Goal: Task Accomplishment & Management: Manage account settings

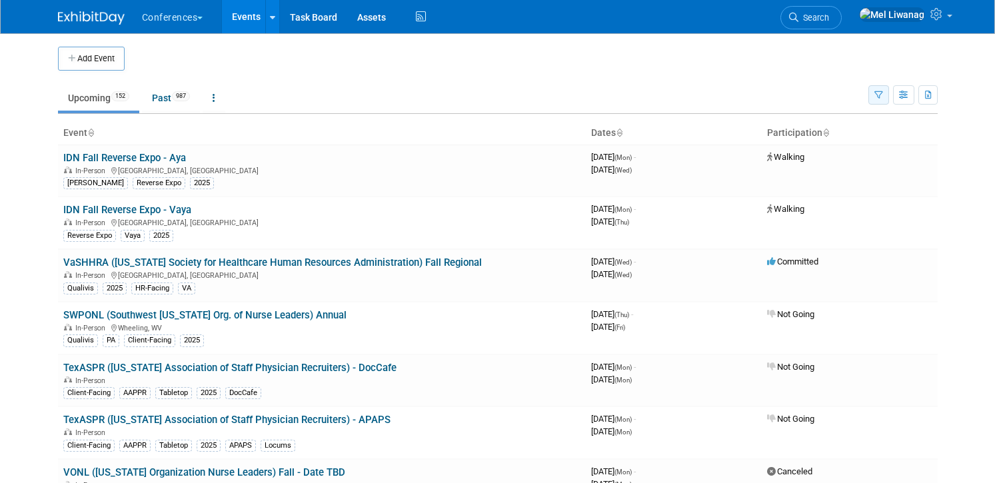
click at [878, 97] on icon "button" at bounding box center [878, 95] width 9 height 9
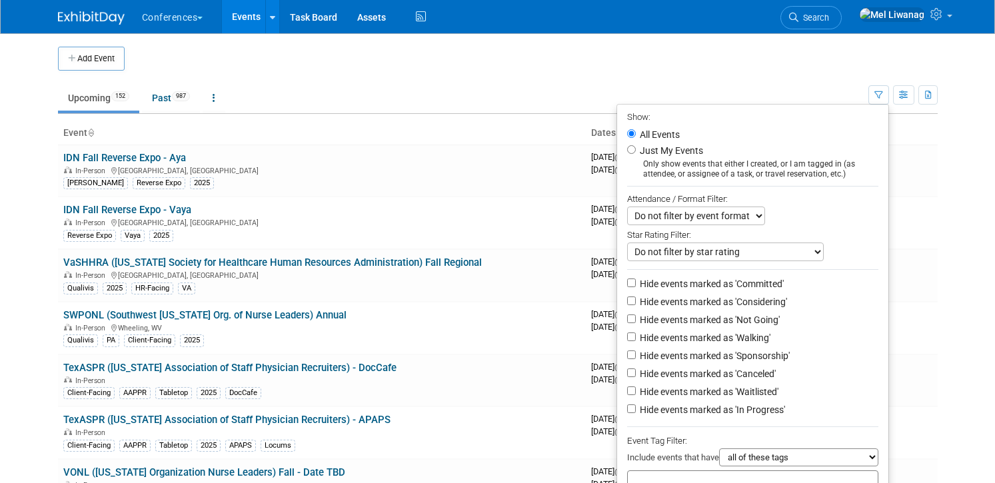
click at [662, 151] on label "Just My Events" at bounding box center [670, 150] width 66 height 13
click at [636, 151] on input "Just My Events" at bounding box center [631, 149] width 9 height 9
radio input "true"
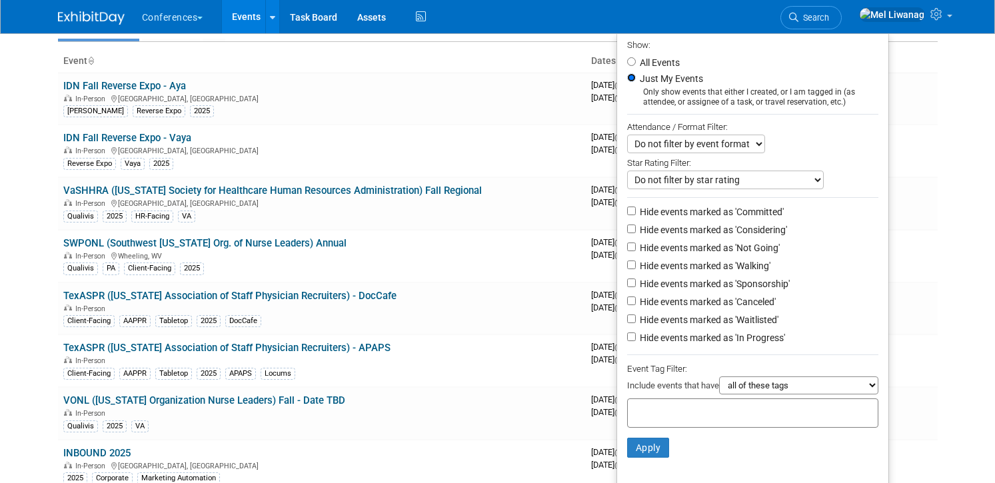
scroll to position [73, 0]
click at [708, 246] on label "Hide events marked as 'Not Going'" at bounding box center [708, 246] width 143 height 13
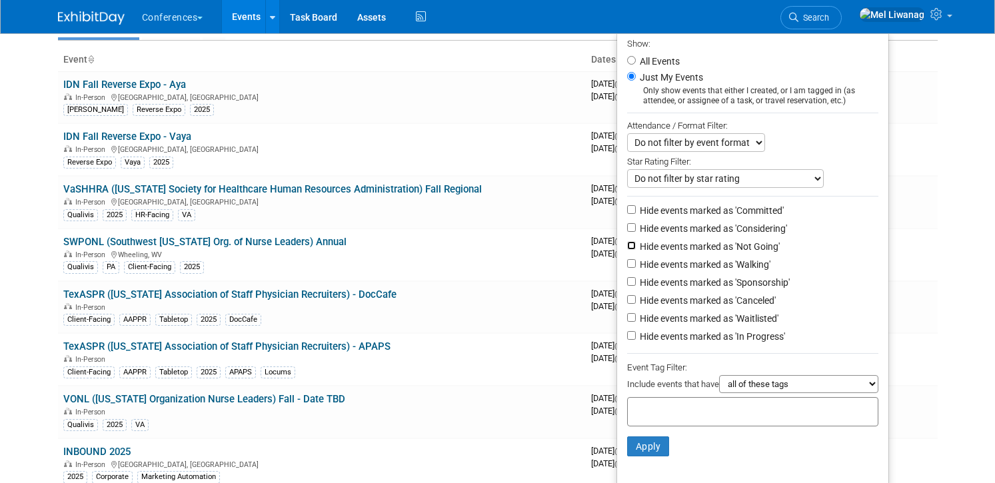
click at [636, 246] on input "Hide events marked as 'Not Going'" at bounding box center [631, 245] width 9 height 9
checkbox input "true"
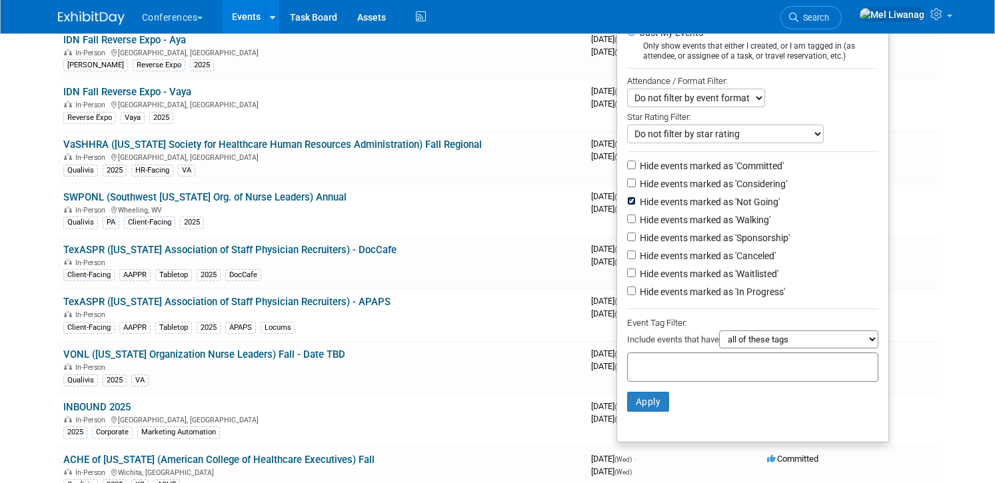
scroll to position [127, 0]
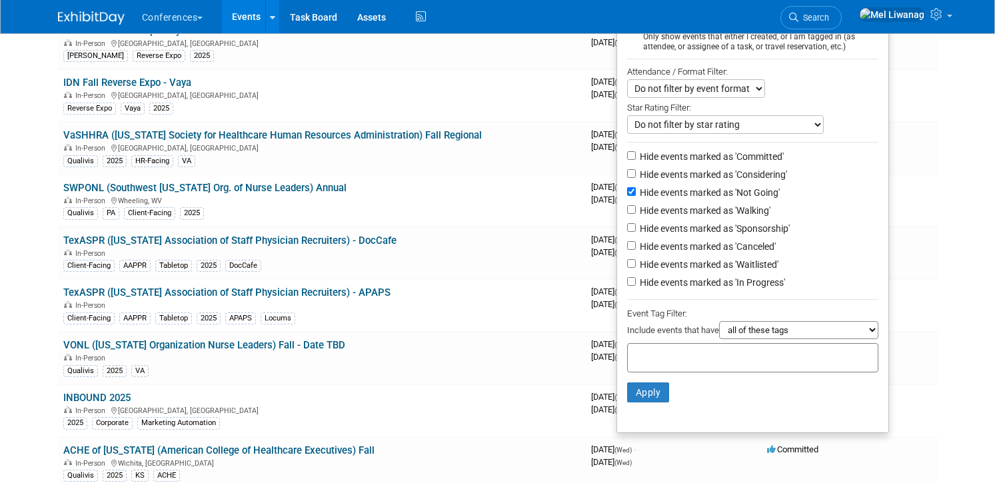
click at [714, 266] on label "Hide events marked as 'Waitlisted'" at bounding box center [707, 264] width 141 height 13
click at [636, 266] on input "Hide events marked as 'Waitlisted'" at bounding box center [631, 263] width 9 height 9
checkbox input "true"
click at [714, 253] on label "Hide events marked as 'Canceled'" at bounding box center [706, 246] width 139 height 13
click at [636, 250] on input "Hide events marked as 'Canceled'" at bounding box center [631, 245] width 9 height 9
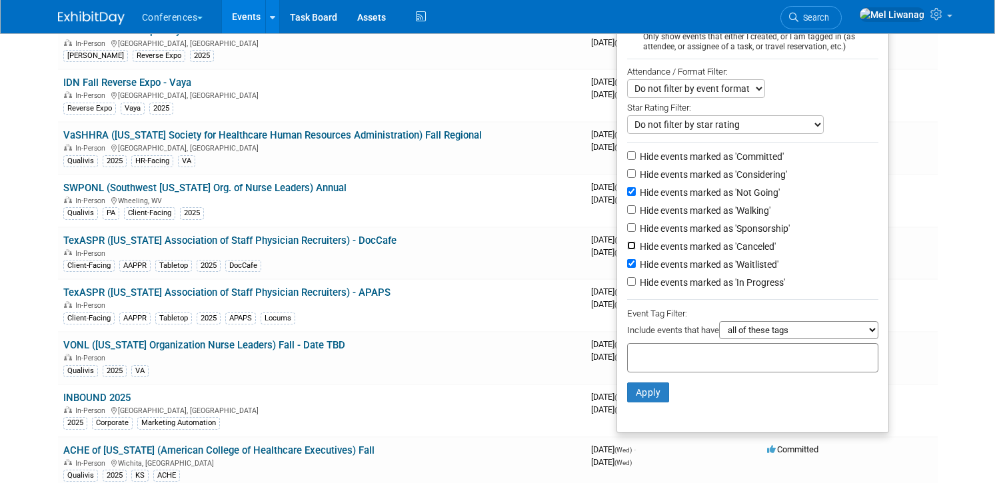
checkbox input "true"
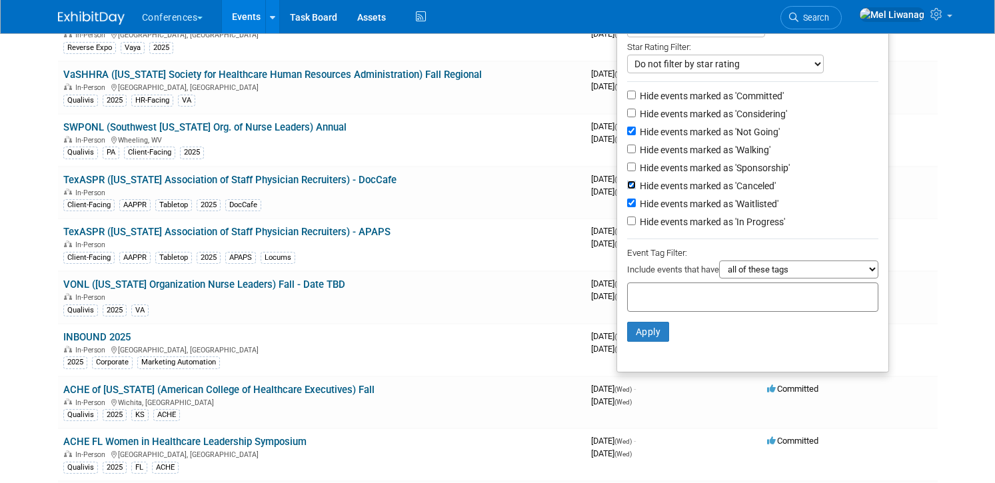
scroll to position [207, 0]
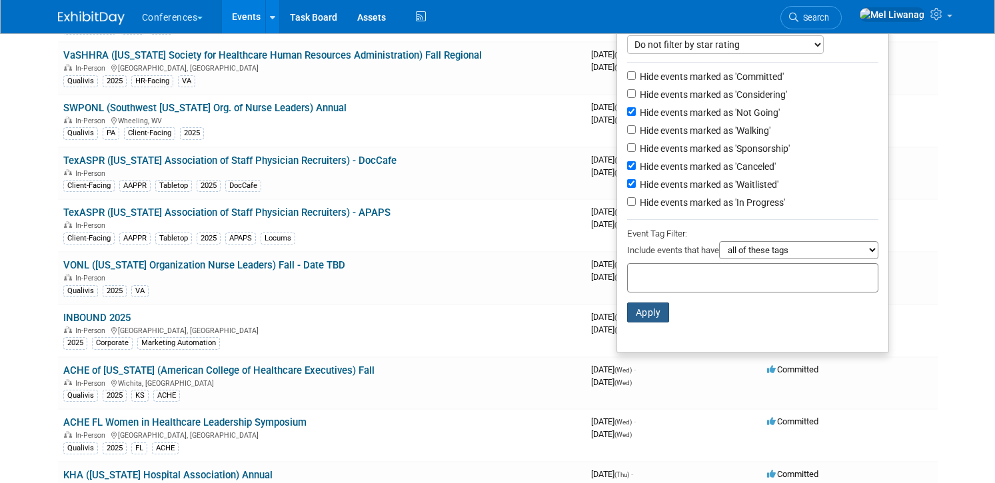
click at [657, 321] on button "Apply" at bounding box center [648, 313] width 43 height 20
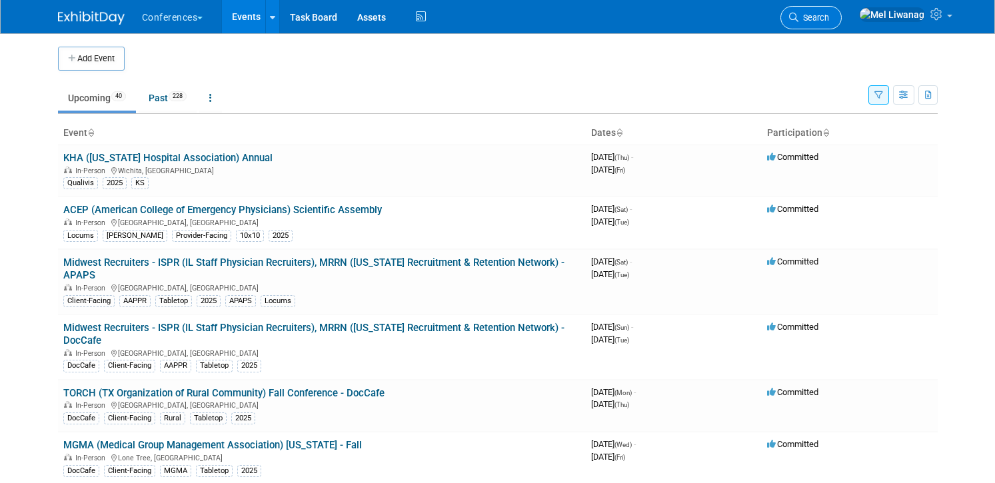
click at [798, 14] on icon at bounding box center [793, 17] width 9 height 9
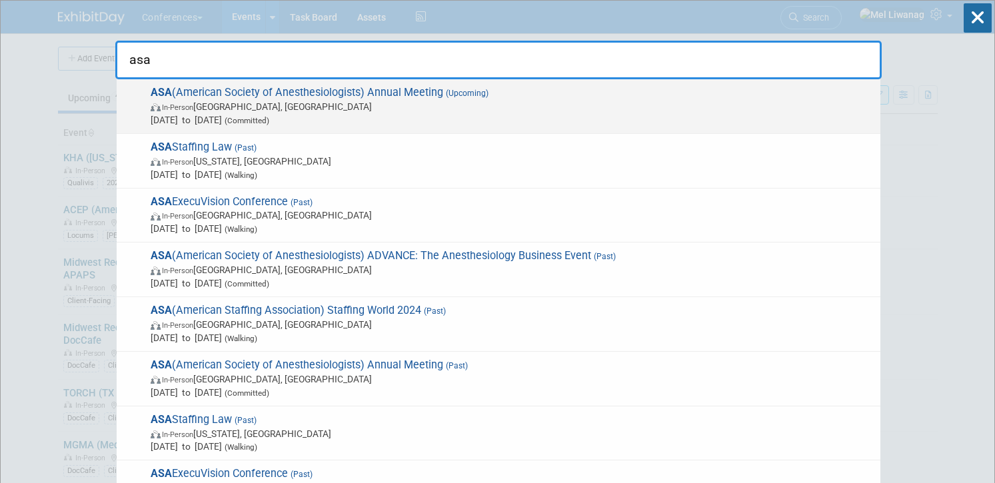
type input "asa"
click at [386, 98] on span "ASA (American Society of Anesthesiologists) Annual Meeting (Upcoming) In-Person…" at bounding box center [510, 106] width 727 height 41
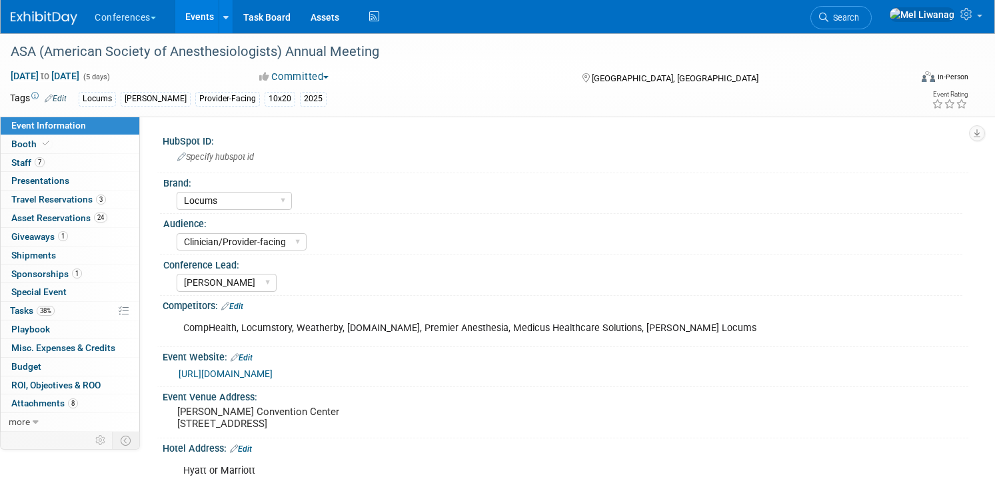
select select "Locums"
select select "Clinician/Provider-facing"
select select "[PERSON_NAME]"
click at [83, 154] on link "7 Staff 7" at bounding box center [70, 163] width 139 height 18
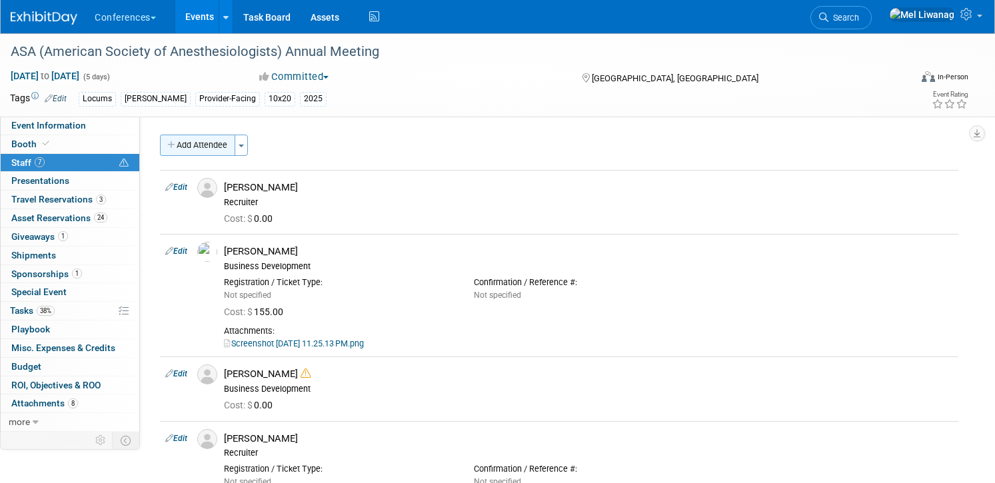
click at [183, 145] on button "Add Attendee" at bounding box center [197, 145] width 75 height 21
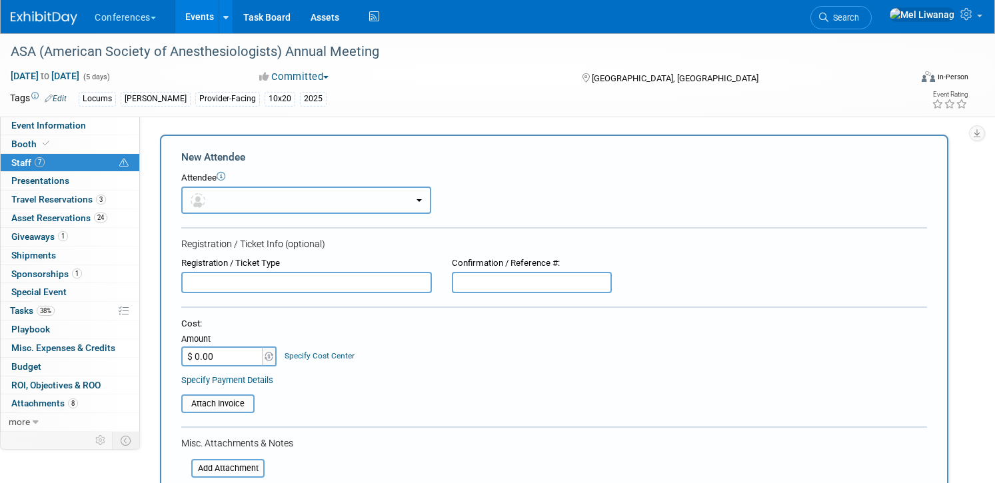
click at [291, 211] on button "button" at bounding box center [306, 200] width 250 height 27
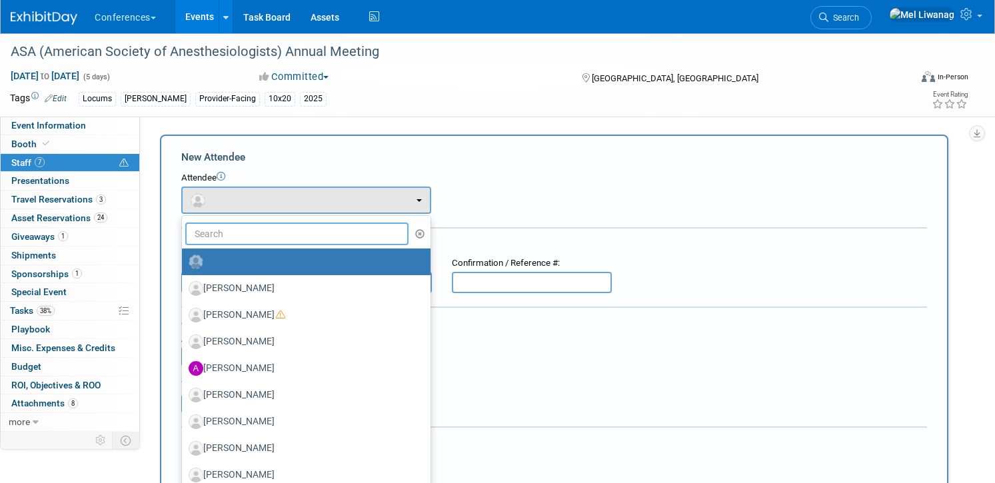
click at [280, 239] on input "text" at bounding box center [296, 234] width 223 height 23
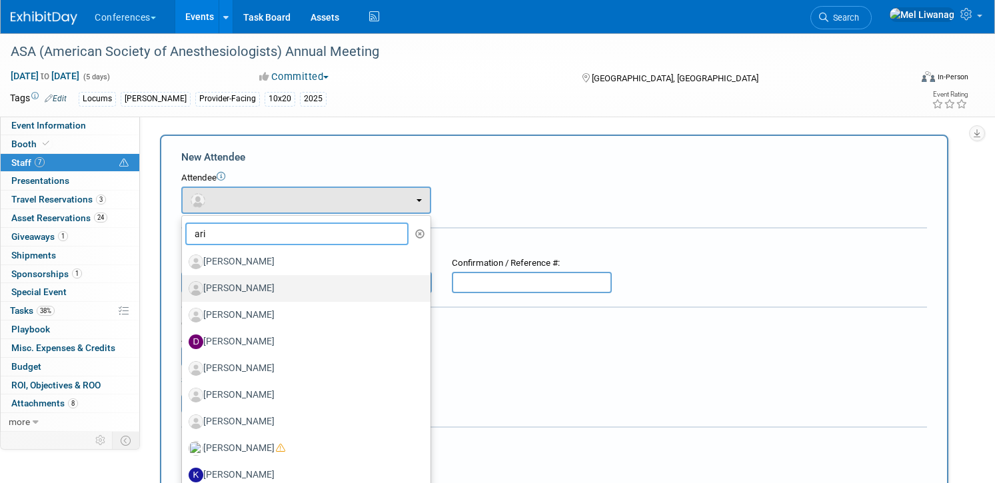
type input "ari"
click at [293, 294] on label "Ari Bestolarides" at bounding box center [303, 288] width 229 height 21
click at [184, 291] on input "Ari Bestolarides" at bounding box center [179, 287] width 9 height 9
select select "2f5fca28-7a8e-49a6-ace6-045d2913e0e8"
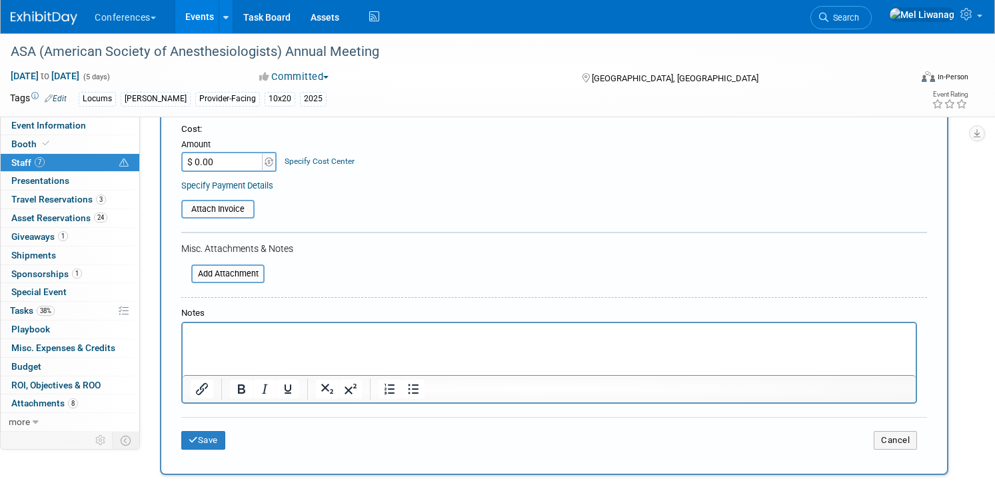
scroll to position [243, 0]
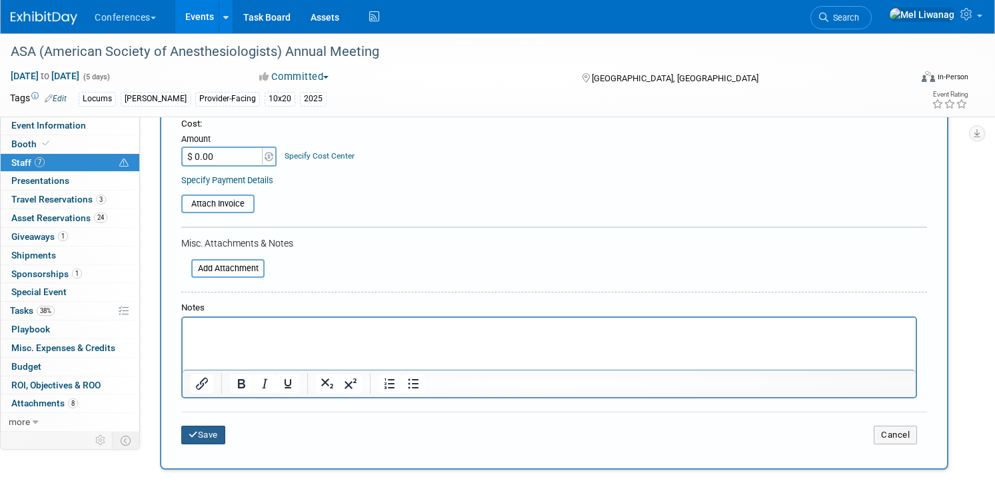
click at [215, 432] on button "Save" at bounding box center [203, 435] width 44 height 19
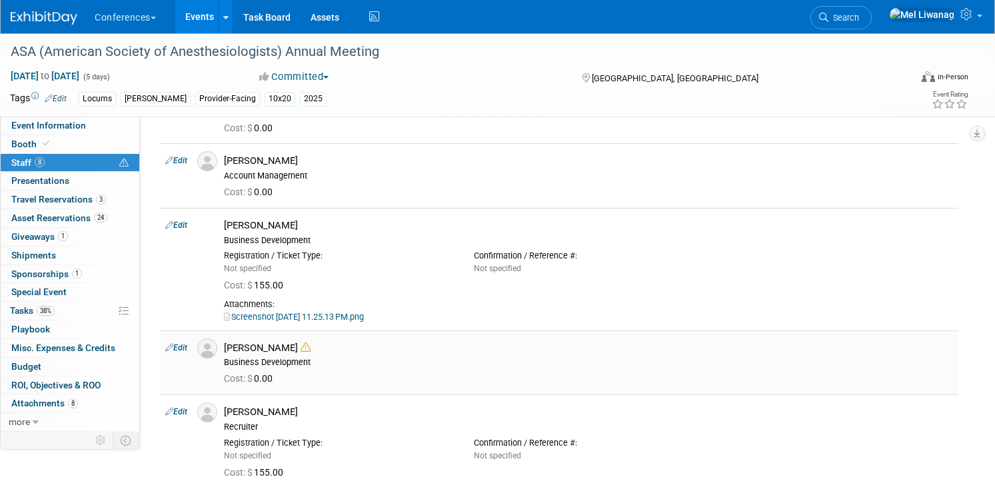
scroll to position [0, 0]
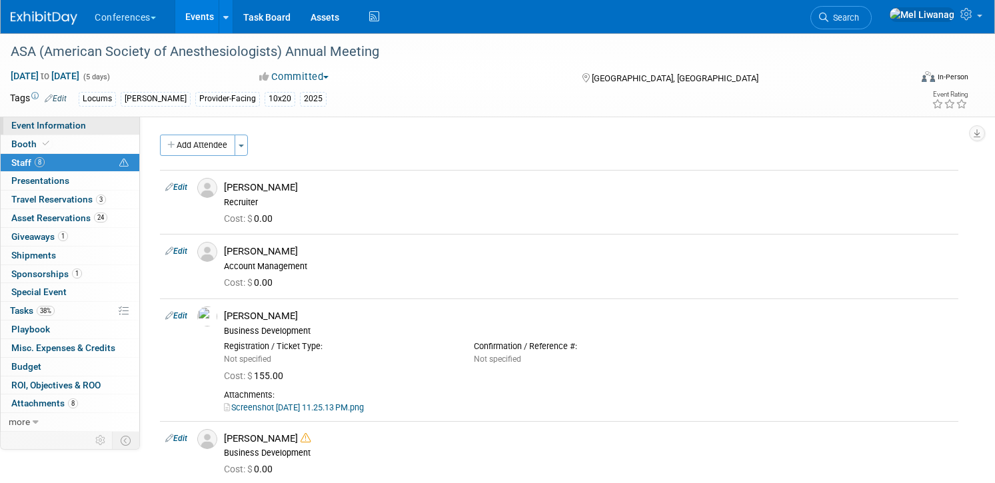
click at [95, 129] on link "Event Information" at bounding box center [70, 126] width 139 height 18
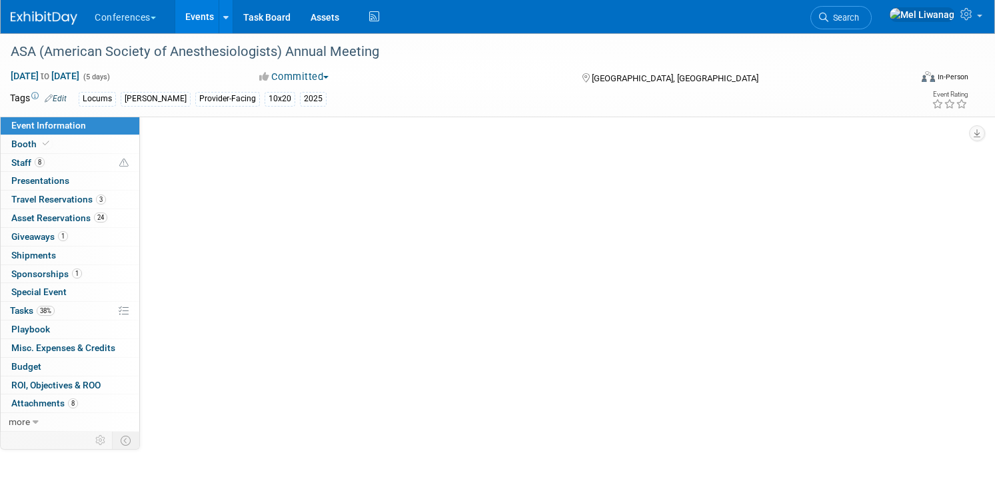
select select "Locums"
select select "Clinician/Provider-facing"
select select "[PERSON_NAME]"
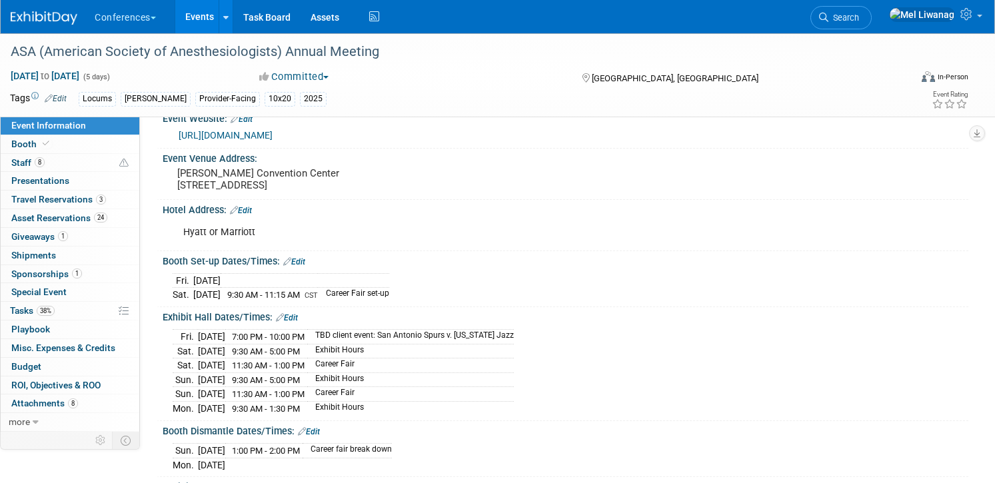
scroll to position [239, 0]
click at [526, 350] on div "Fri. Oct 10, 2025 7:00 PM - 10:00 PM TBD client event: San Antonio Spurs v. Uta…" at bounding box center [566, 369] width 786 height 89
click at [295, 314] on link "Edit" at bounding box center [287, 317] width 22 height 9
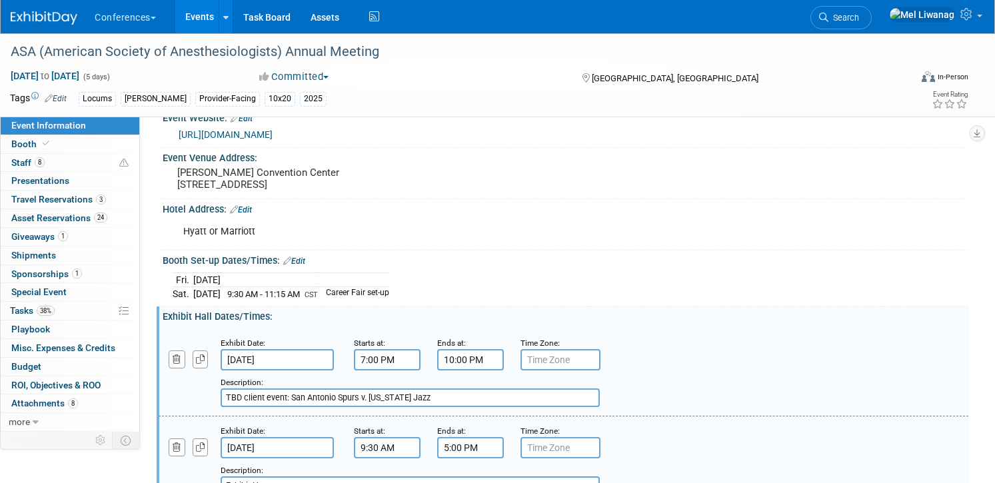
click at [243, 395] on input "TBD client event: San Antonio Spurs v. Utah Jazz" at bounding box center [410, 397] width 379 height 19
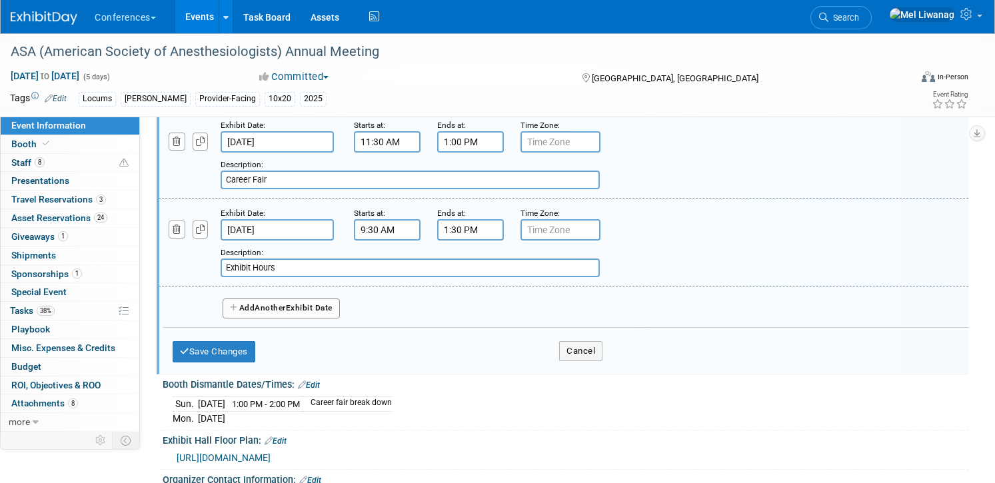
scroll to position [906, 0]
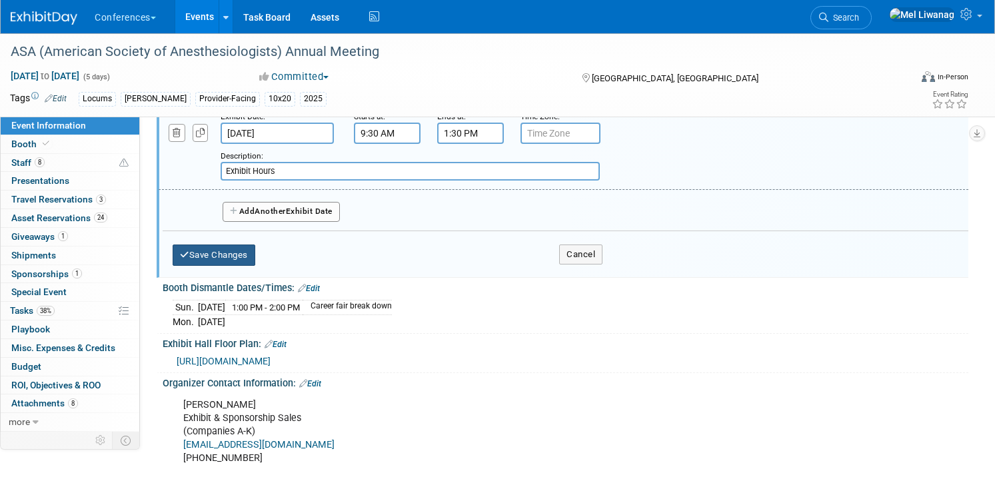
type input "Team event: San Antonio Spurs v. Utah Jazz"
click at [212, 249] on button "Save Changes" at bounding box center [214, 255] width 83 height 21
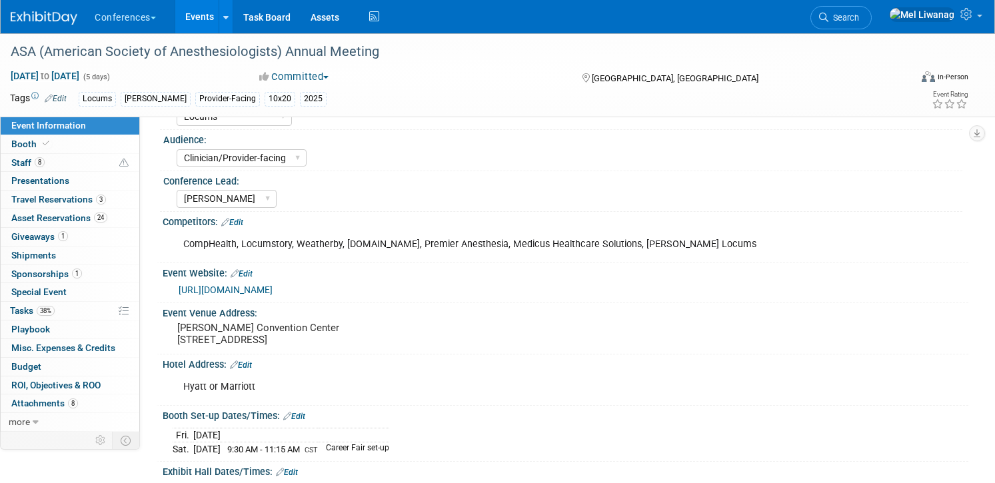
scroll to position [0, 0]
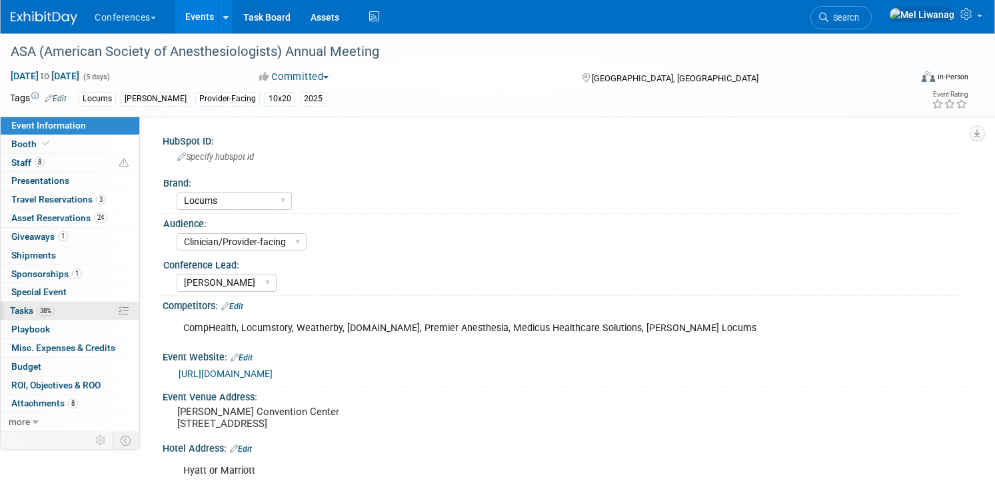
click at [90, 313] on link "38% Tasks 38%" at bounding box center [70, 311] width 139 height 18
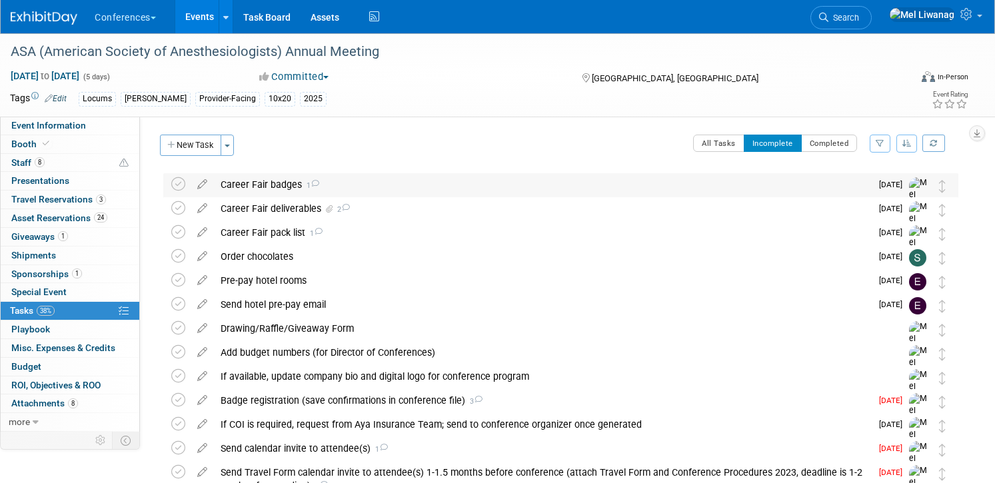
click at [432, 190] on div "Career Fair badges 1" at bounding box center [542, 184] width 657 height 23
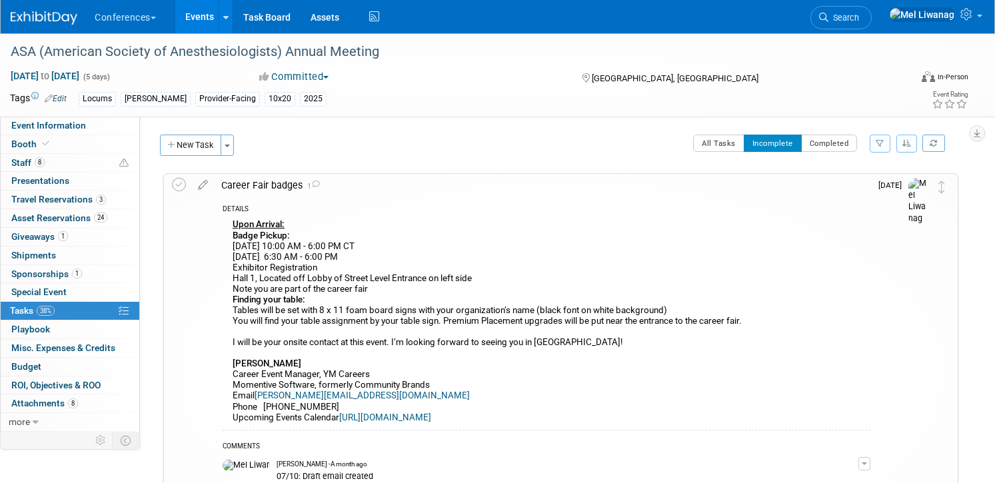
click at [432, 190] on div "Career Fair badges 1" at bounding box center [543, 185] width 656 height 23
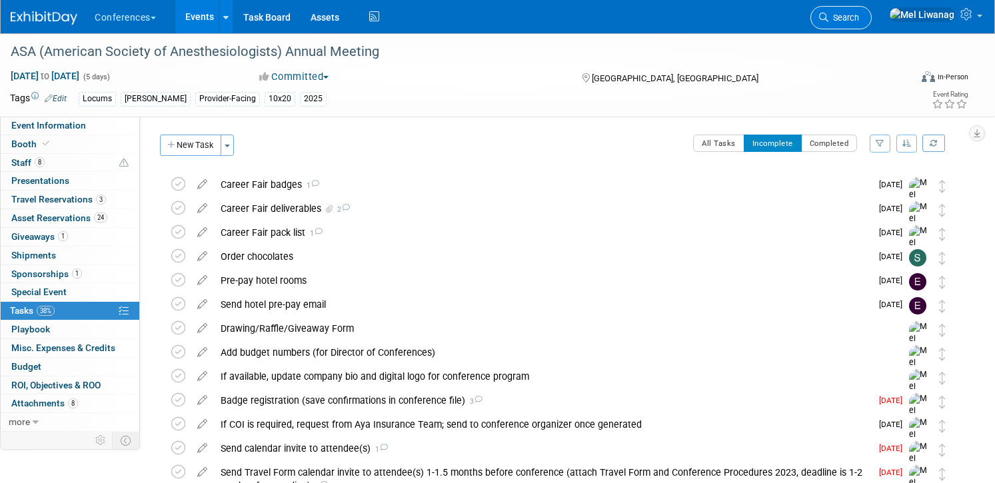
click at [859, 17] on span "Search" at bounding box center [843, 18] width 31 height 10
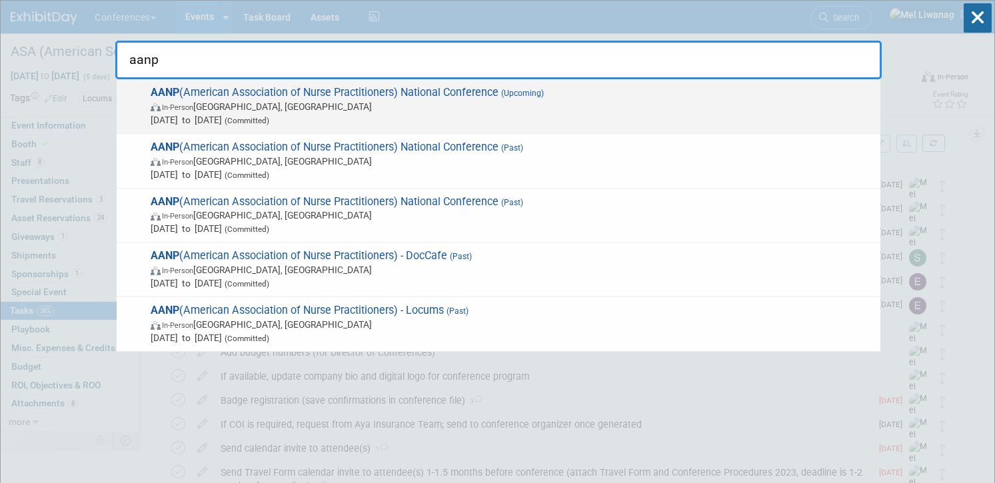
type input "aanp"
click at [522, 111] on span "In-Person Las Vegas, NV" at bounding box center [512, 106] width 723 height 13
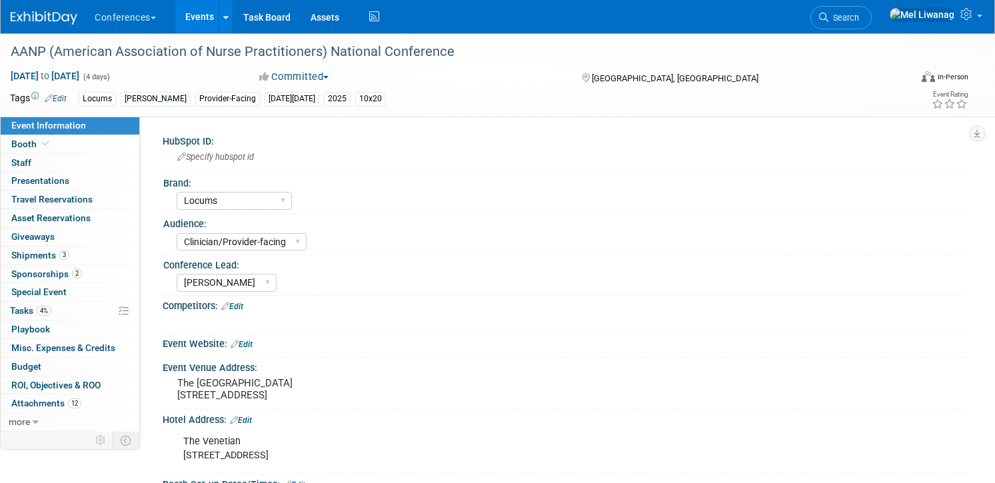
select select "Locums"
select select "Clinician/Provider-facing"
select select "[PERSON_NAME]"
click at [107, 306] on link "4% Tasks 4%" at bounding box center [70, 311] width 139 height 18
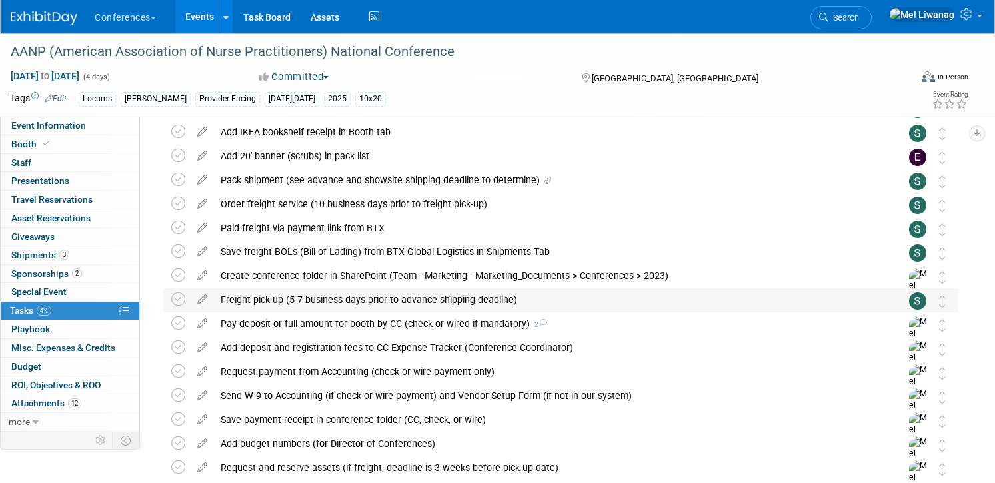
scroll to position [221, 0]
click at [432, 325] on div "Pay deposit or full amount for booth by CC (check or wired if mandatory) 2" at bounding box center [548, 323] width 668 height 23
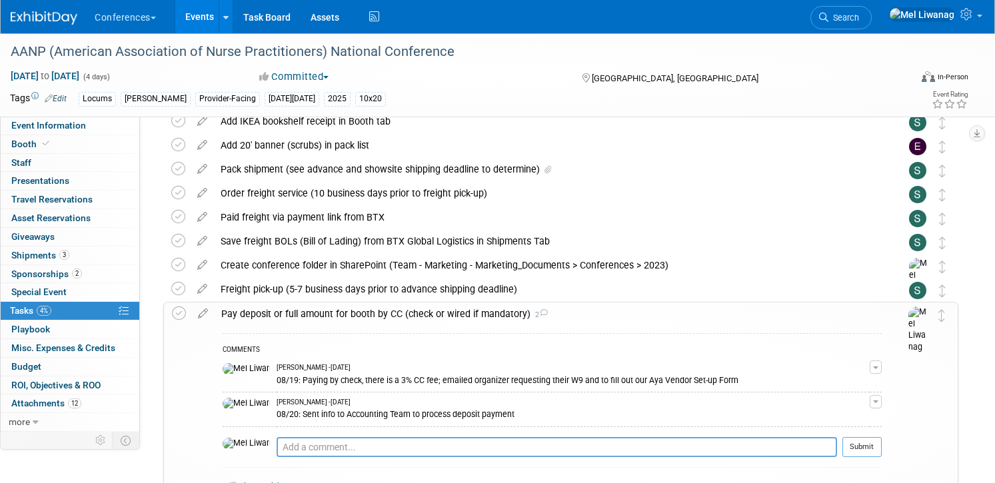
scroll to position [241, 0]
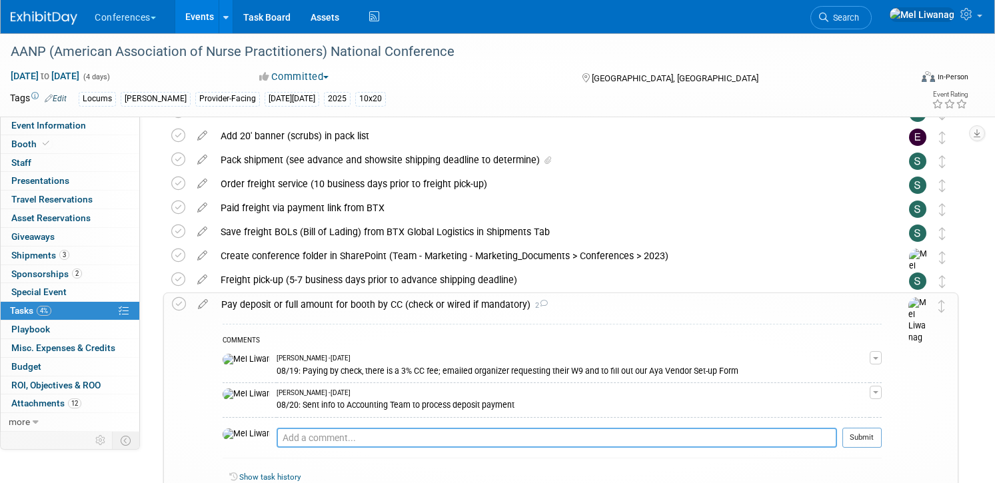
click at [367, 444] on textarea at bounding box center [557, 438] width 560 height 20
type textarea "08/26: Followed up w/Accounting regarding payment status"
click at [859, 434] on button "Submit" at bounding box center [861, 438] width 39 height 20
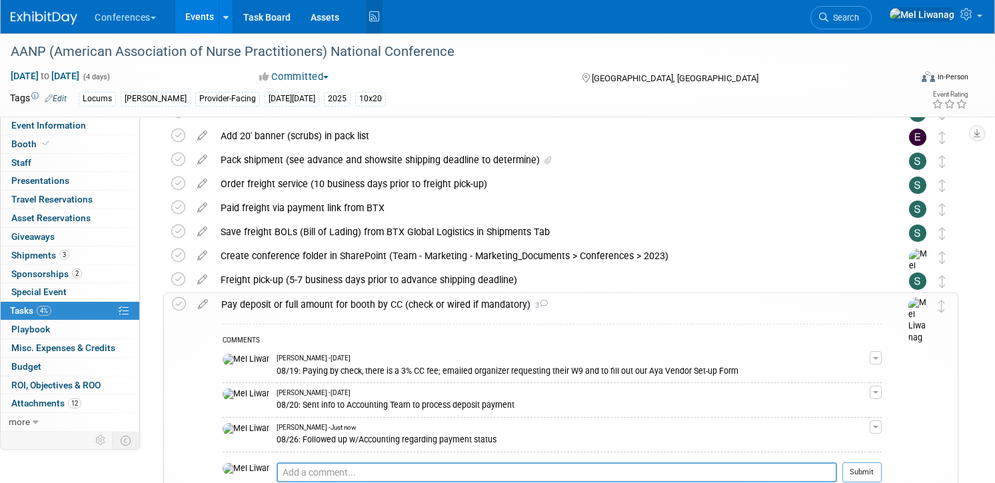
click at [378, 22] on icon at bounding box center [374, 17] width 17 height 21
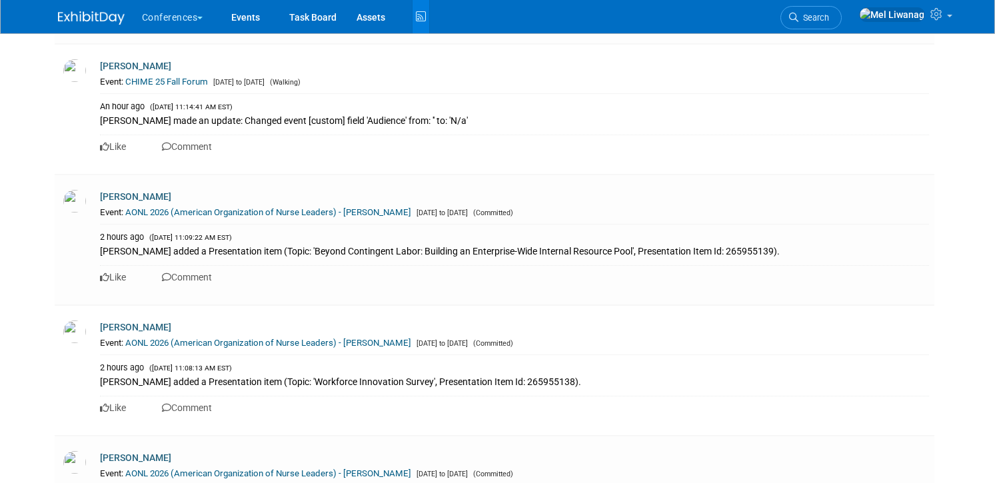
scroll to position [2441, 0]
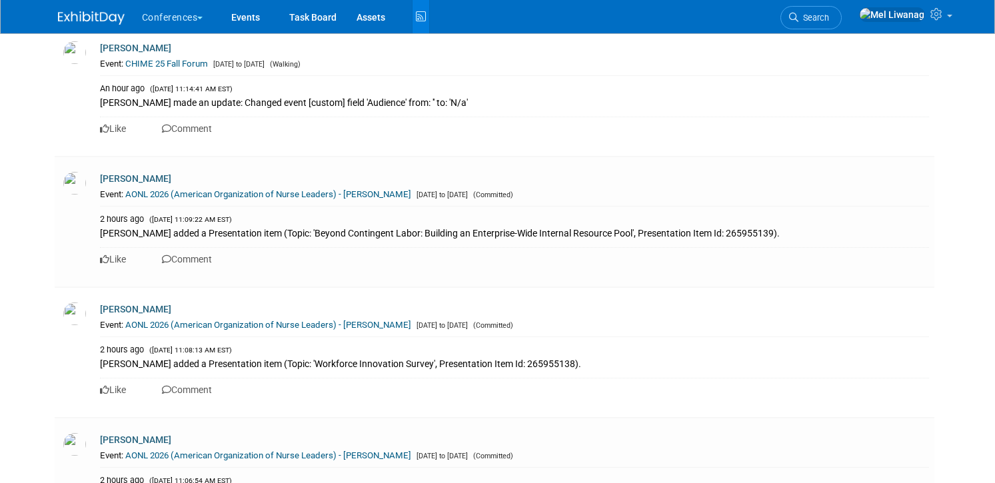
click at [77, 30] on div "Conferences Explore: My Workspaces 2 Go to Workspace: Conferences Events" at bounding box center [498, 16] width 880 height 33
click at [79, 19] on img at bounding box center [91, 17] width 67 height 13
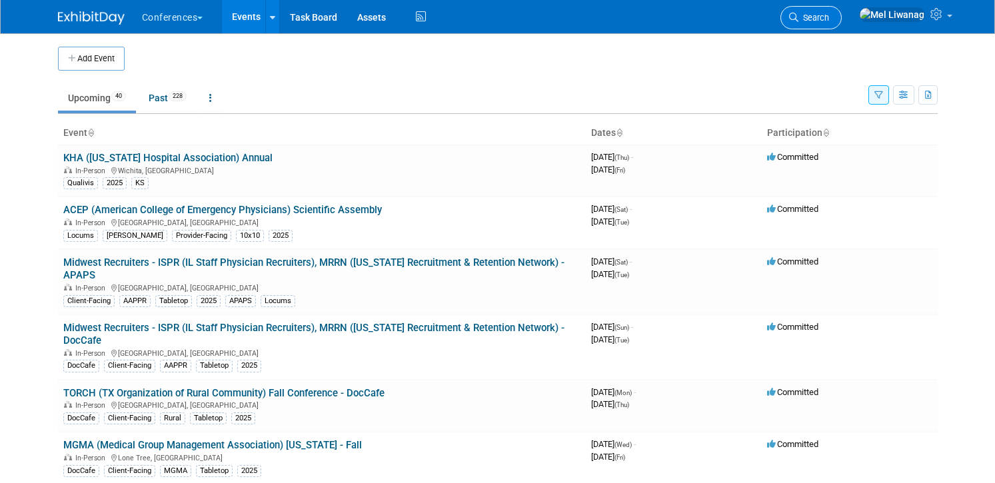
click at [798, 15] on icon at bounding box center [793, 17] width 9 height 9
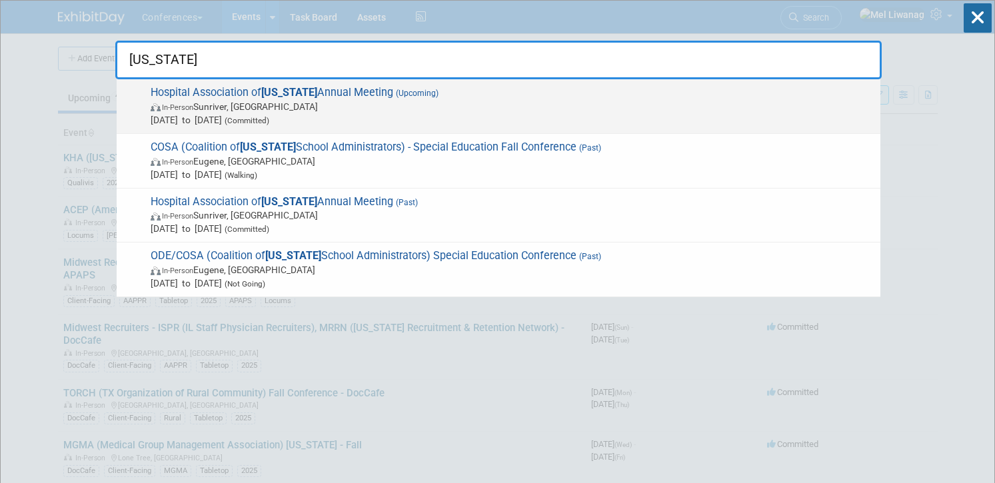
type input "[US_STATE]"
click at [554, 93] on span "Hospital Association of [US_STATE] Annual Meeting (Upcoming) In-Person Sunriver…" at bounding box center [510, 106] width 727 height 41
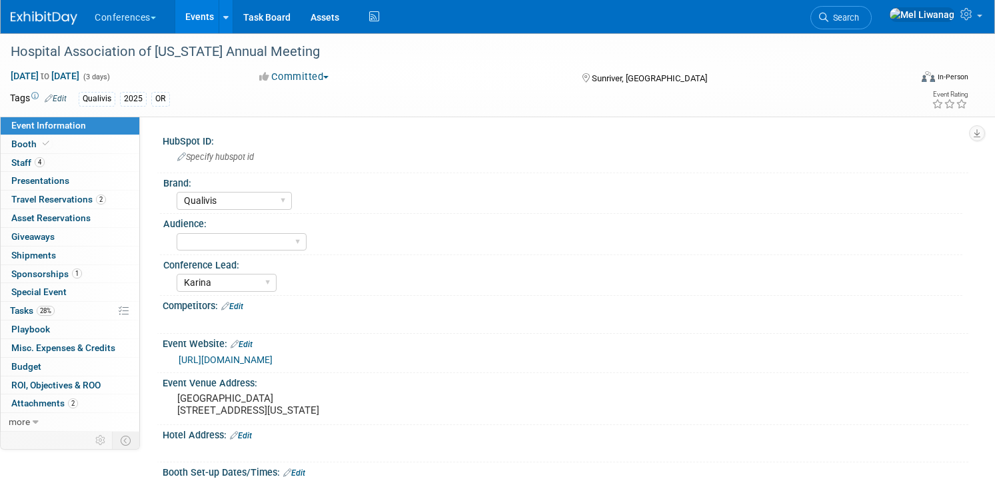
select select "Qualivis"
select select "Karina"
click at [73, 161] on link "4 Staff 4" at bounding box center [70, 163] width 139 height 18
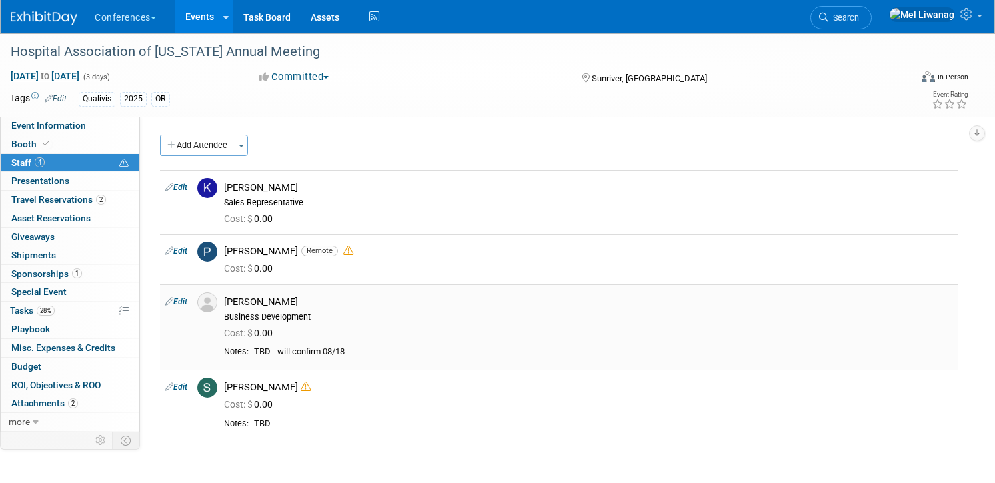
click at [181, 302] on link "Edit" at bounding box center [176, 301] width 22 height 9
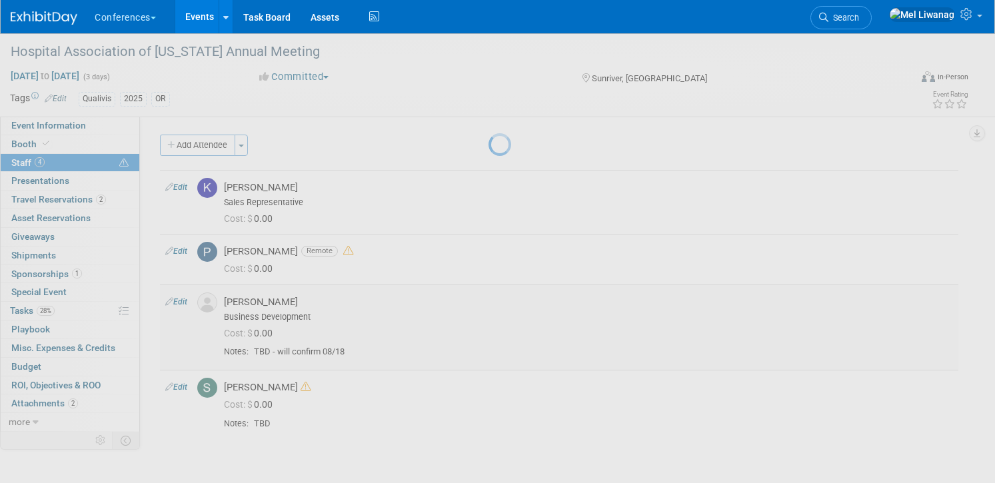
select select "8a6996d8-4f8b-431c-9f72-d2db3ef63bd0"
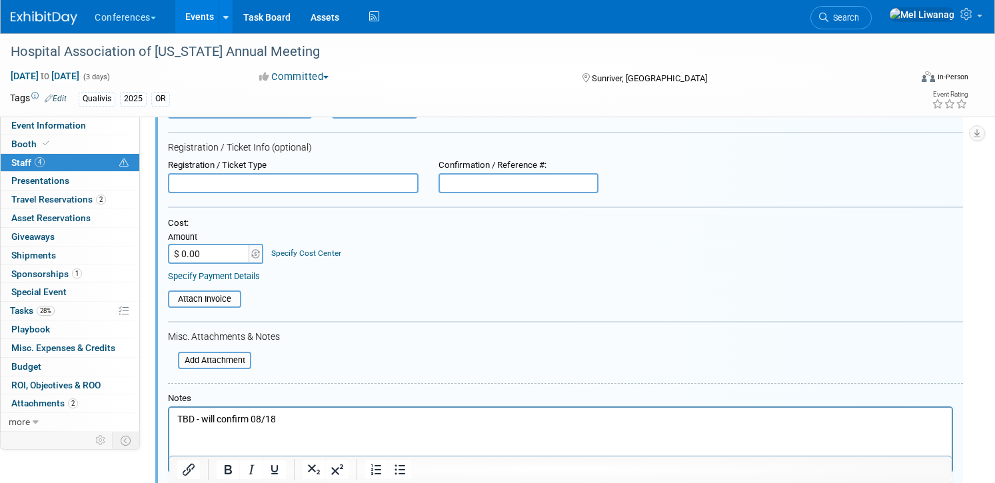
scroll to position [260, 0]
click at [289, 418] on p "TBD - will confirm 08/18" at bounding box center [560, 417] width 767 height 13
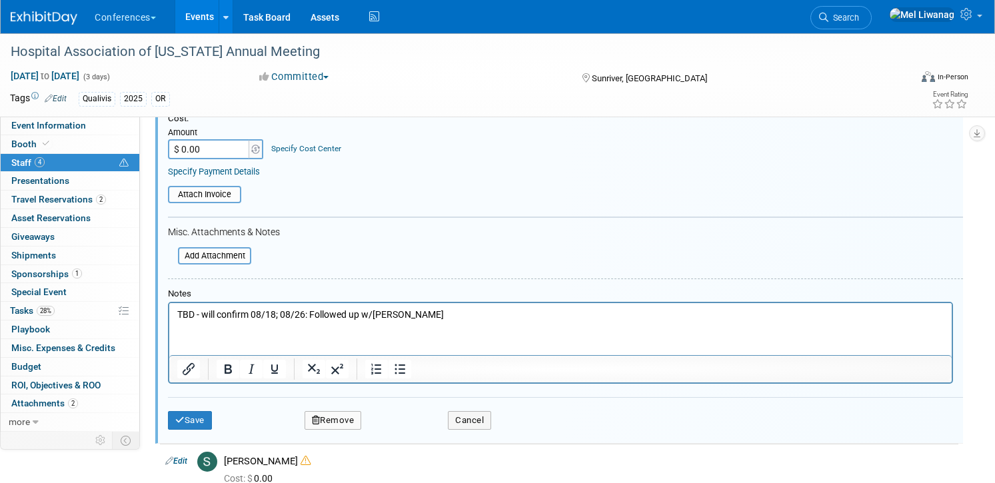
scroll to position [365, 0]
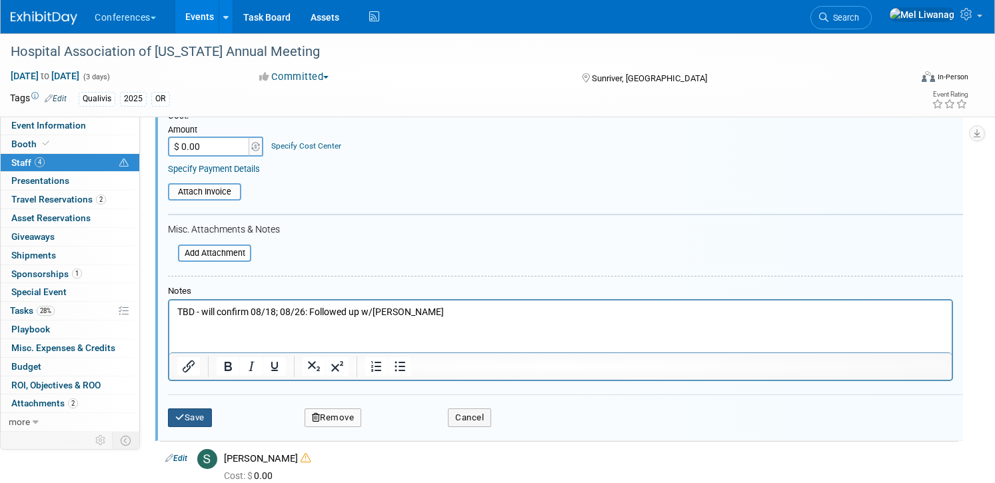
click at [203, 413] on button "Save" at bounding box center [190, 417] width 44 height 19
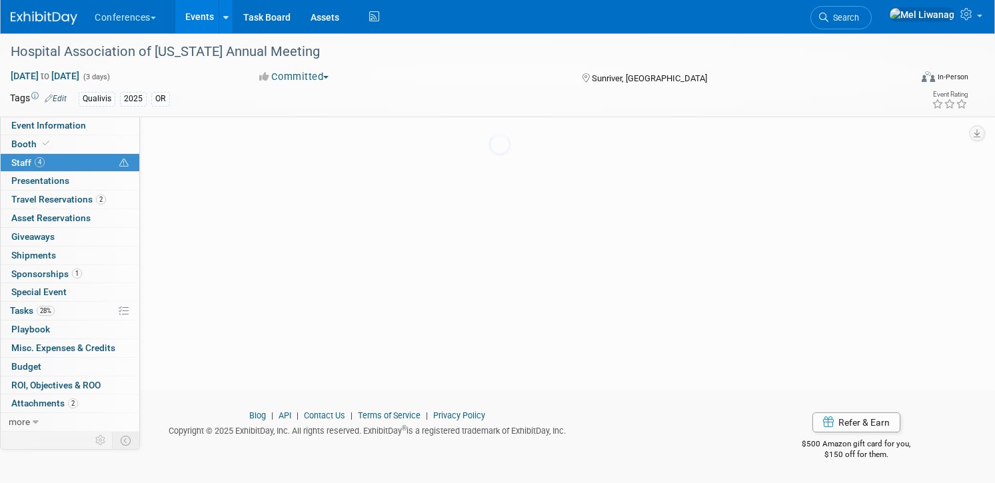
scroll to position [116, 0]
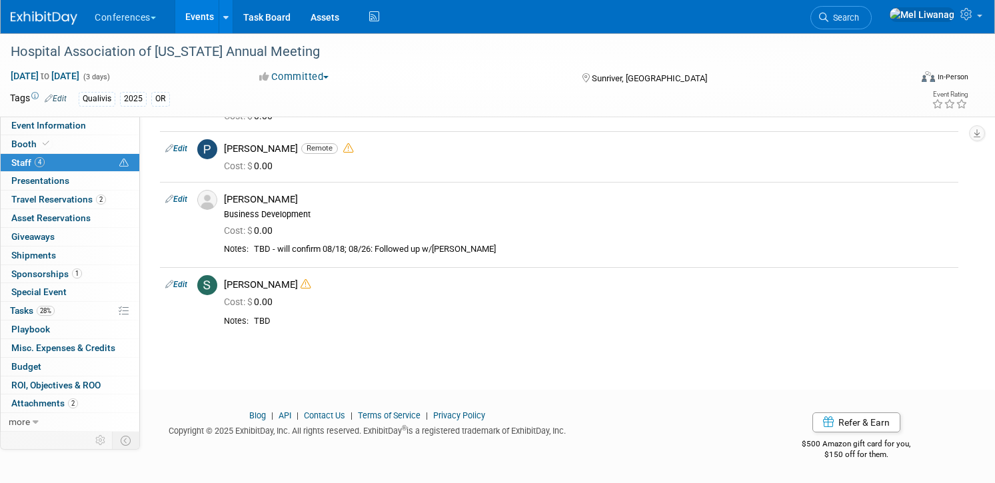
click at [43, 12] on img at bounding box center [44, 17] width 67 height 13
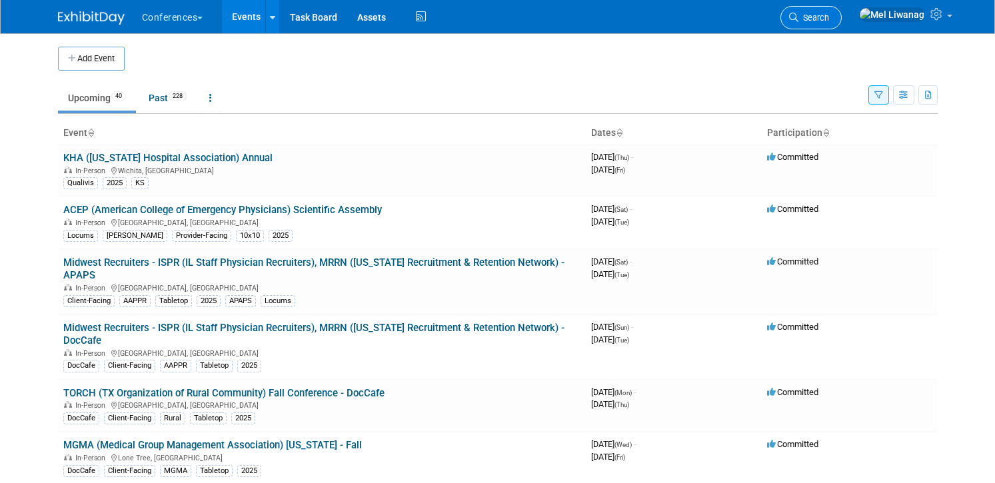
click at [842, 12] on link "Search" at bounding box center [810, 17] width 61 height 23
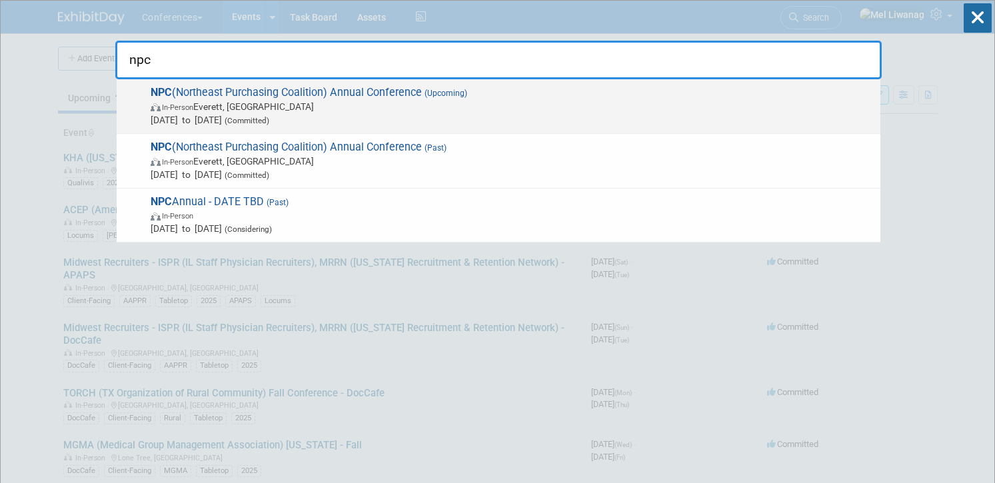
type input "npc"
click at [410, 101] on span "In-Person Everett, MA" at bounding box center [512, 106] width 723 height 13
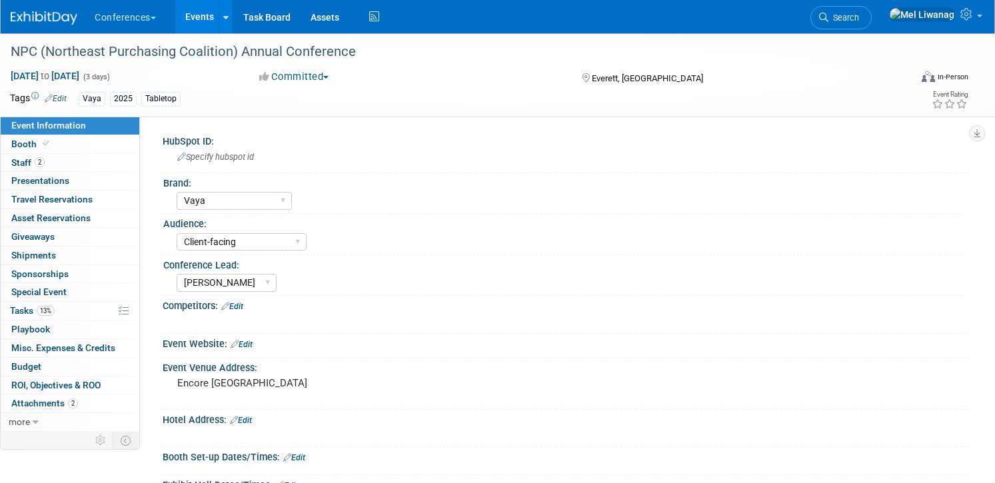
select select "Vaya"
select select "Client-facing"
select select "[PERSON_NAME]"
click at [865, 24] on link "Search" at bounding box center [840, 17] width 61 height 23
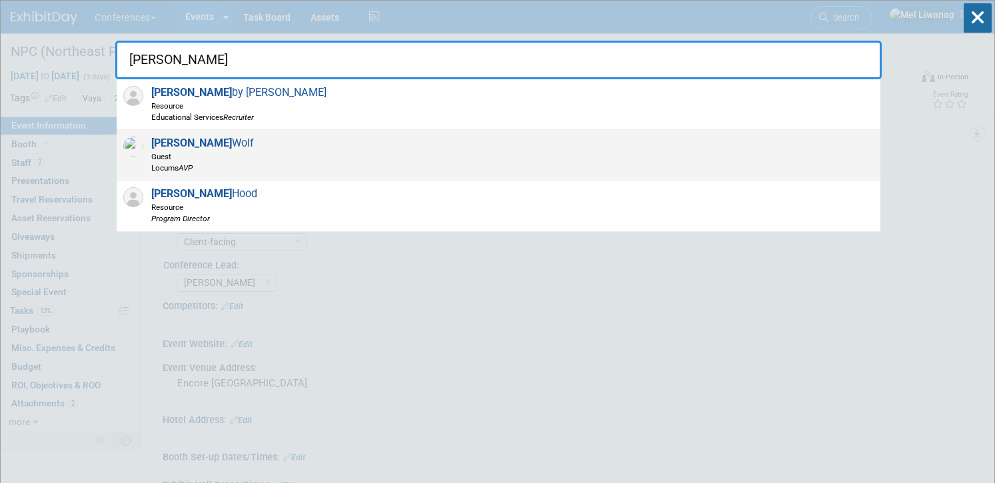
type input "bob"
click at [458, 155] on div "Bob Wolf Guest Locums AVP" at bounding box center [499, 155] width 764 height 51
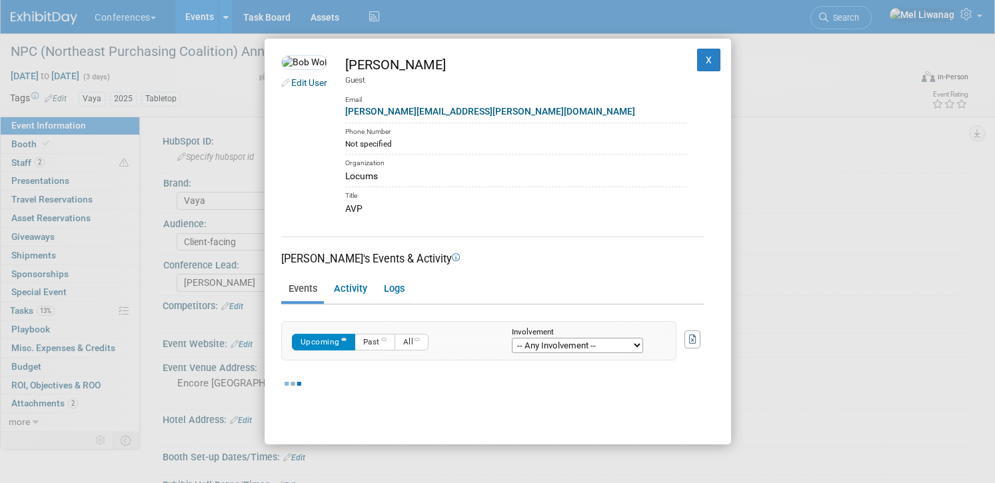
click at [558, 345] on select "-- Any Involvement -- Created the event Tagged as Attendee Tagged in Travel Res…" at bounding box center [577, 345] width 131 height 15
select select "attendee"
click at [512, 338] on select "-- Any Involvement -- Created the event Tagged as Attendee Tagged in Travel Res…" at bounding box center [577, 345] width 131 height 15
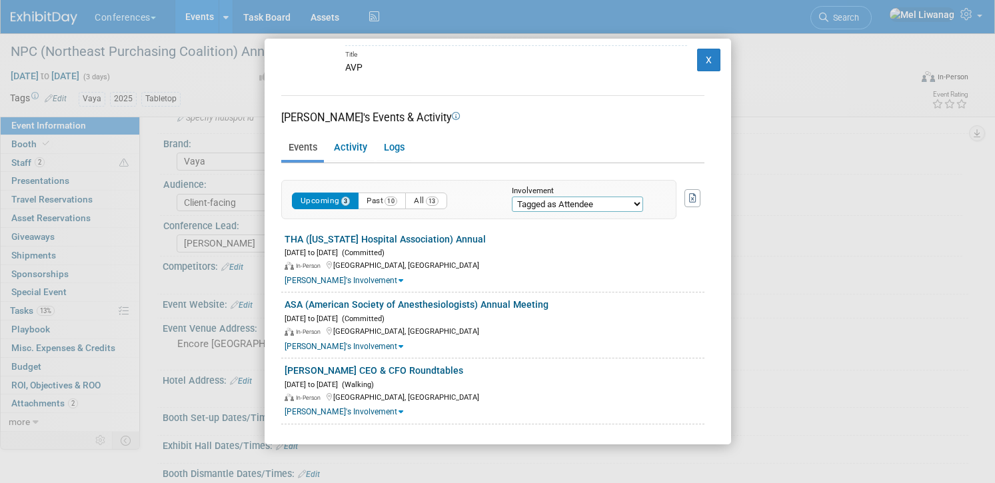
scroll to position [41, 0]
click at [700, 61] on button "X" at bounding box center [709, 60] width 24 height 23
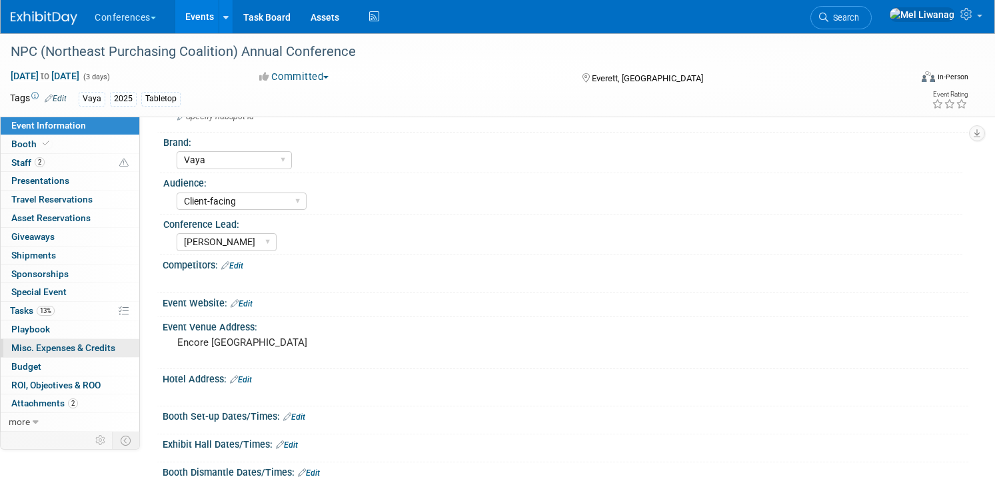
scroll to position [0, 0]
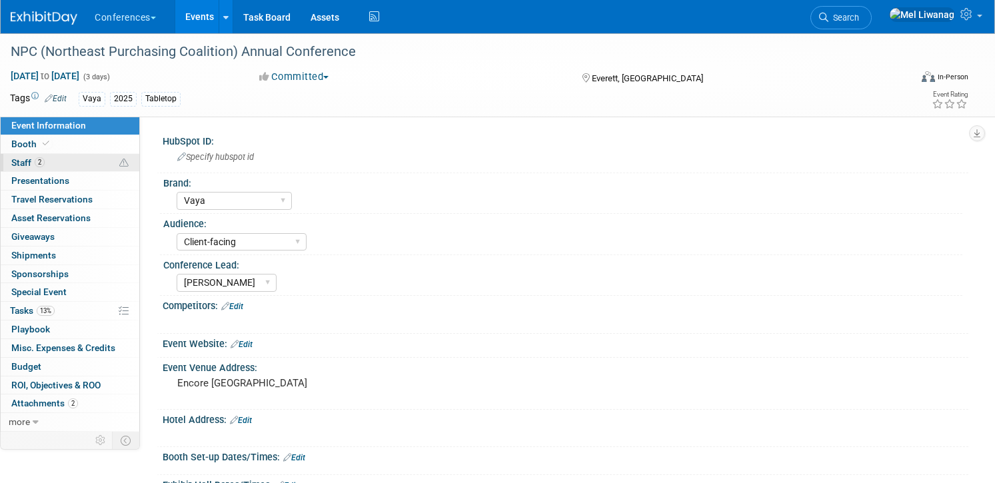
click at [83, 169] on link "2 Staff 2" at bounding box center [70, 163] width 139 height 18
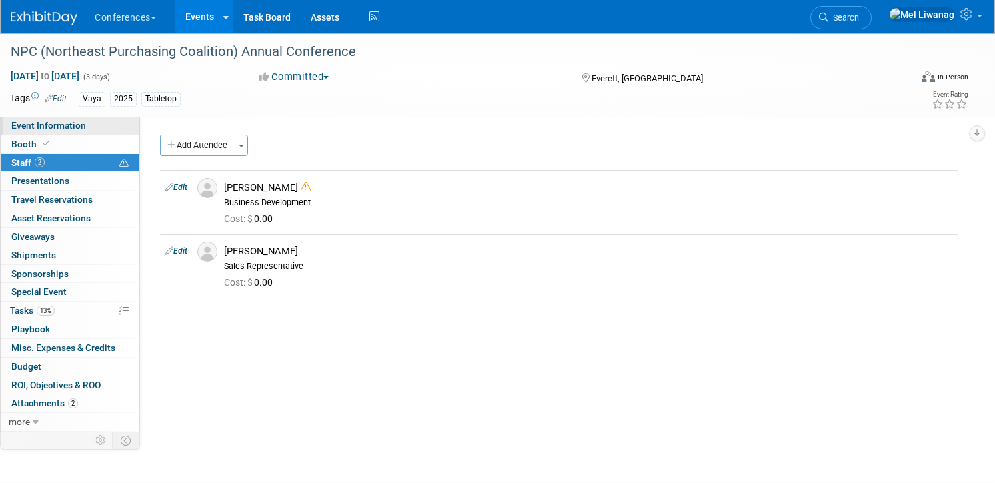
click at [85, 125] on link "Event Information" at bounding box center [70, 126] width 139 height 18
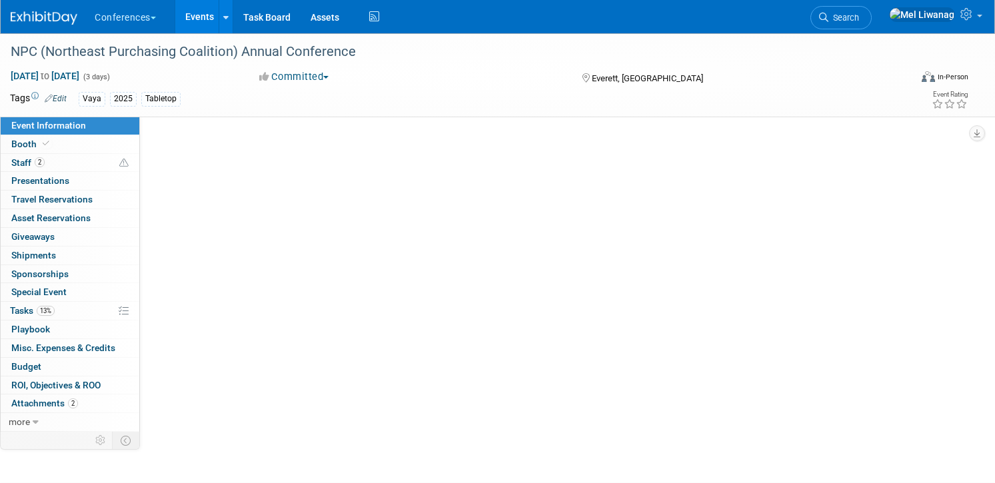
select select "Vaya"
select select "Client-facing"
select select "Marygrace"
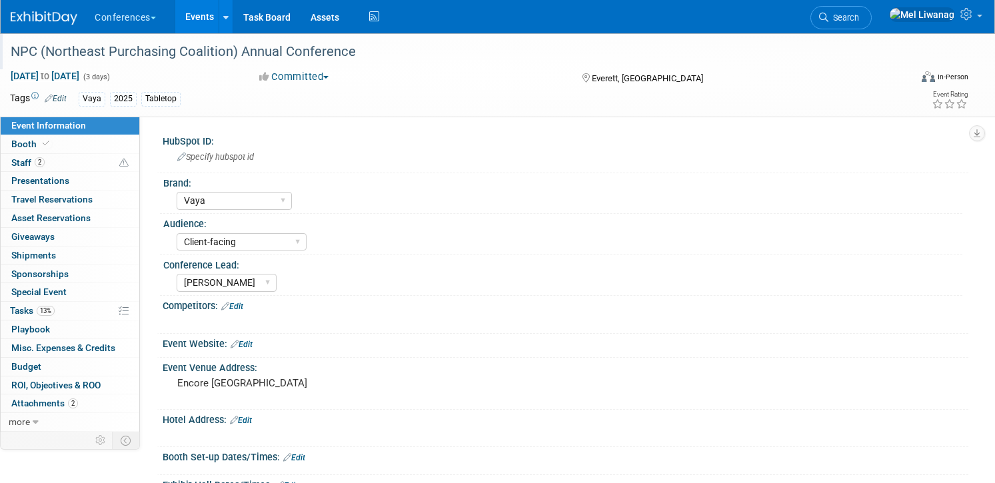
click at [277, 59] on div "NPC (Northeast Purchasing Coalition) Annual Conference" at bounding box center [446, 52] width 881 height 24
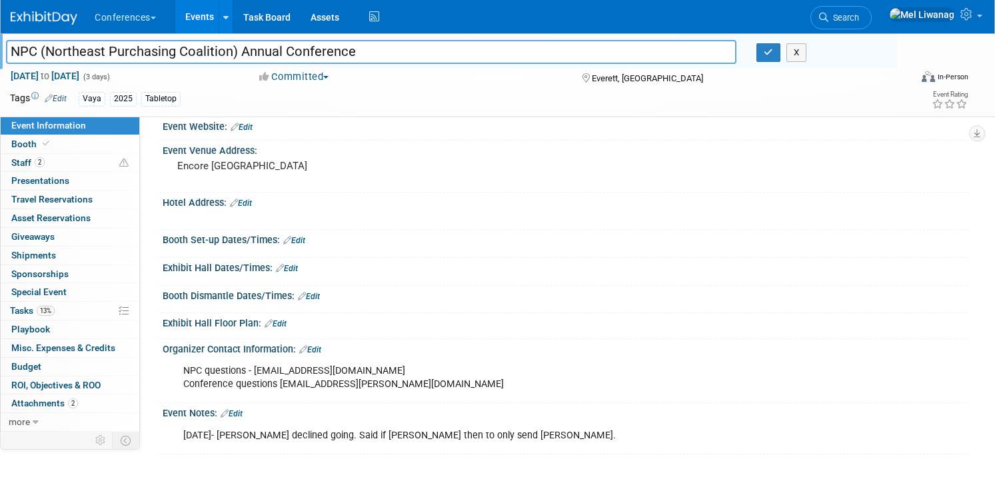
scroll to position [332, 0]
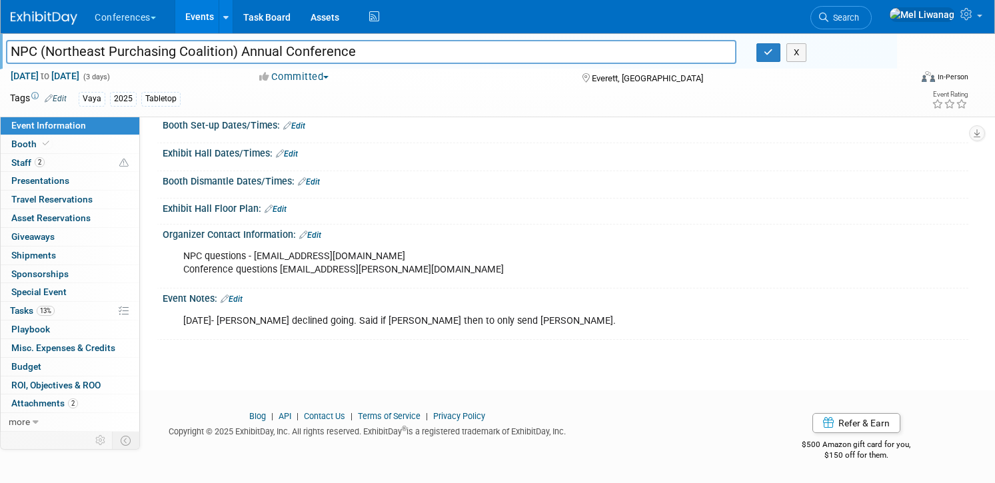
click at [389, 329] on div "8/6/2025- Jeff declined going. Said if Bill cant then to only send Eric." at bounding box center [494, 321] width 640 height 27
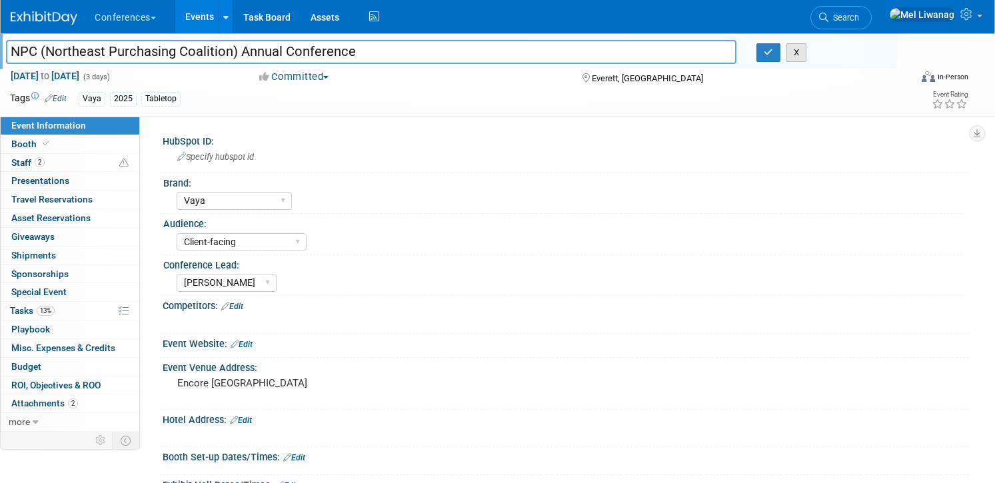
click at [797, 54] on button "X" at bounding box center [796, 52] width 21 height 19
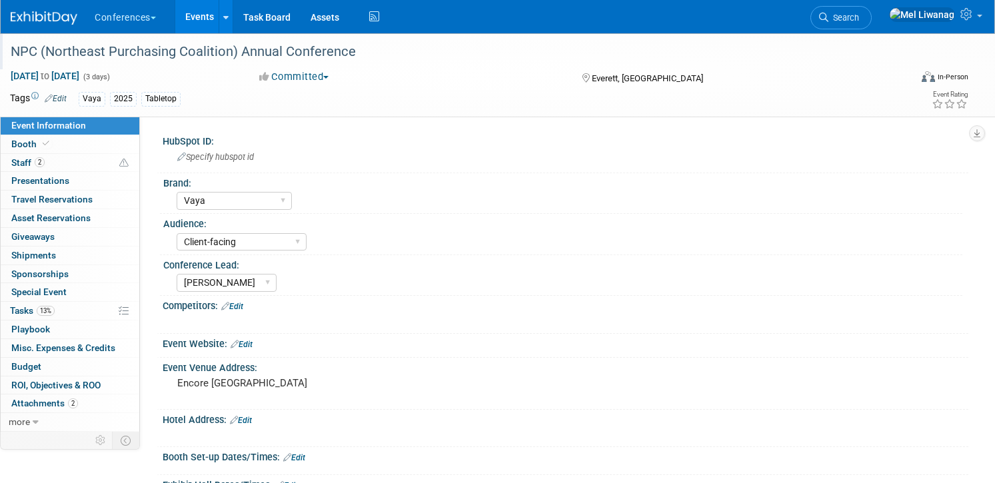
click at [61, 24] on img at bounding box center [44, 17] width 67 height 13
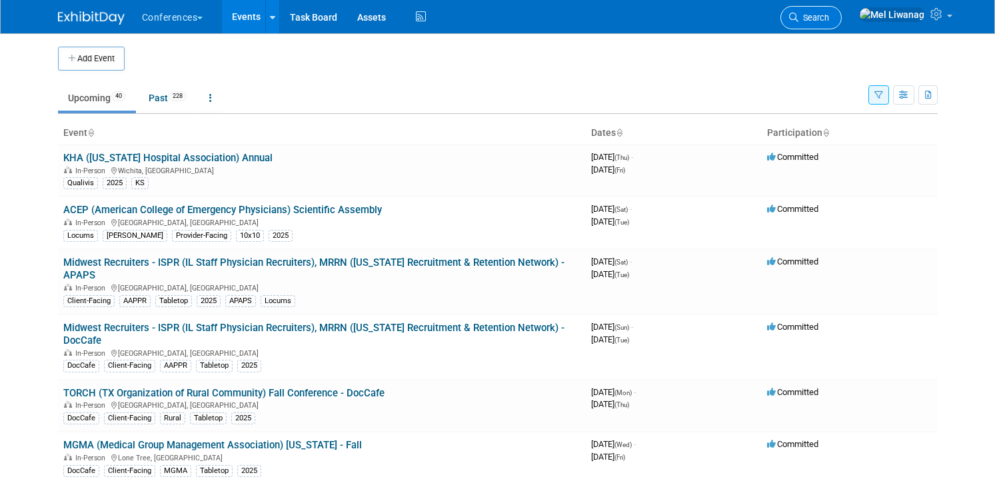
click at [798, 20] on icon at bounding box center [793, 17] width 9 height 9
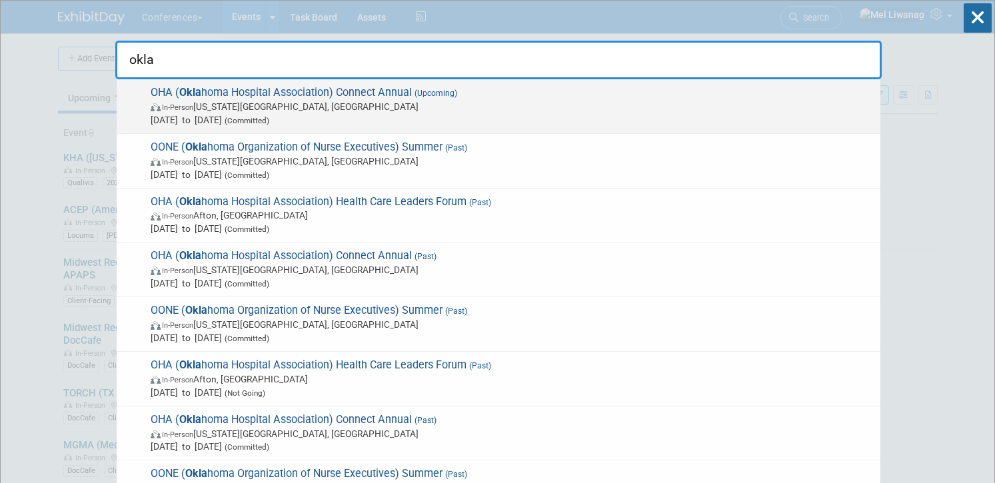
type input "okla"
click at [510, 101] on span "In-Person [US_STATE][GEOGRAPHIC_DATA], [GEOGRAPHIC_DATA]" at bounding box center [512, 106] width 723 height 13
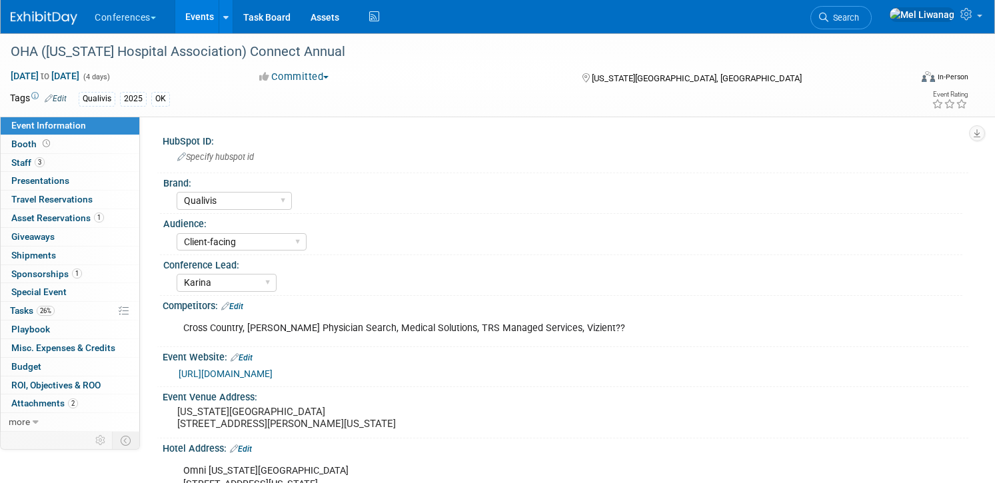
select select "Qualivis"
select select "Client-facing"
select select "Karina"
click at [68, 177] on link "0 Presentations 0" at bounding box center [70, 181] width 139 height 18
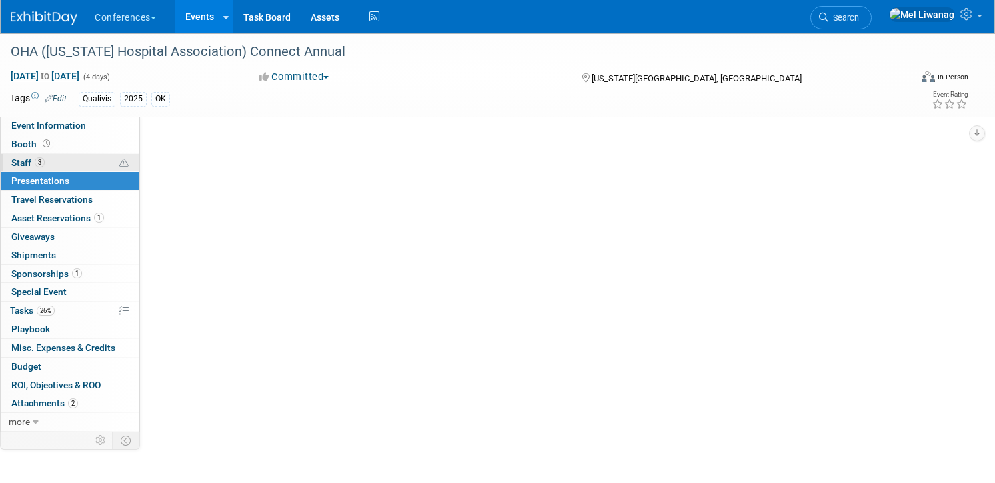
click at [66, 165] on link "3 Staff 3" at bounding box center [70, 163] width 139 height 18
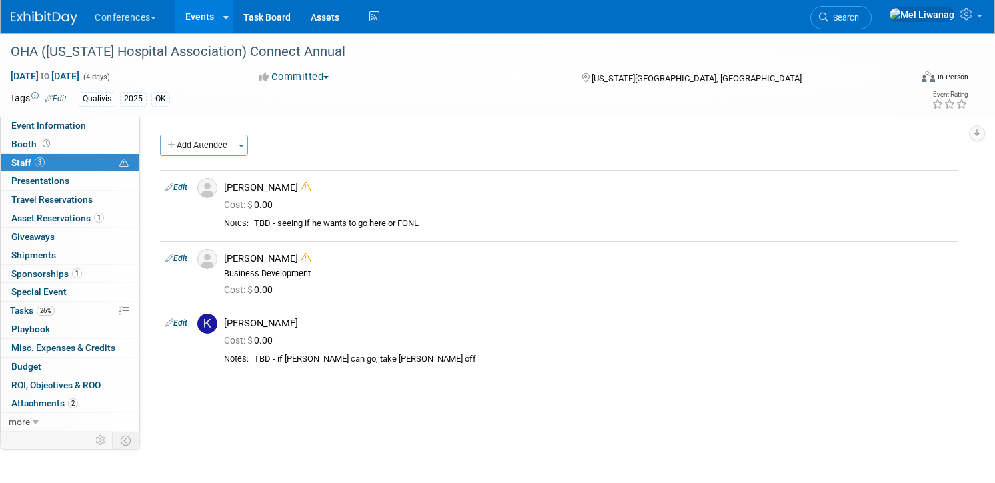
click at [44, 21] on img at bounding box center [44, 17] width 67 height 13
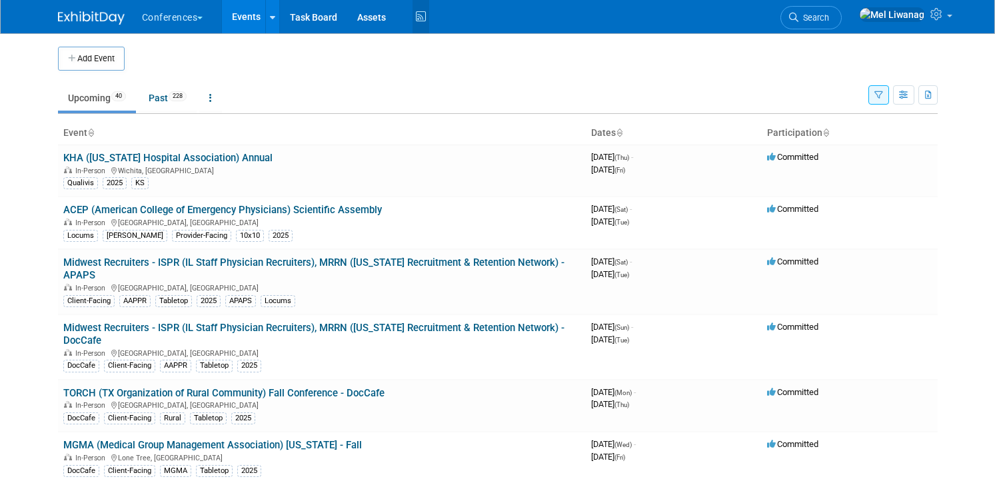
click at [421, 17] on icon at bounding box center [420, 17] width 17 height 21
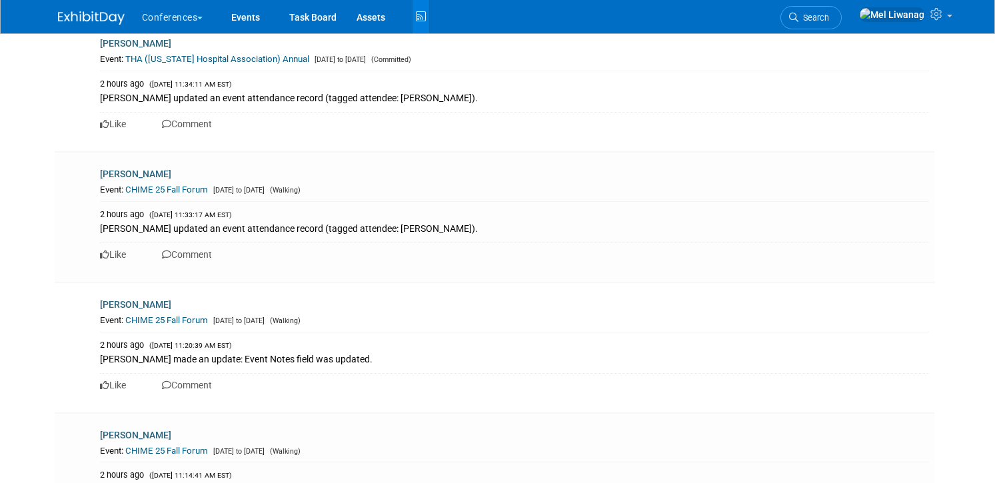
scroll to position [2494, 0]
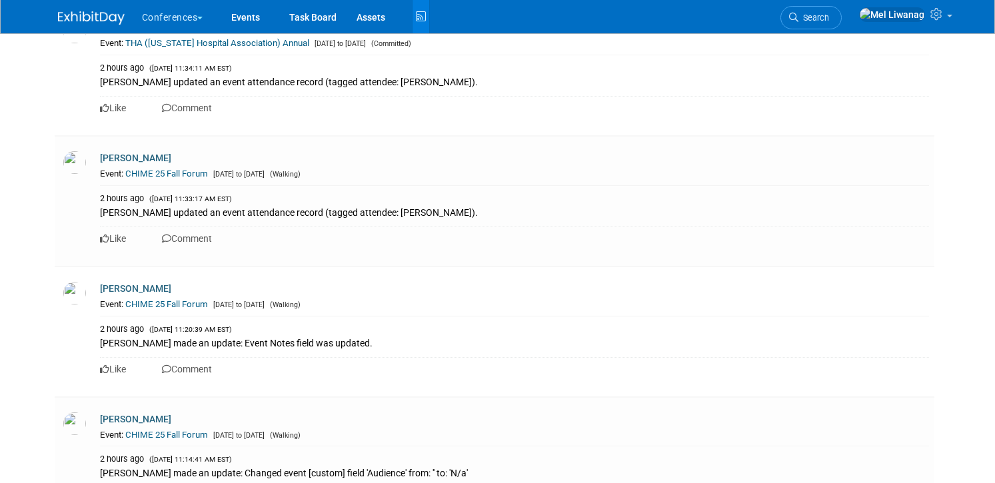
click at [117, 11] on img at bounding box center [91, 17] width 67 height 13
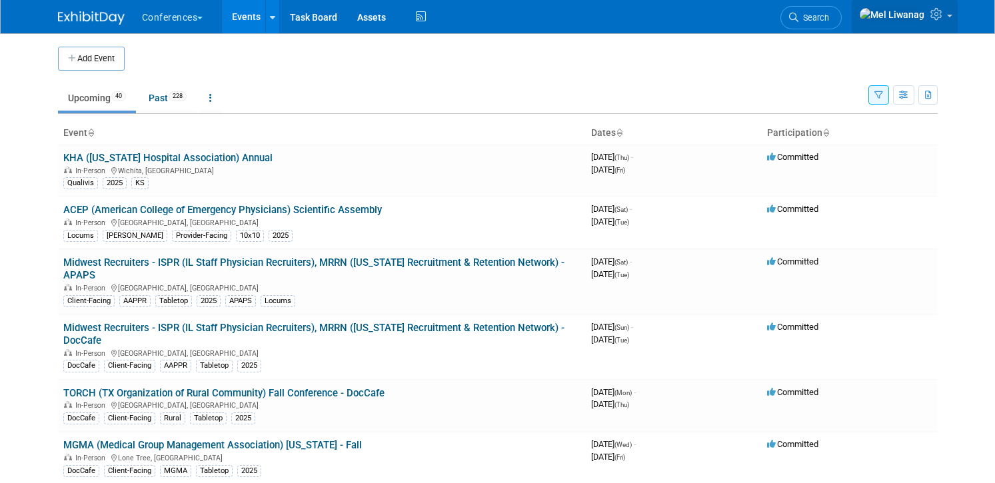
click at [951, 10] on link at bounding box center [905, 16] width 106 height 33
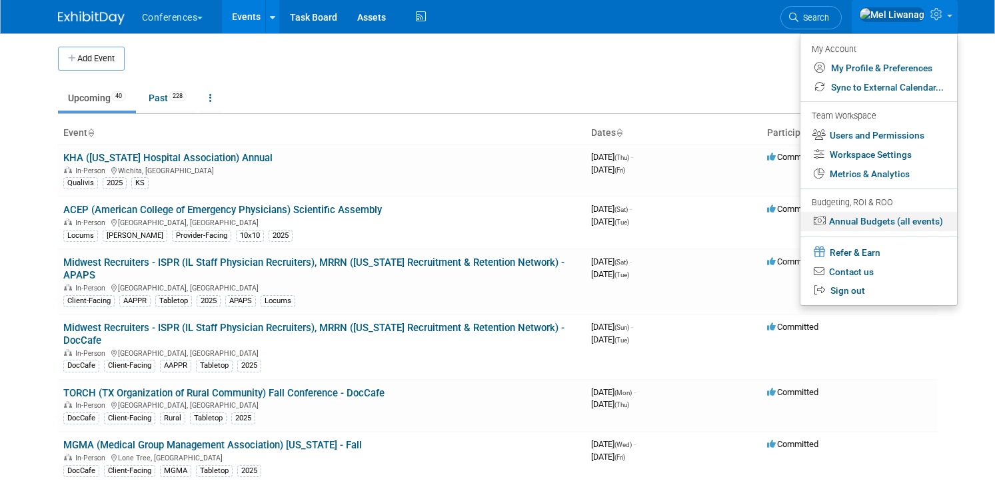
click at [898, 225] on link "Annual Budgets (all events)" at bounding box center [878, 221] width 157 height 19
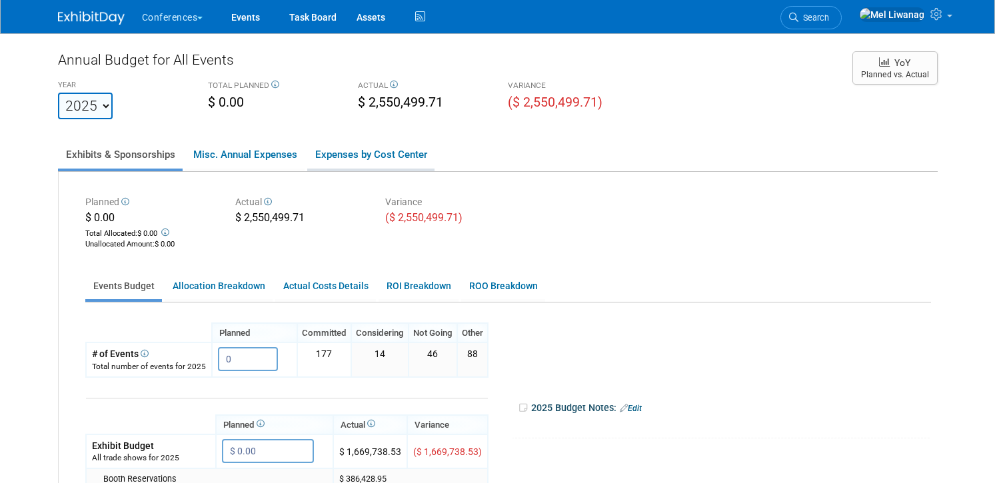
click at [418, 158] on link "Expenses by Cost Center" at bounding box center [370, 155] width 127 height 28
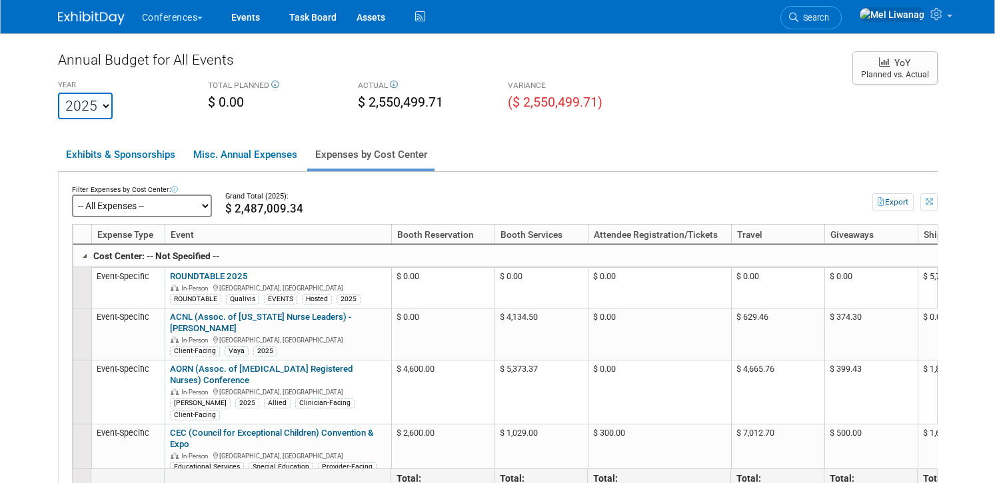
click at [143, 214] on select "-- All Expenses -- -- Cost Center Not Specified -- Aya Education Aya Healthcare…" at bounding box center [142, 206] width 140 height 23
click select "-- All Expenses -- -- Cost Center Not Specified -- Aya Education Aya Healthcare…" at bounding box center [142, 206] width 140 height 23
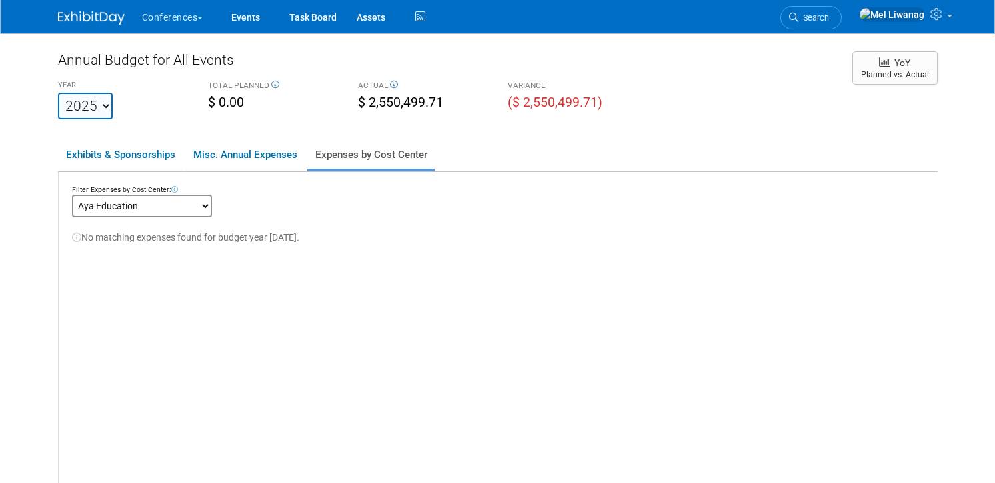
click at [162, 204] on select "-- All Expenses -- -- Cost Center Not Specified -- Aya Education Aya Healthcare…" at bounding box center [142, 206] width 140 height 23
click select "-- All Expenses -- -- Cost Center Not Specified -- Aya Education Aya Healthcare…" at bounding box center [142, 206] width 140 height 23
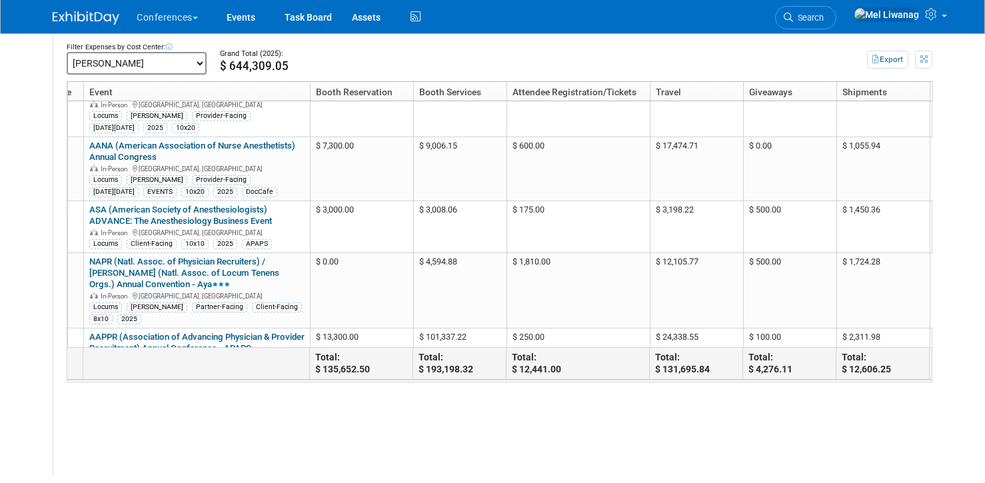
click at [836, 9] on li "Search" at bounding box center [805, 16] width 61 height 33
click at [836, 11] on link "Search" at bounding box center [805, 17] width 61 height 23
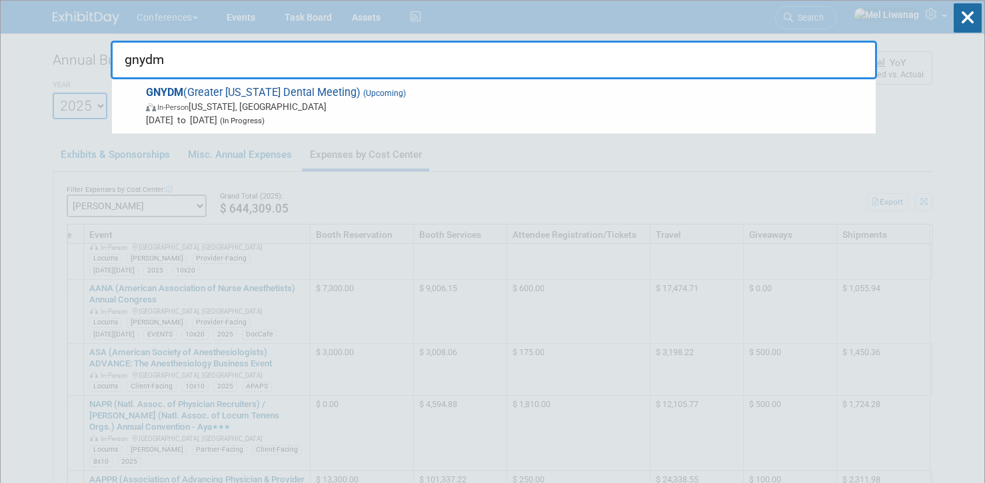
type input "gnydm"
click at [773, 97] on span "GNYDM (Greater New York Dental Meeting) (Upcoming) In-Person New York, NY Nov 2…" at bounding box center [505, 106] width 727 height 41
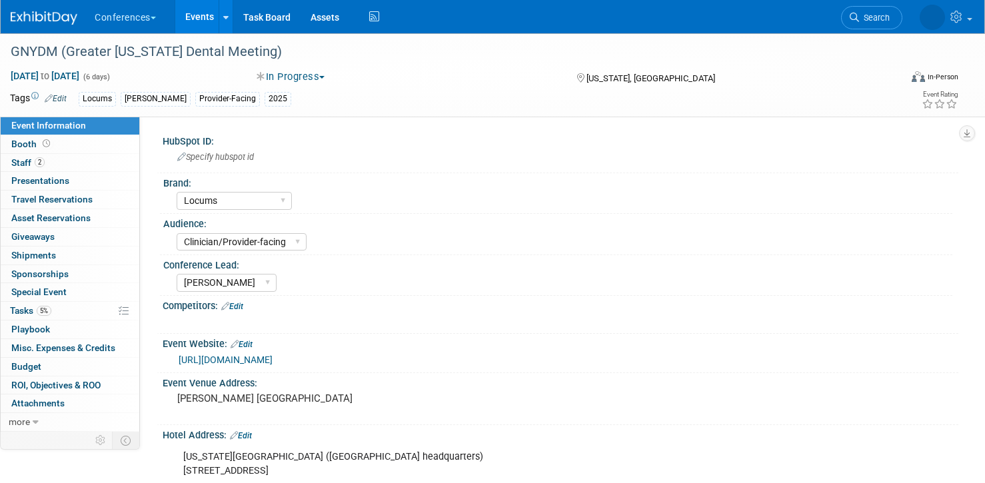
select select "Locums"
select select "Clinician/Provider-facing"
select select "Mel"
click at [293, 86] on div "Nov 28, 2025 to Dec 3, 2025 (6 days) Nov 28, 2025 to Dec 3, 2025 In Progress Co…" at bounding box center [484, 79] width 968 height 20
click at [296, 77] on button "In Progress" at bounding box center [291, 77] width 78 height 14
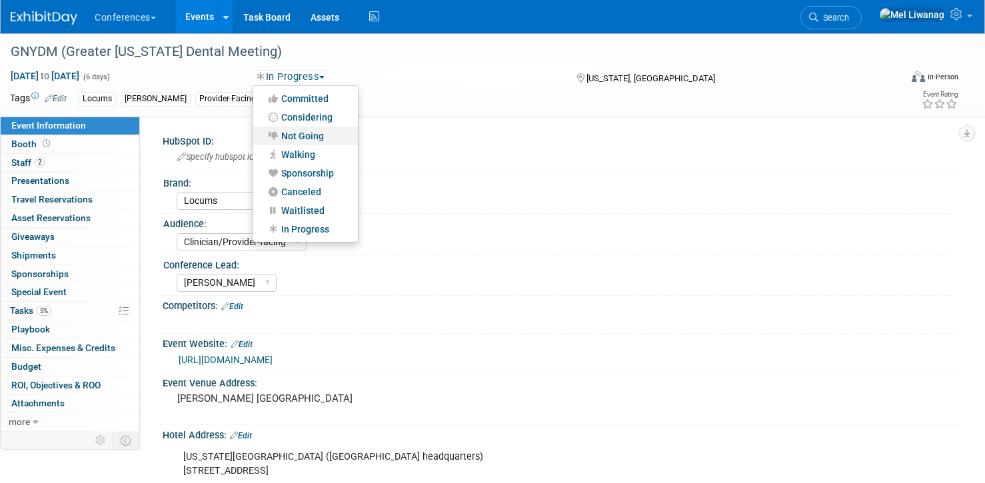
click at [304, 133] on link "Not Going" at bounding box center [305, 136] width 105 height 19
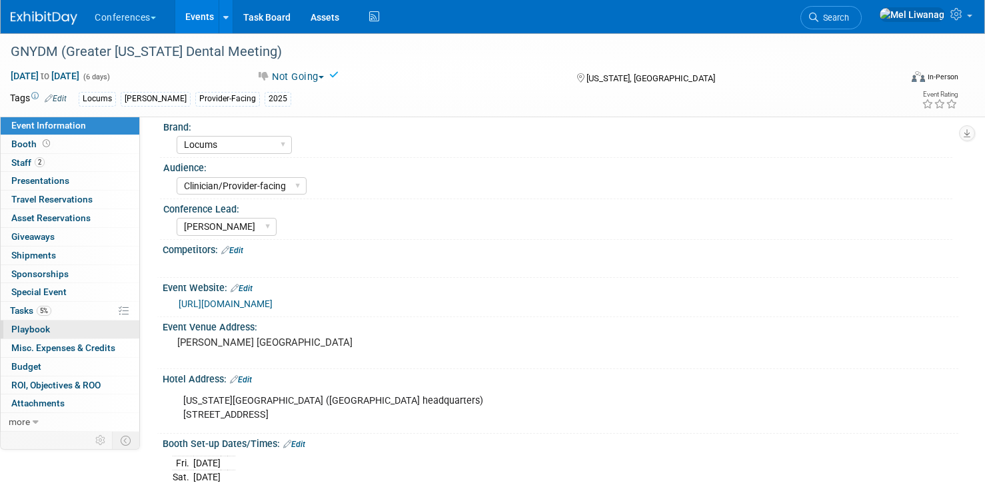
scroll to position [97, 0]
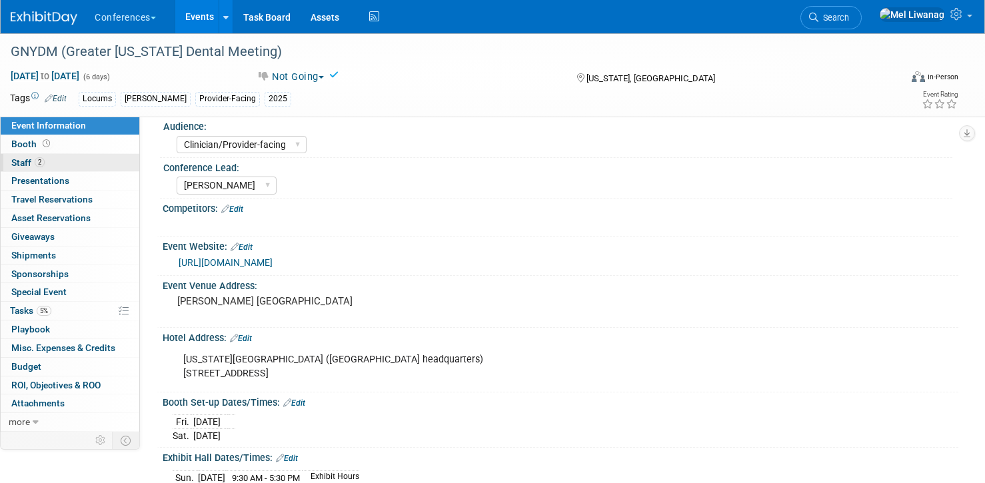
click at [55, 155] on link "2 Staff 2" at bounding box center [70, 163] width 139 height 18
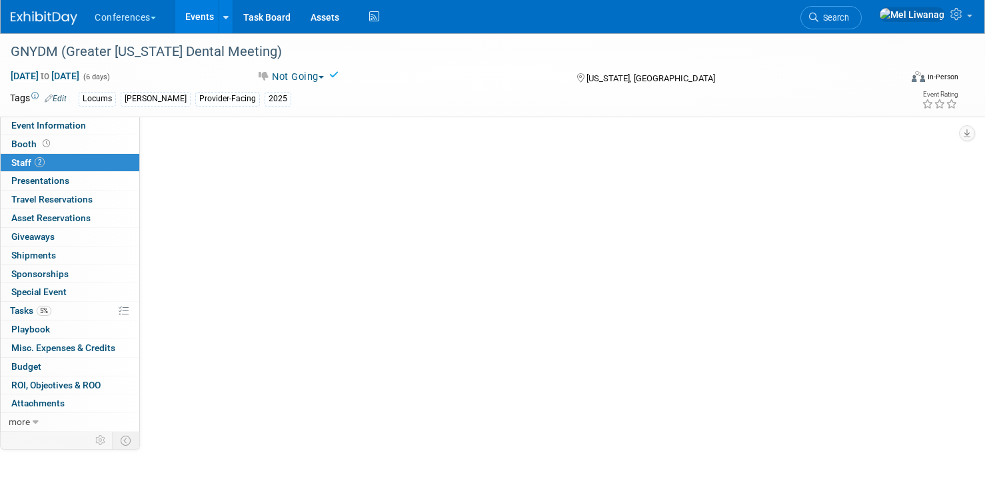
scroll to position [0, 0]
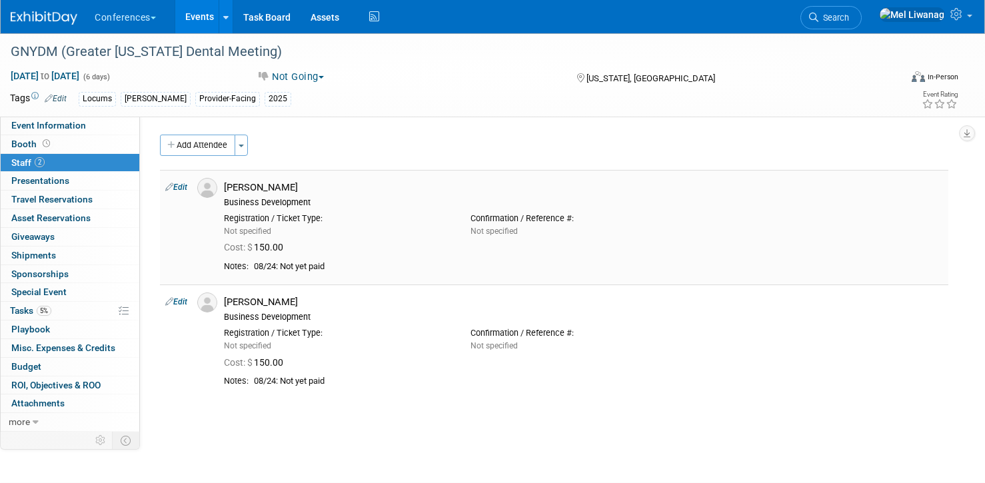
click at [181, 185] on link "Edit" at bounding box center [176, 187] width 22 height 9
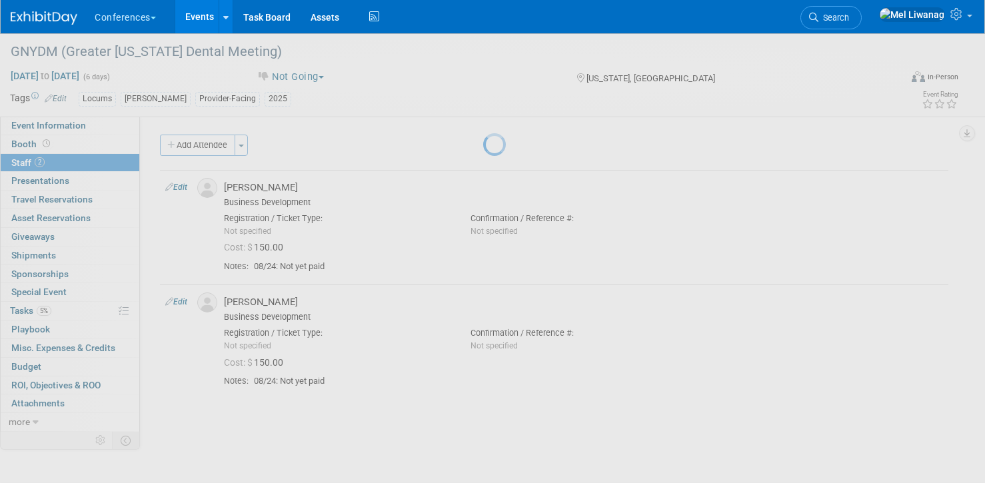
select select "9b811e36-b39a-414f-b963-1ce60f44edcd"
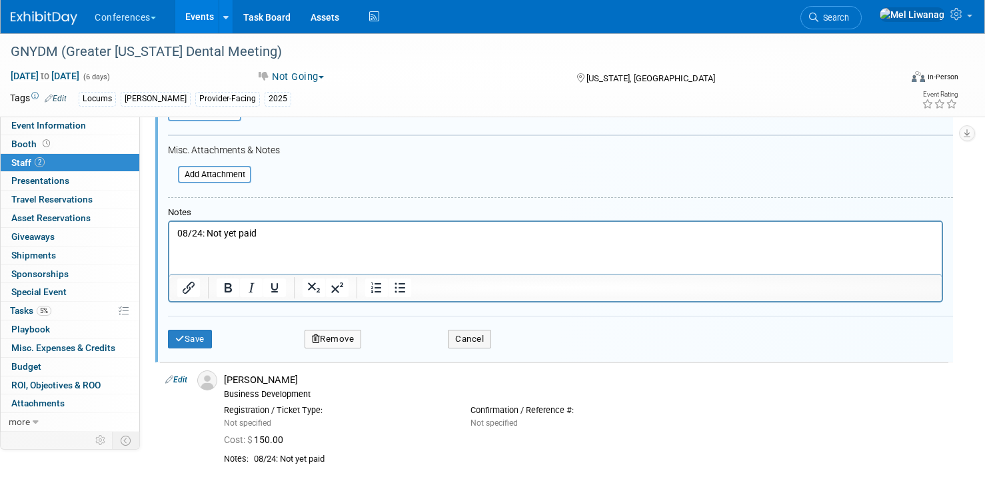
scroll to position [147, 0]
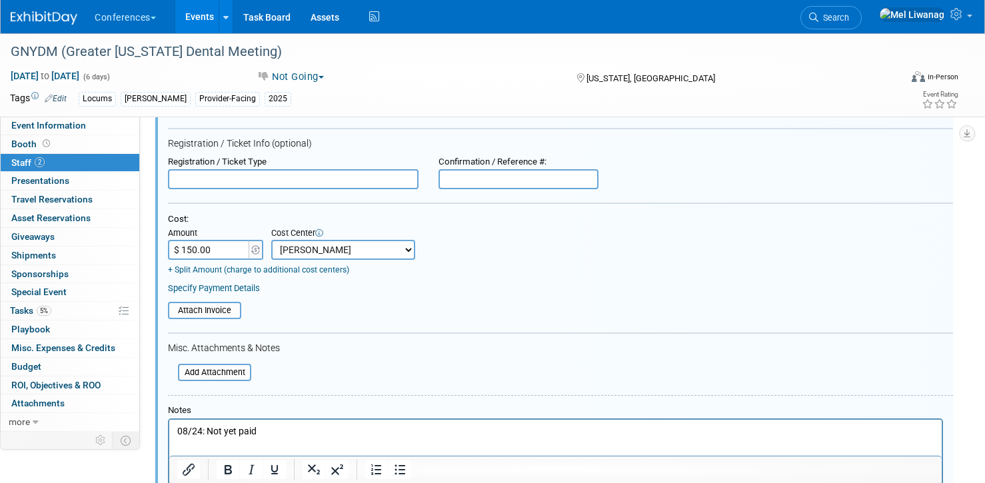
click at [229, 256] on input "$ 150.00" at bounding box center [209, 250] width 83 height 20
type input "$"
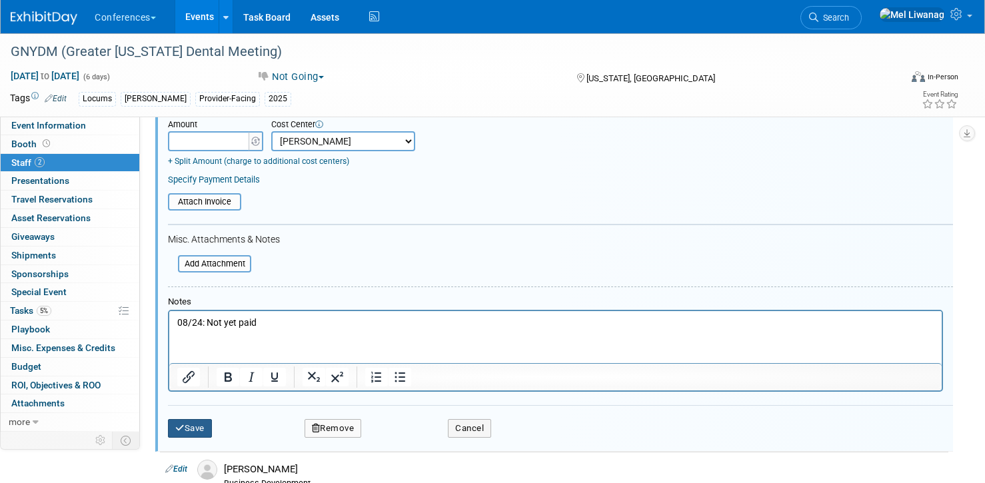
type input "$ 0.00"
click at [185, 436] on button "Save" at bounding box center [190, 428] width 44 height 19
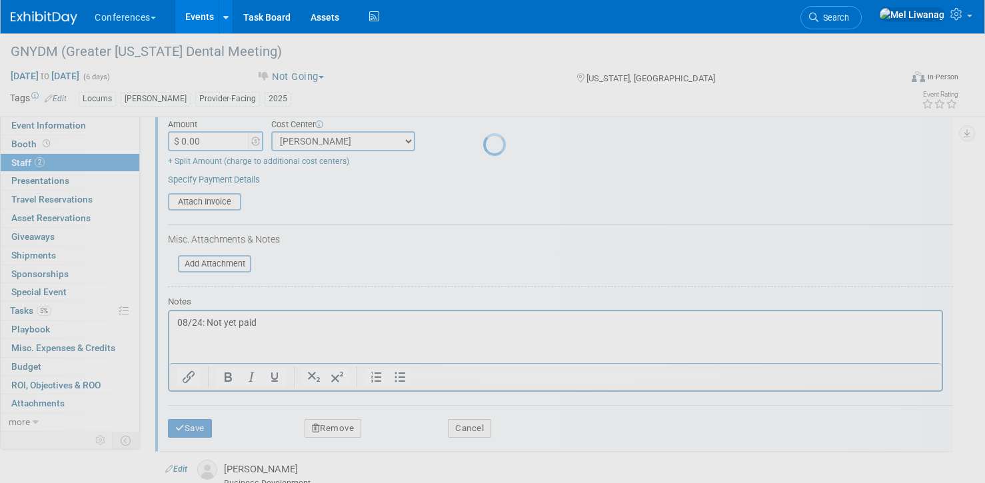
scroll to position [93, 0]
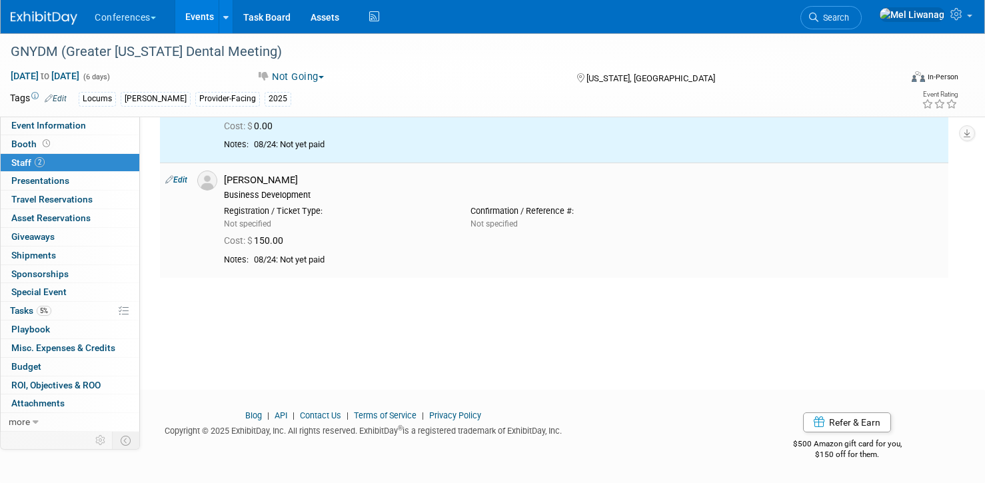
click at [178, 179] on link "Edit" at bounding box center [176, 179] width 22 height 9
select select "8a6996d8-4f8b-431c-9f72-d2db3ef63bd0"
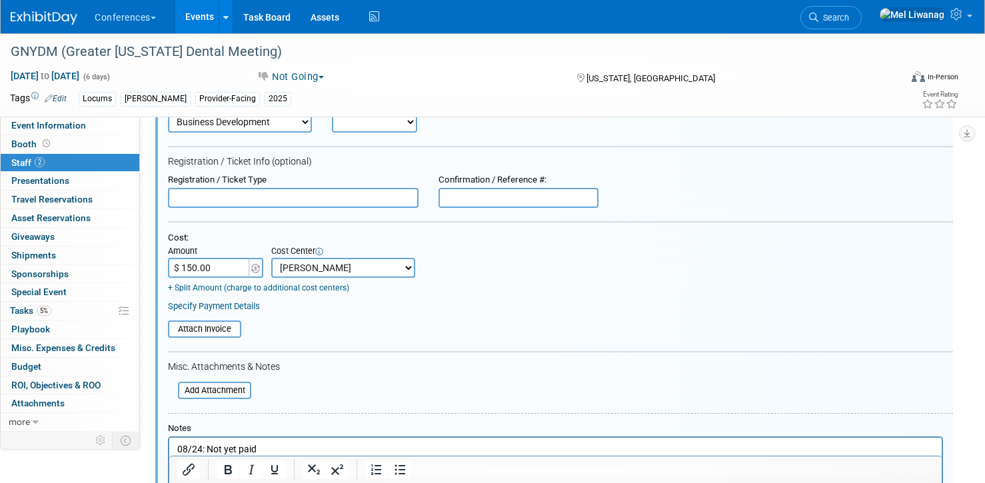
scroll to position [215, 0]
click at [232, 269] on input "$ 150.00" at bounding box center [209, 267] width 83 height 20
type input "$"
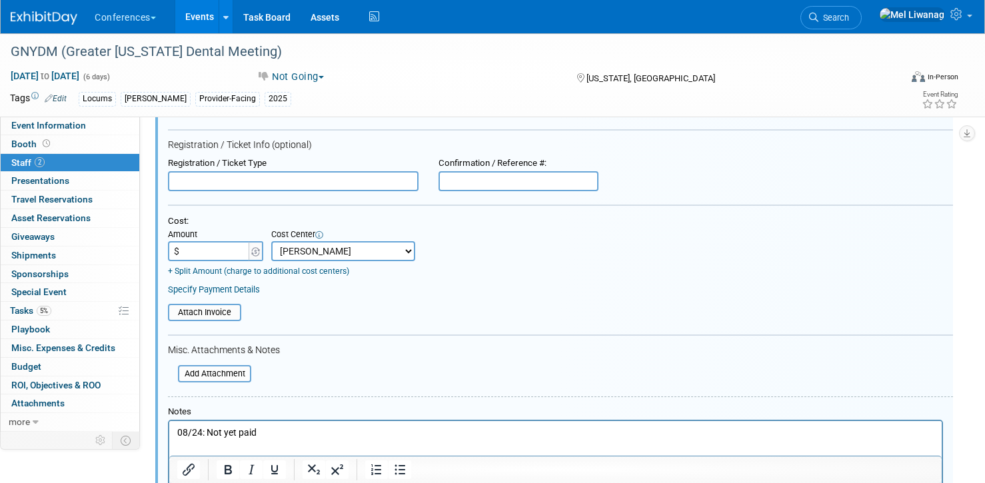
scroll to position [467, 0]
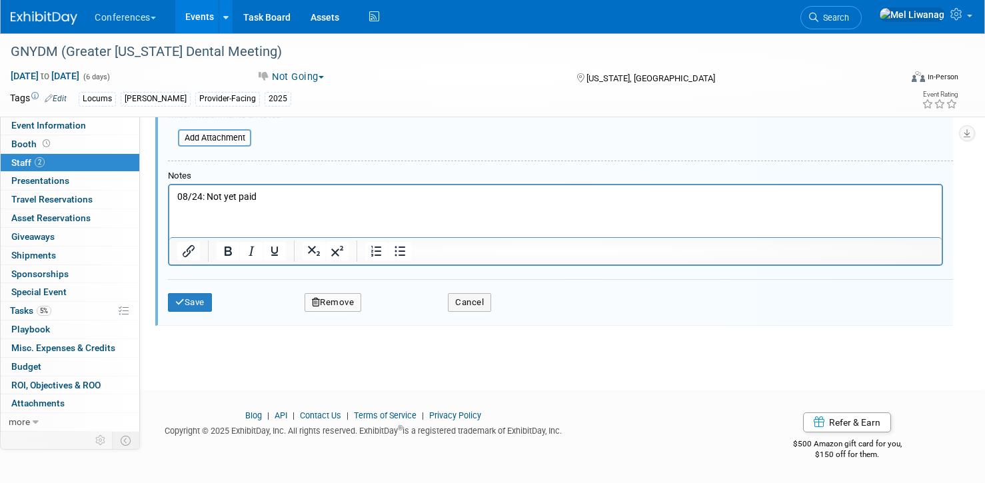
type input "$ 0.00"
click at [200, 315] on div "Save Remove Cancel" at bounding box center [560, 300] width 785 height 43
click at [201, 308] on button "Save" at bounding box center [190, 302] width 44 height 19
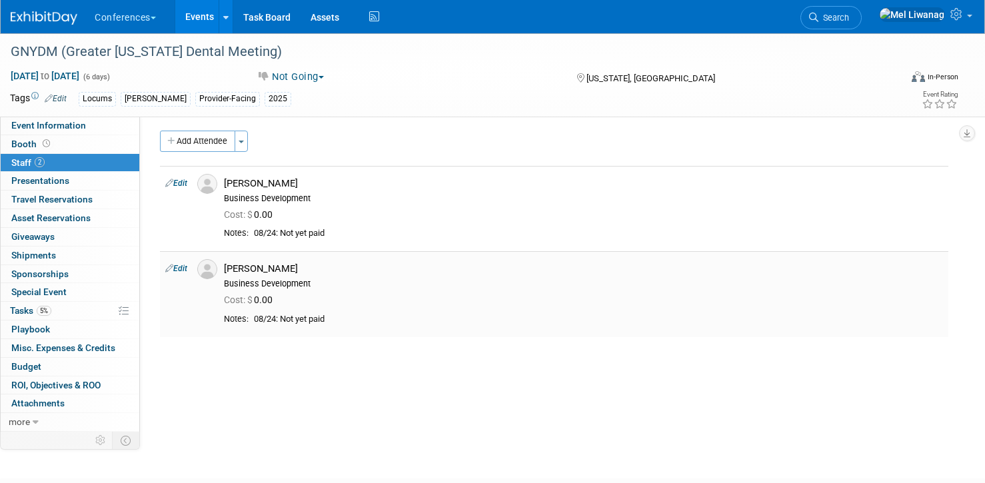
scroll to position [0, 0]
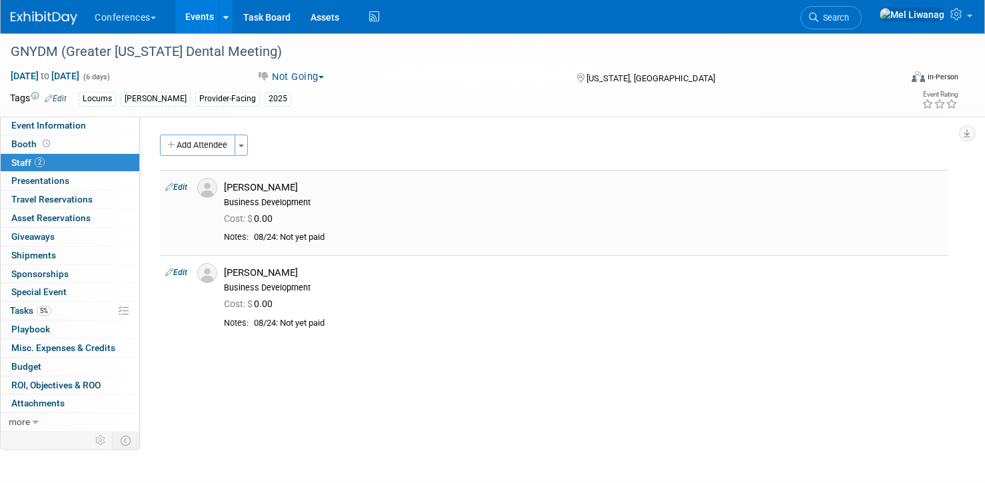
click at [185, 188] on link "Edit" at bounding box center [176, 187] width 22 height 9
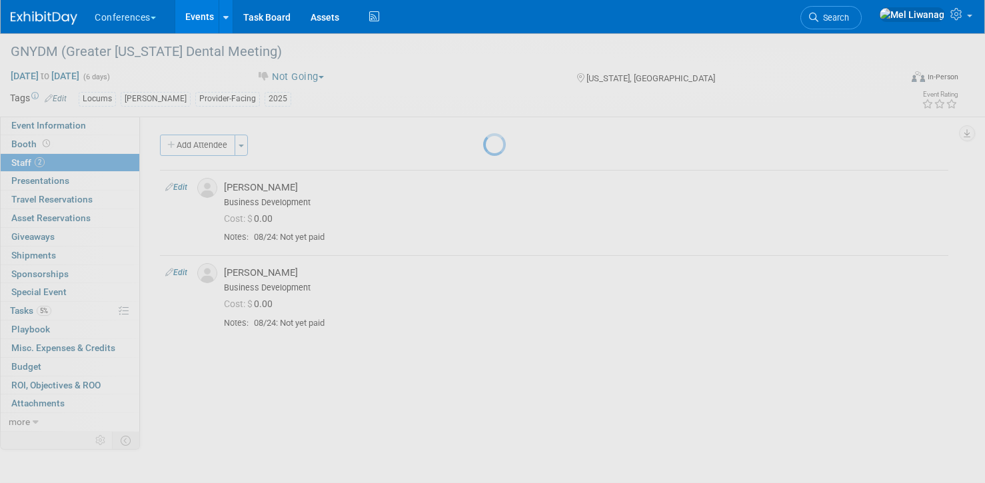
select select "9b811e36-b39a-414f-b963-1ce60f44edcd"
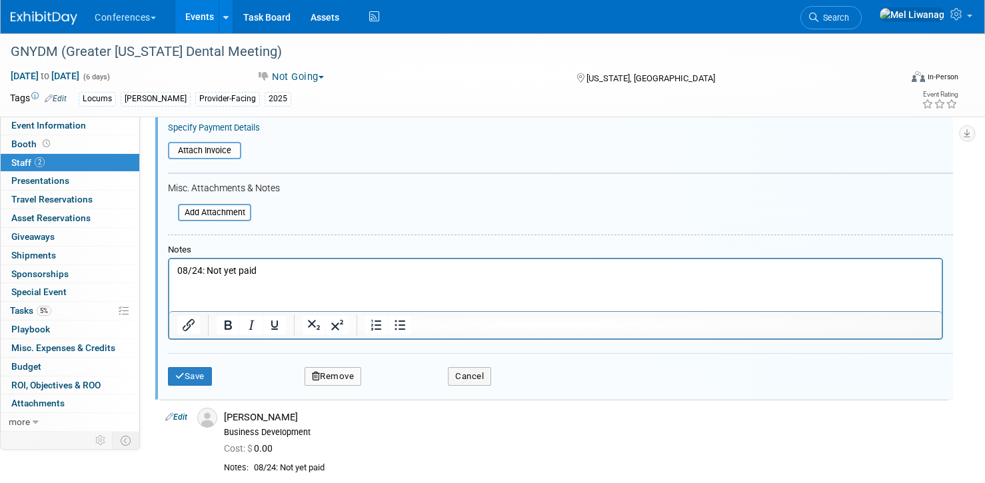
scroll to position [315, 0]
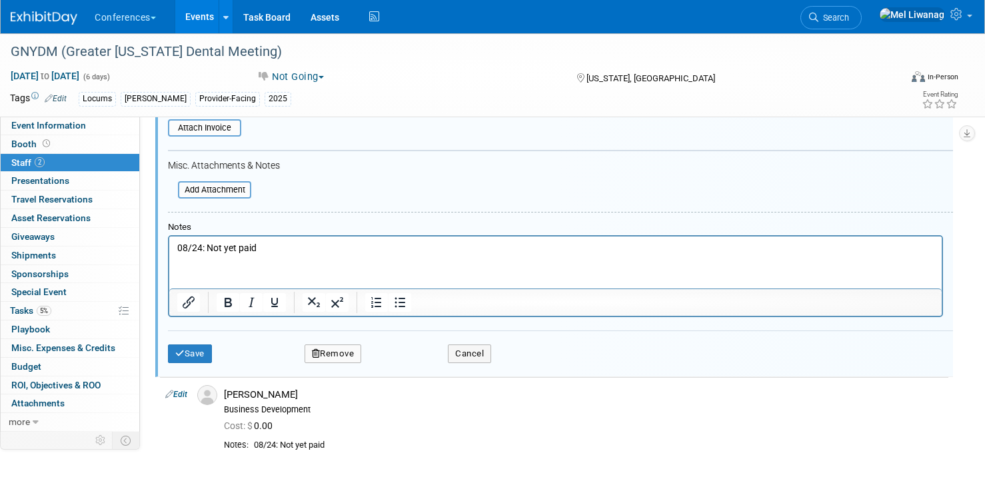
click at [358, 345] on button "Remove" at bounding box center [333, 354] width 57 height 19
click at [400, 358] on link "Yes" at bounding box center [405, 364] width 39 height 21
click at [0, 0] on div at bounding box center [0, 0] width 0 height 0
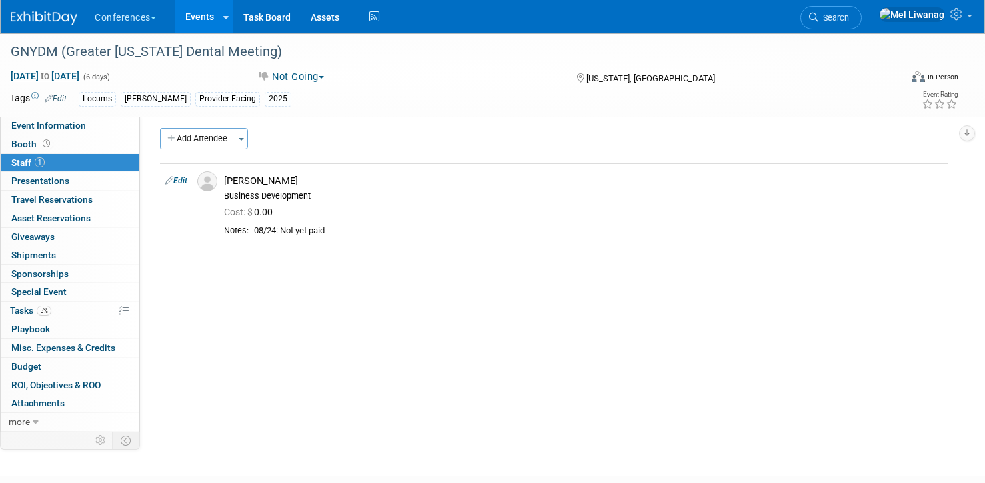
scroll to position [0, 0]
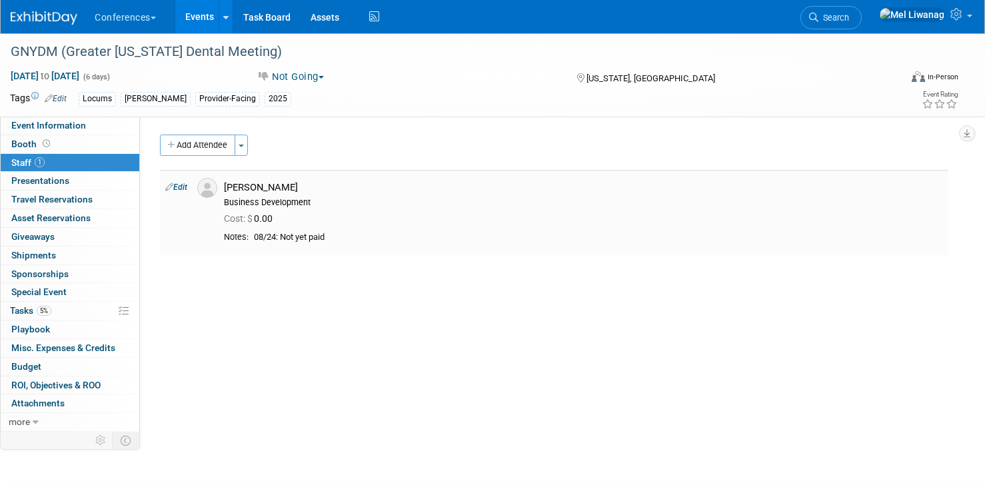
click at [188, 193] on td "Edit" at bounding box center [176, 212] width 32 height 85
click at [187, 188] on link "Edit" at bounding box center [176, 187] width 22 height 9
select select "8a6996d8-4f8b-431c-9f72-d2db3ef63bd0"
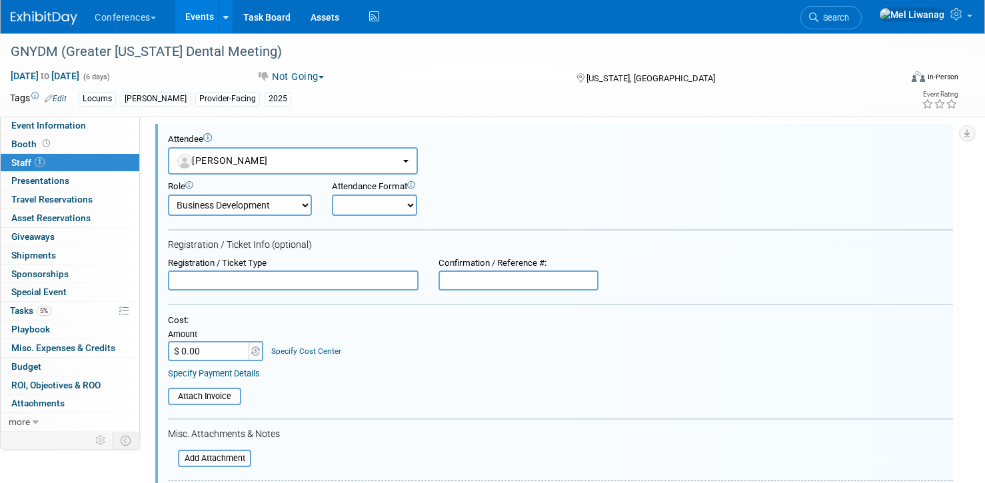
scroll to position [241, 0]
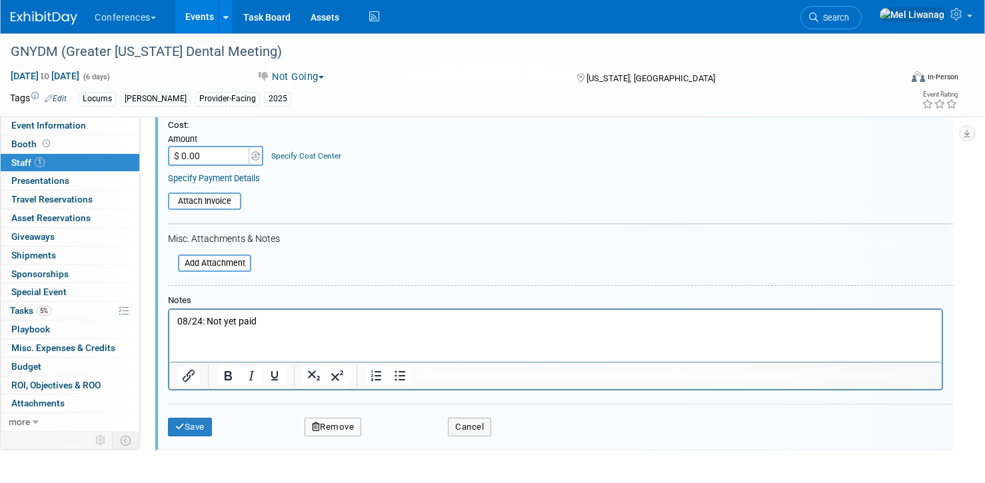
click at [357, 434] on button "Remove" at bounding box center [333, 427] width 57 height 19
click at [410, 436] on link "Yes" at bounding box center [405, 438] width 39 height 21
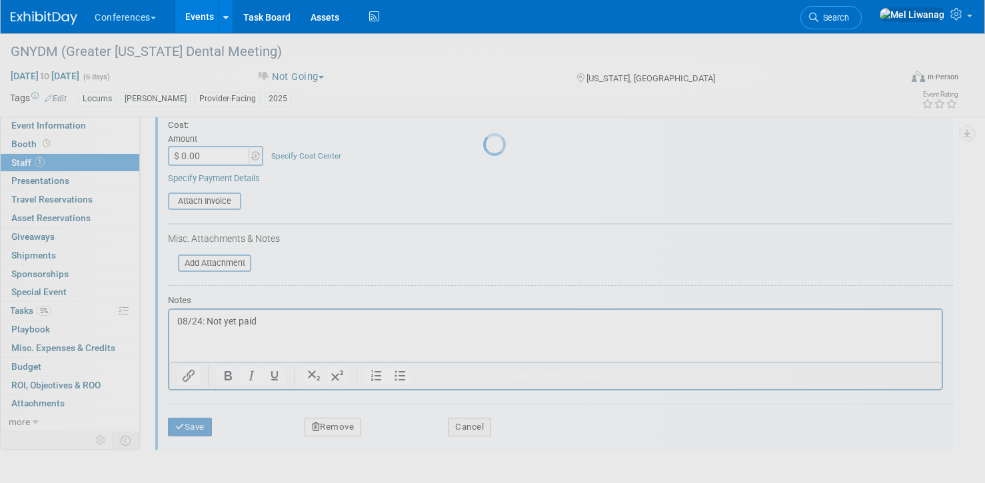
scroll to position [93, 0]
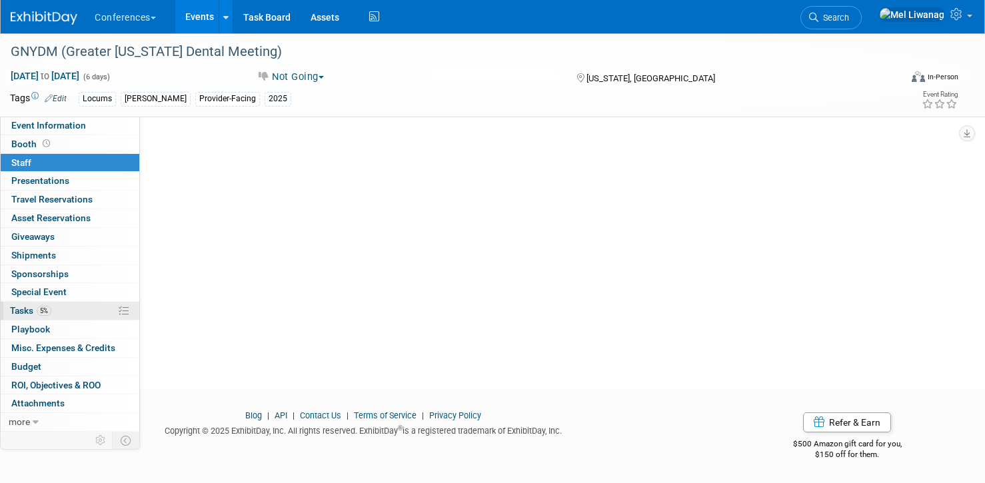
click at [67, 309] on link "5% Tasks 5%" at bounding box center [70, 311] width 139 height 18
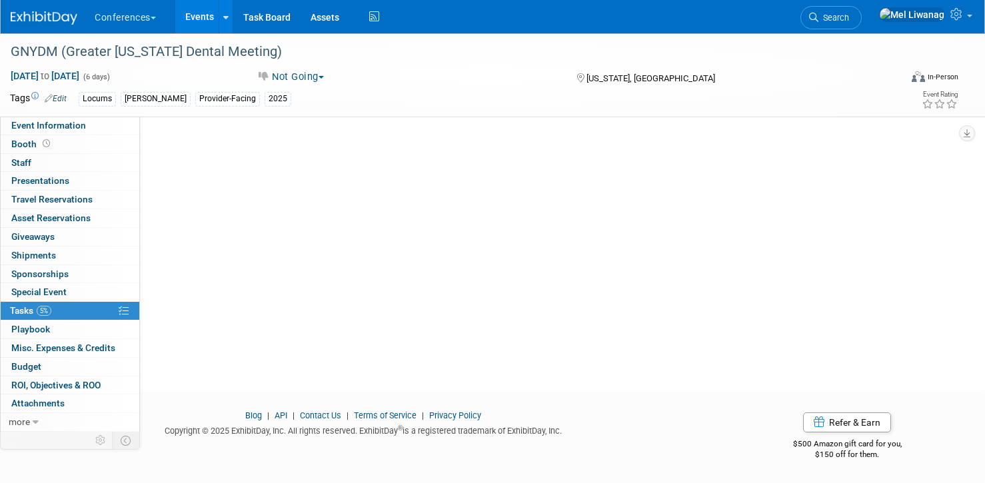
scroll to position [0, 0]
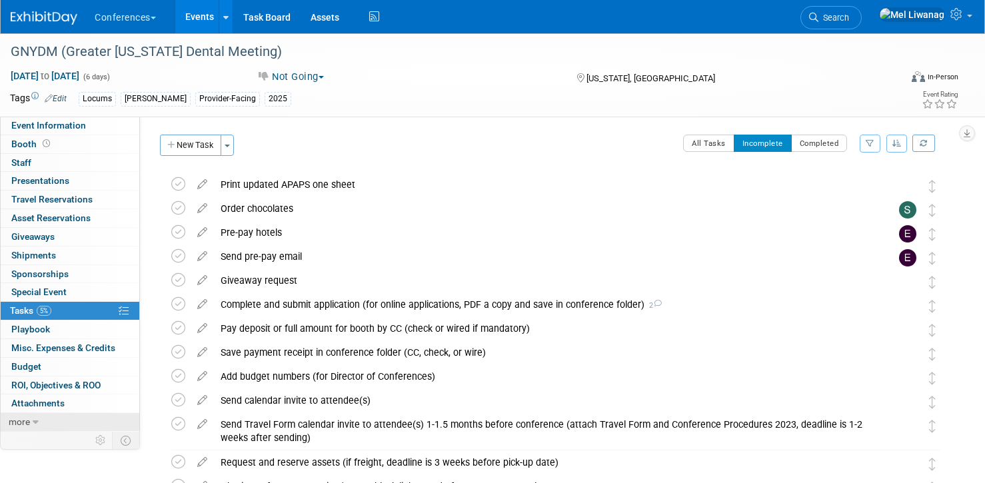
click at [29, 419] on span "more" at bounding box center [19, 421] width 21 height 11
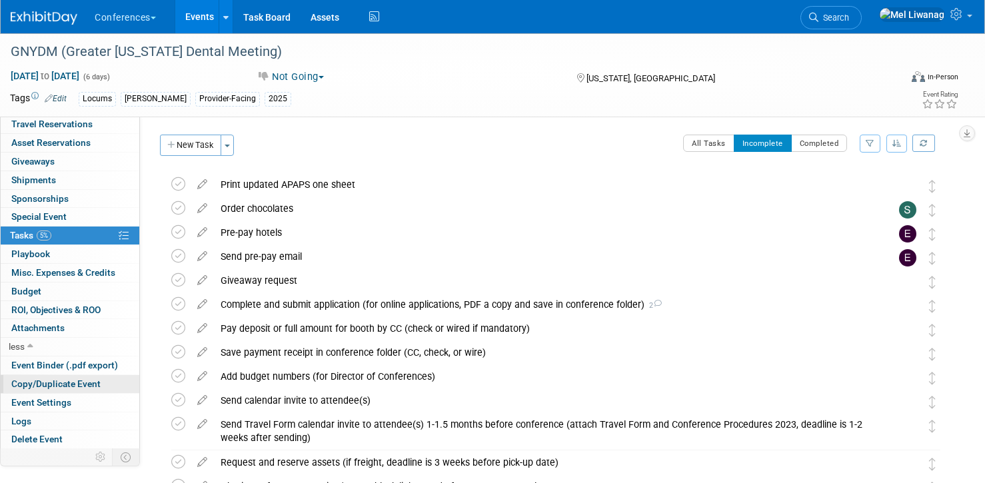
scroll to position [76, 0]
click at [58, 384] on span "Copy/Duplicate Event" at bounding box center [55, 383] width 89 height 11
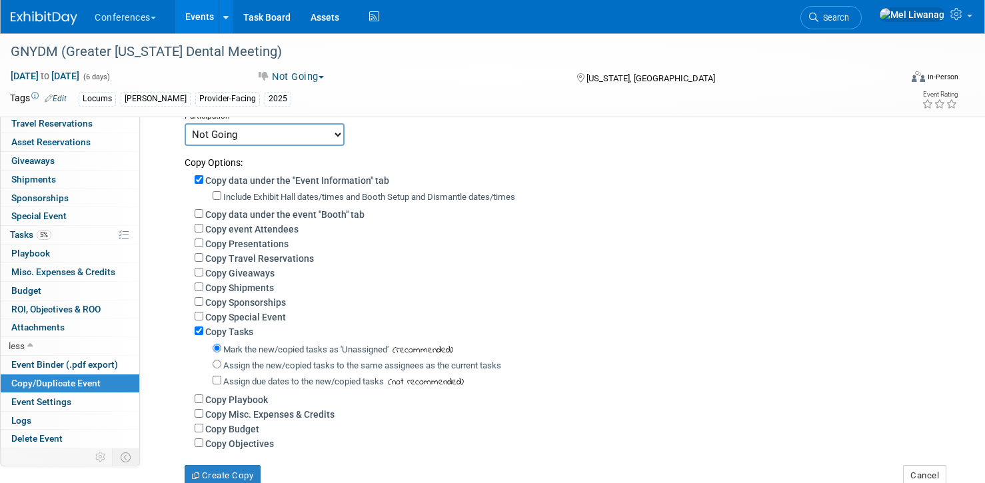
scroll to position [191, 0]
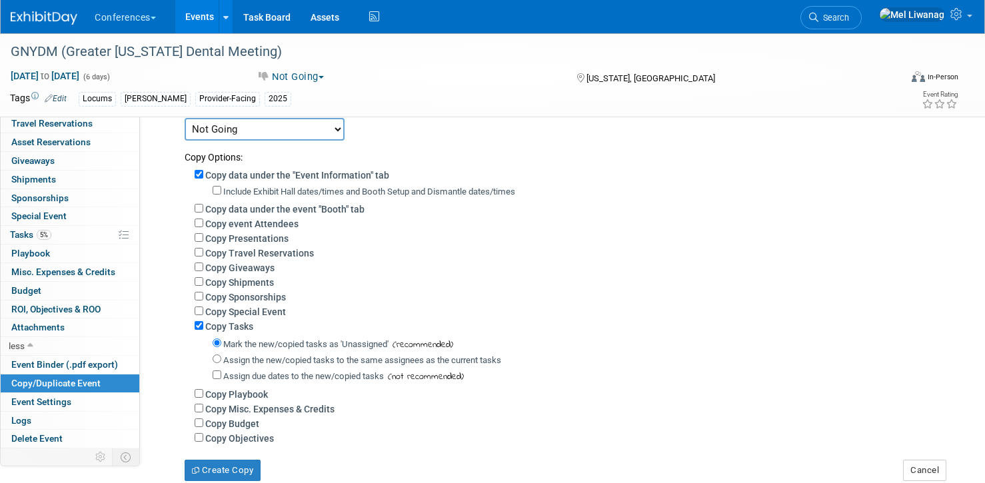
click at [321, 190] on label "Include Exhibit Hall dates/times and Booth Setup and Dismantle dates/times" at bounding box center [369, 192] width 292 height 10
click at [221, 190] on input "Include Exhibit Hall dates/times and Booth Setup and Dismantle dates/times" at bounding box center [217, 190] width 9 height 9
checkbox input "true"
click at [238, 332] on label "Copy Tasks" at bounding box center [229, 326] width 48 height 11
click at [203, 330] on input "Copy Tasks" at bounding box center [199, 325] width 9 height 9
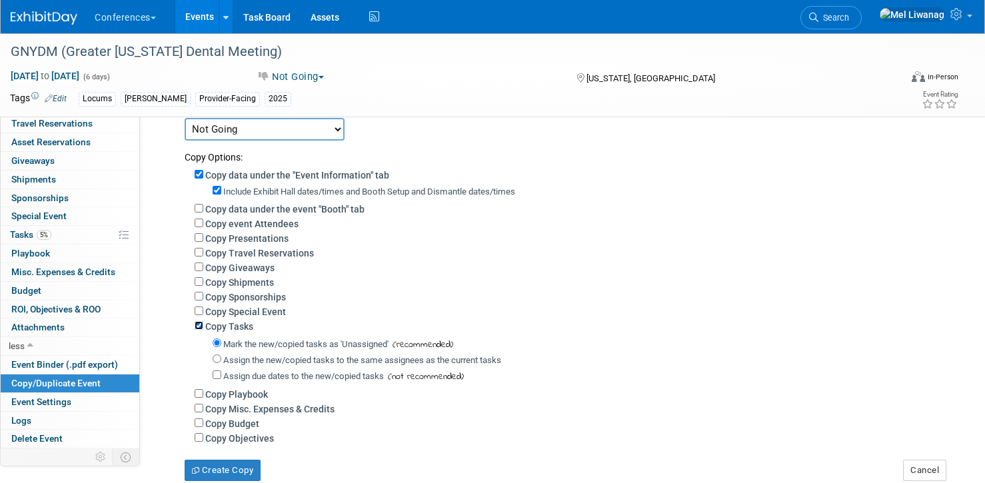
checkbox input "false"
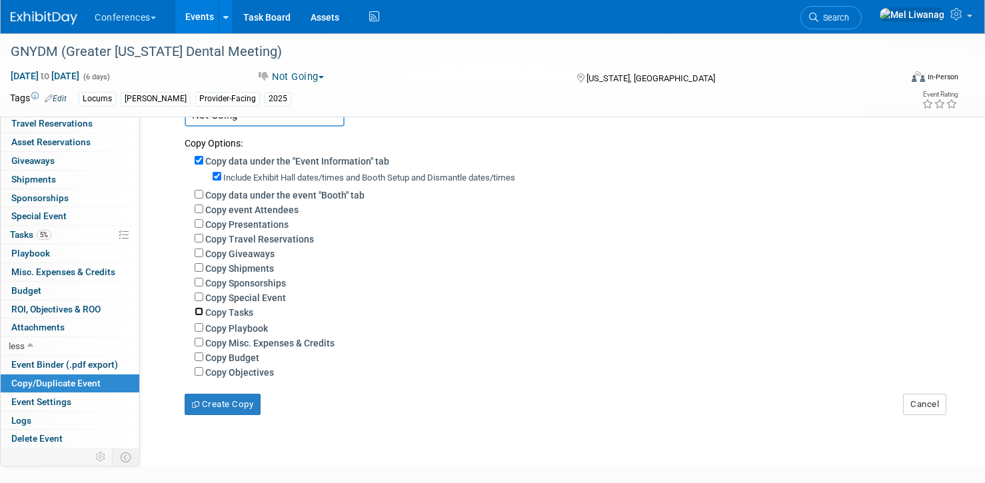
scroll to position [0, 0]
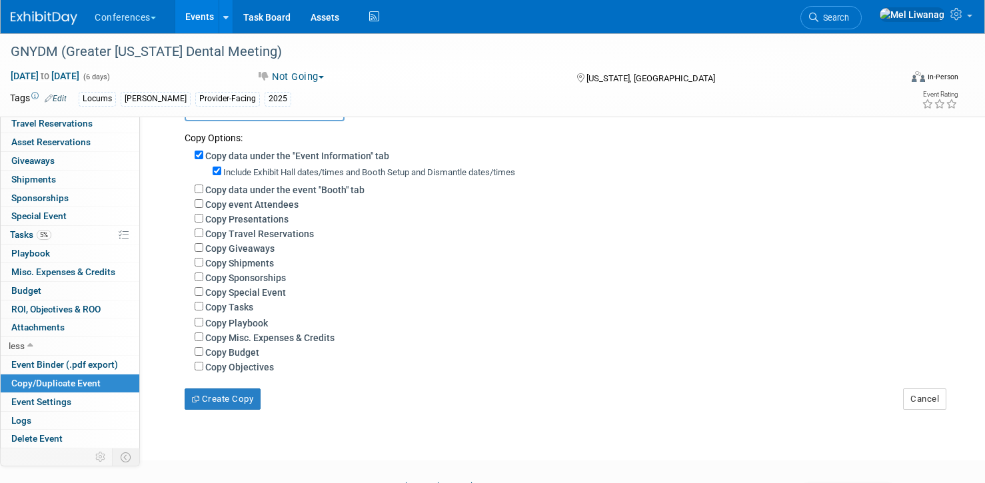
click at [241, 354] on label "Copy Budget" at bounding box center [232, 352] width 54 height 11
click at [203, 354] on input "Copy Budget" at bounding box center [199, 351] width 9 height 9
checkbox input "true"
click at [231, 398] on button "Create Copy" at bounding box center [223, 398] width 76 height 21
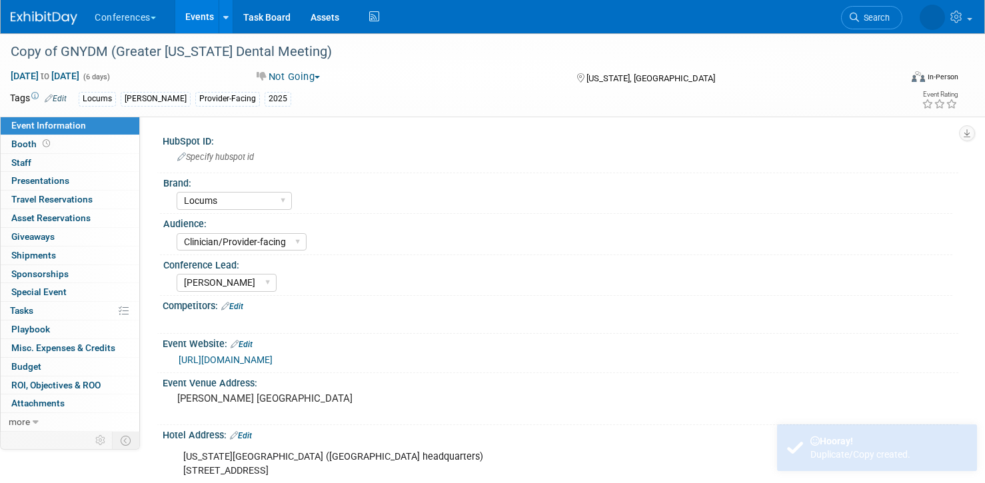
select select "Locums"
select select "Clinician/Provider-facing"
select select "Mel"
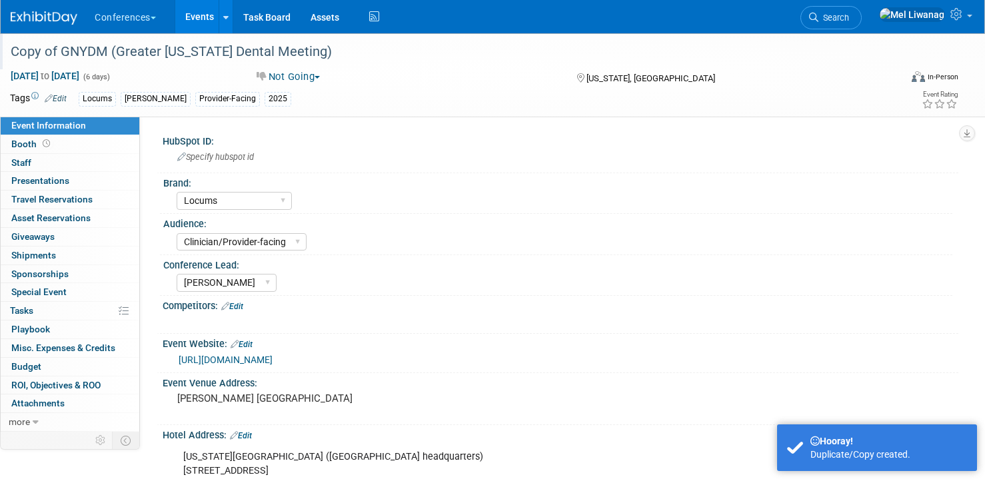
click at [45, 41] on div "Copy of GNYDM (Greater New York Dental Meeting)" at bounding box center [442, 52] width 872 height 24
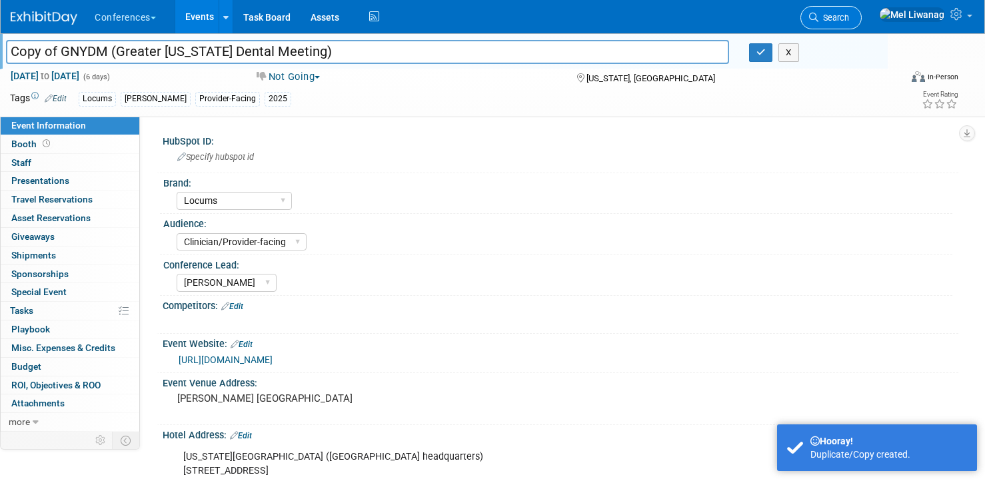
click at [849, 13] on span "Search" at bounding box center [833, 18] width 31 height 10
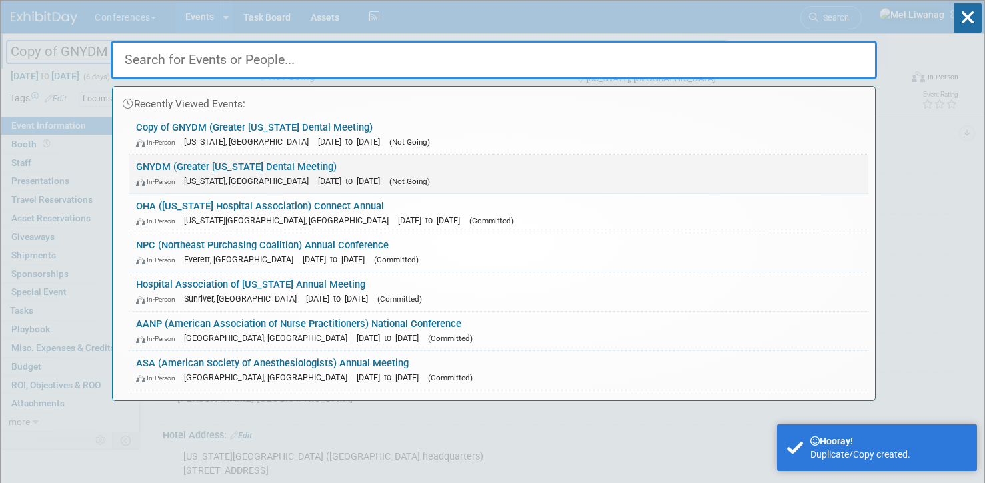
click at [228, 164] on link "GNYDM (Greater New York Dental Meeting) In-Person New York, NY Nov 28, 2025 to …" at bounding box center [498, 174] width 739 height 39
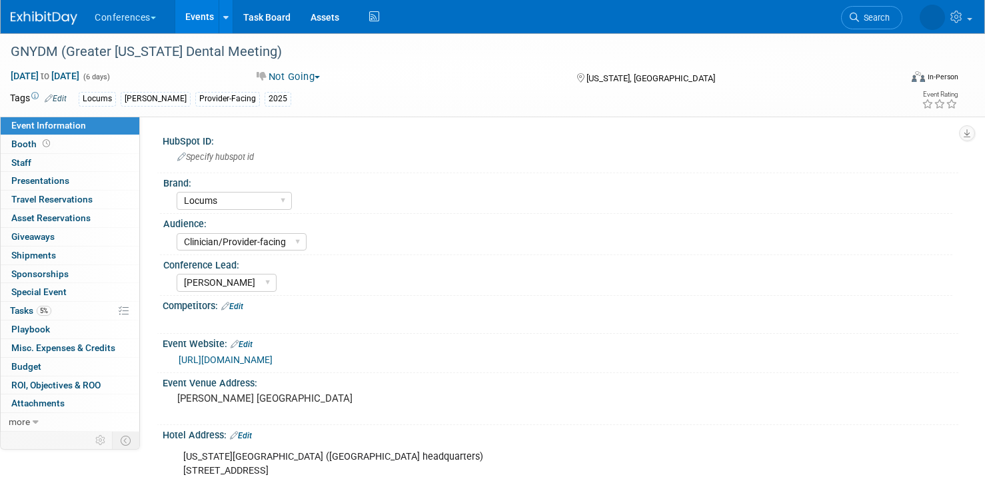
select select "Locums"
select select "Clinician/Provider-facing"
select select "Mel"
click at [31, 420] on link "more" at bounding box center [70, 422] width 139 height 18
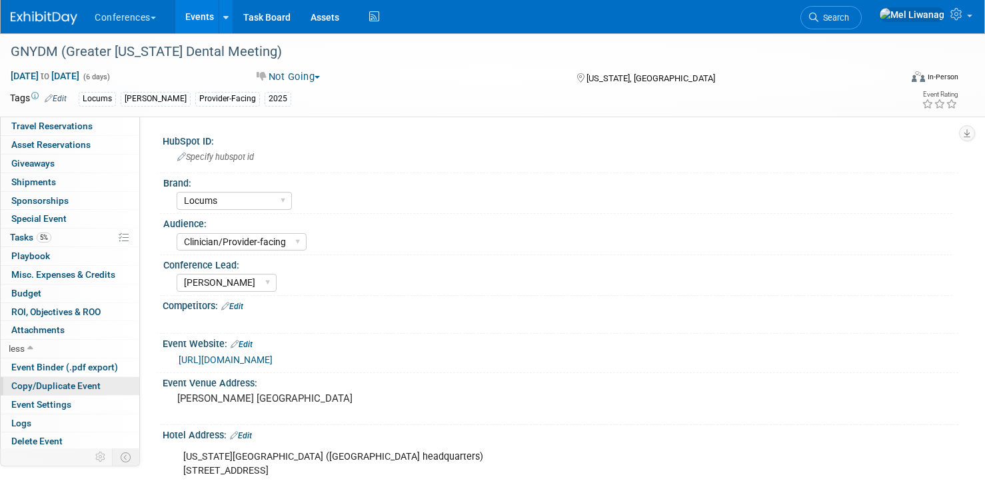
scroll to position [76, 0]
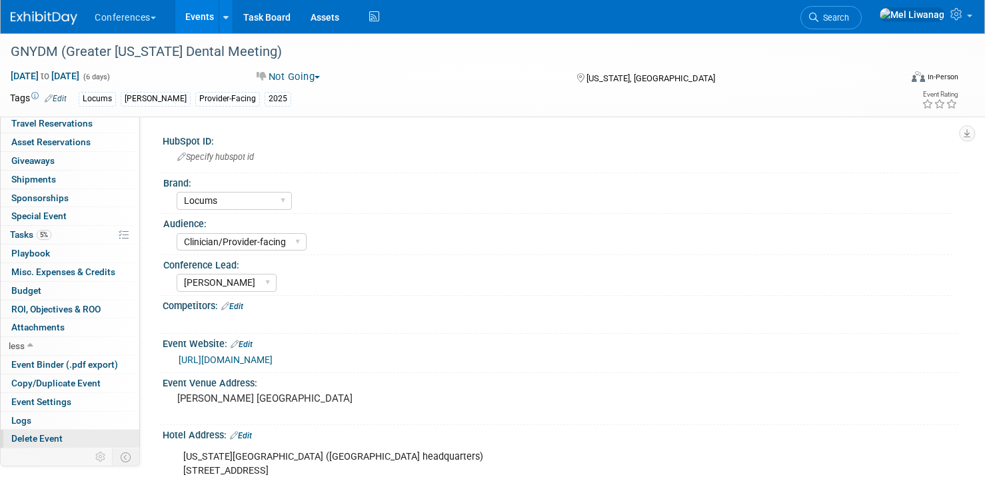
click at [45, 434] on span "Delete Event" at bounding box center [36, 438] width 51 height 11
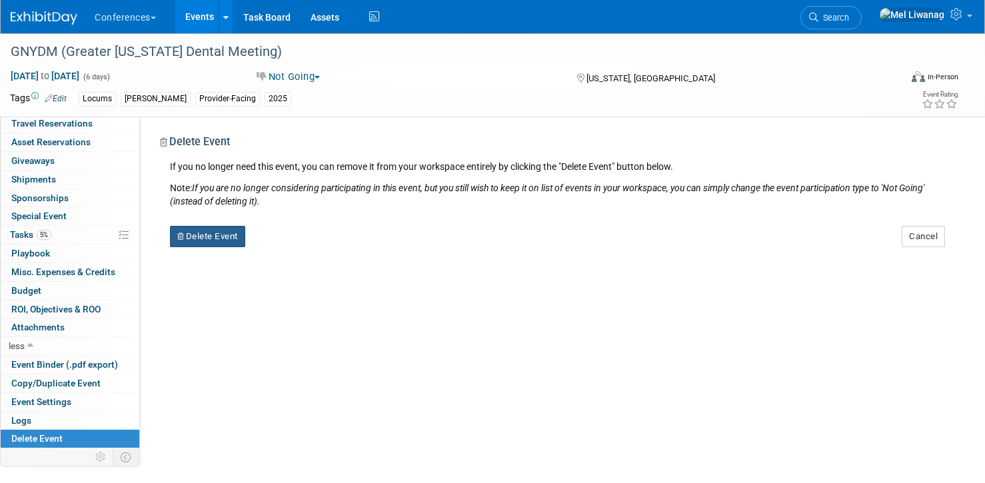
click at [199, 241] on button "Delete Event" at bounding box center [207, 236] width 75 height 21
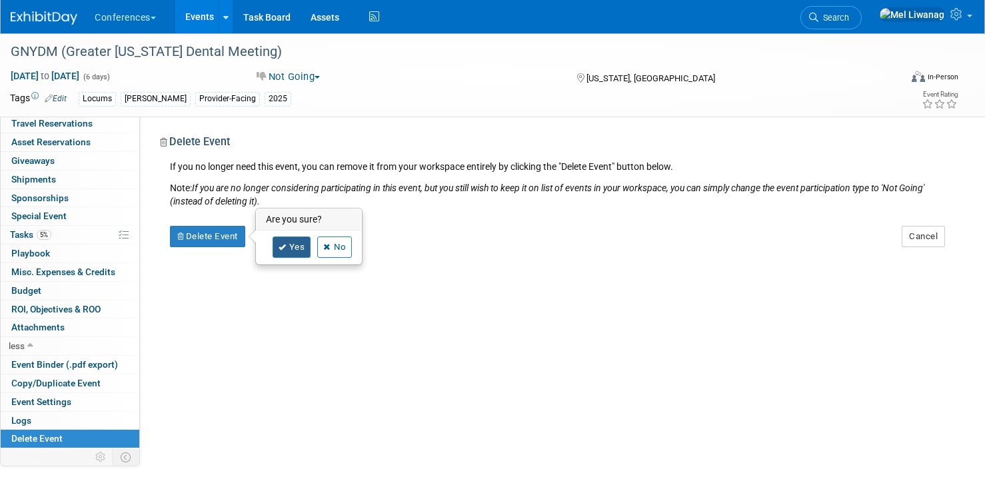
drag, startPoint x: 276, startPoint y: 256, endPoint x: 286, endPoint y: 251, distance: 11.3
click at [277, 256] on link "Yes" at bounding box center [292, 247] width 39 height 21
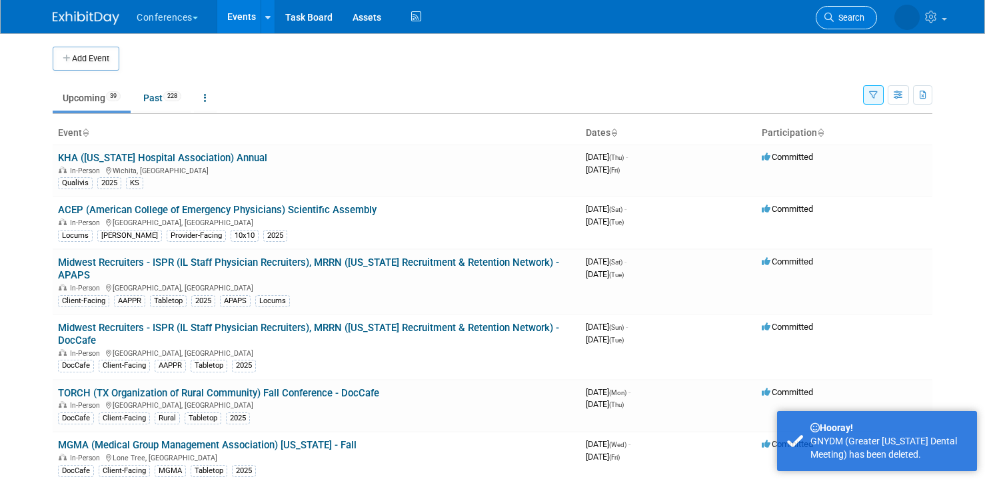
click at [852, 18] on span "Search" at bounding box center [849, 18] width 31 height 10
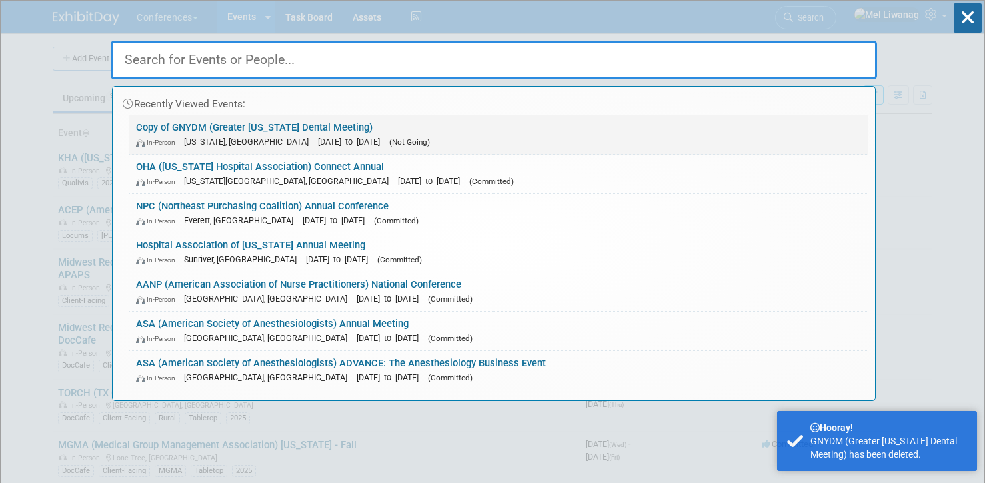
click at [166, 142] on span "In-Person" at bounding box center [158, 142] width 45 height 9
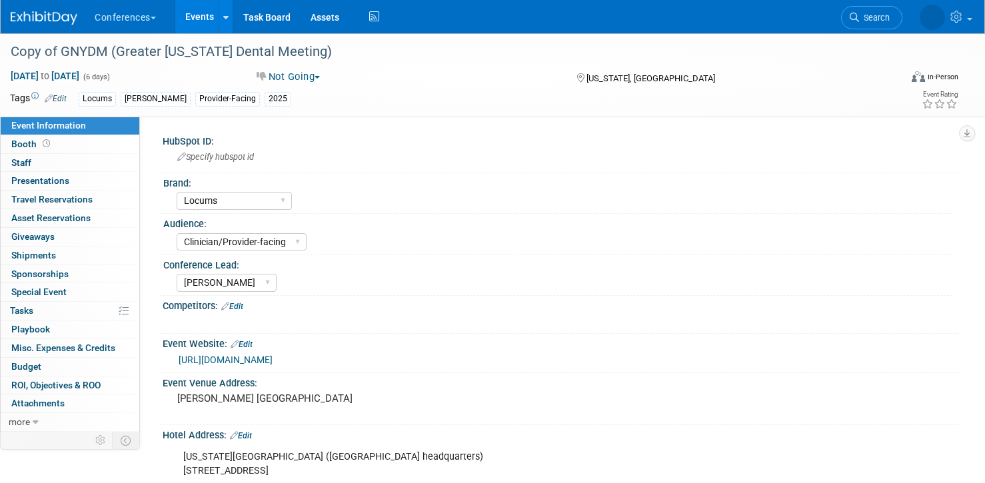
select select "Locums"
select select "Clinician/Provider-facing"
select select "[PERSON_NAME]"
click at [91, 50] on div "Copy of GNYDM (Greater [US_STATE] Dental Meeting)" at bounding box center [442, 52] width 872 height 24
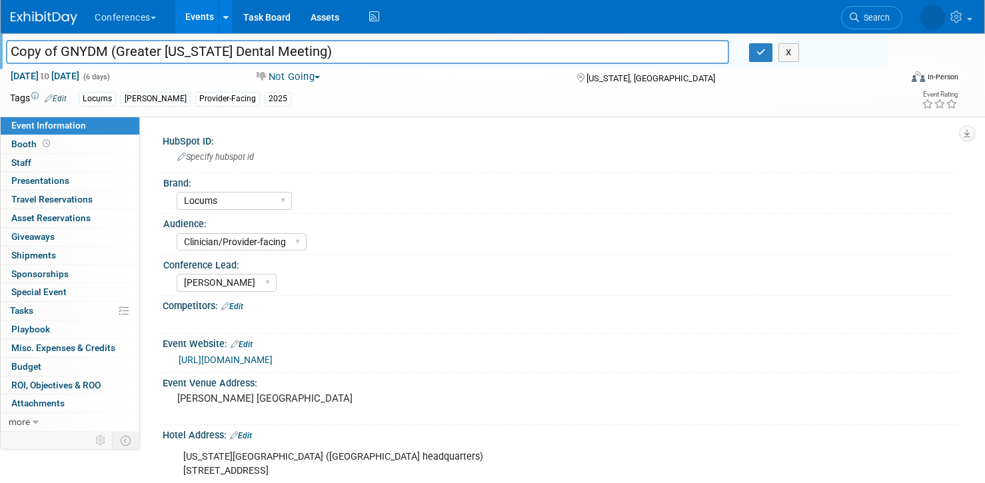
drag, startPoint x: 62, startPoint y: 53, endPoint x: 1, endPoint y: 47, distance: 61.5
click at [7, 53] on input "Copy of GNYDM (Greater [US_STATE] Dental Meeting)" at bounding box center [367, 51] width 723 height 23
type input "GNYDM (Greater [US_STATE] Dental Meeting)"
click at [764, 49] on icon "button" at bounding box center [760, 52] width 9 height 9
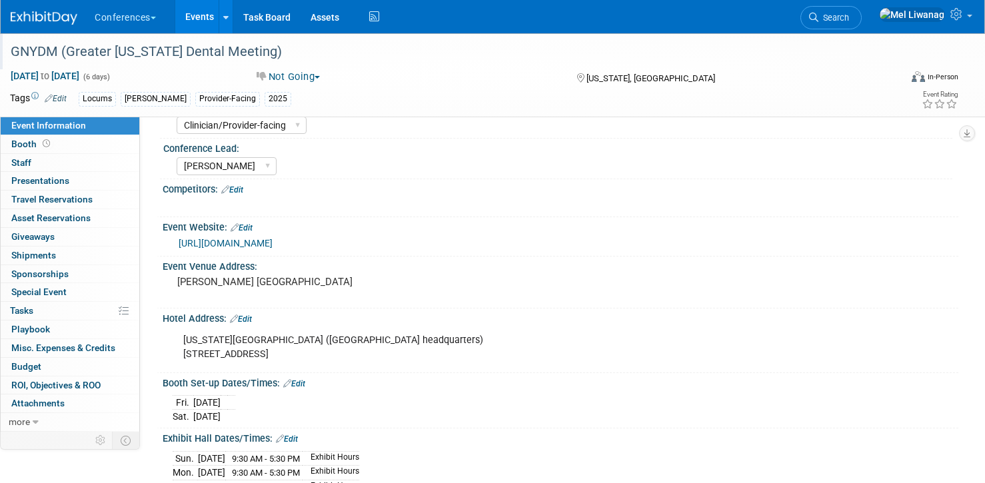
scroll to position [404, 0]
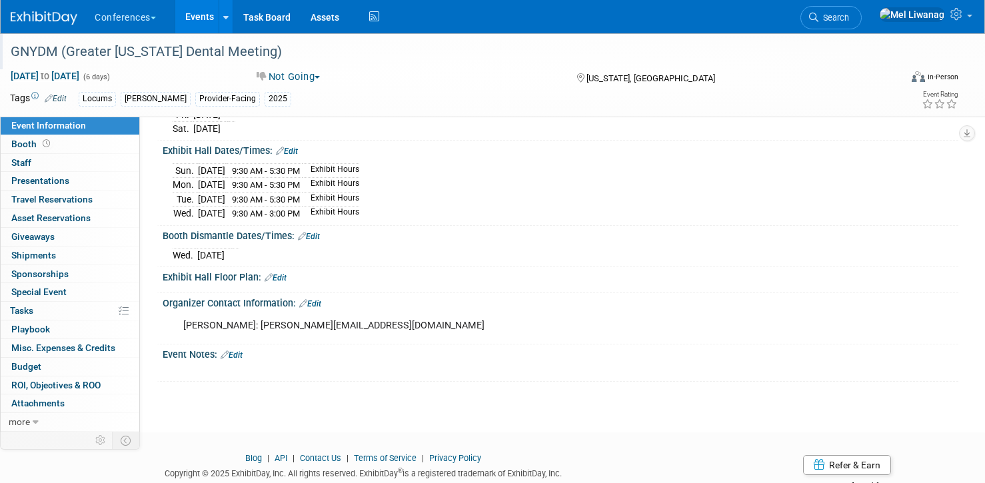
click at [243, 352] on link "Edit" at bounding box center [232, 354] width 22 height 9
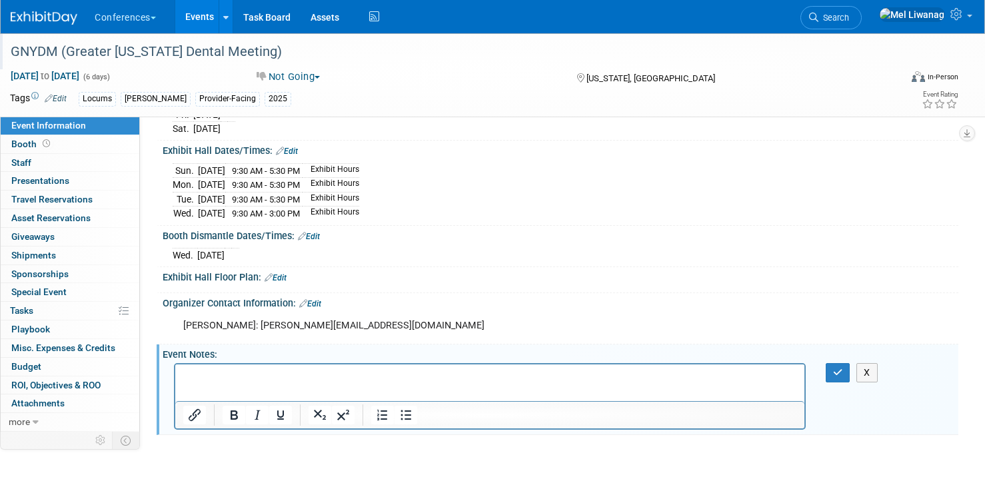
scroll to position [0, 0]
click at [244, 367] on html at bounding box center [489, 373] width 629 height 19
click at [179, 376] on html "Approved to attend but no BDs or recruiters available to attend" at bounding box center [489, 373] width 629 height 19
click at [256, 376] on p "08/26: Approved to attend but no BDs or recruiters available to attend" at bounding box center [490, 376] width 614 height 13
drag, startPoint x: 480, startPoint y: 376, endPoint x: 534, endPoint y: 376, distance: 54.6
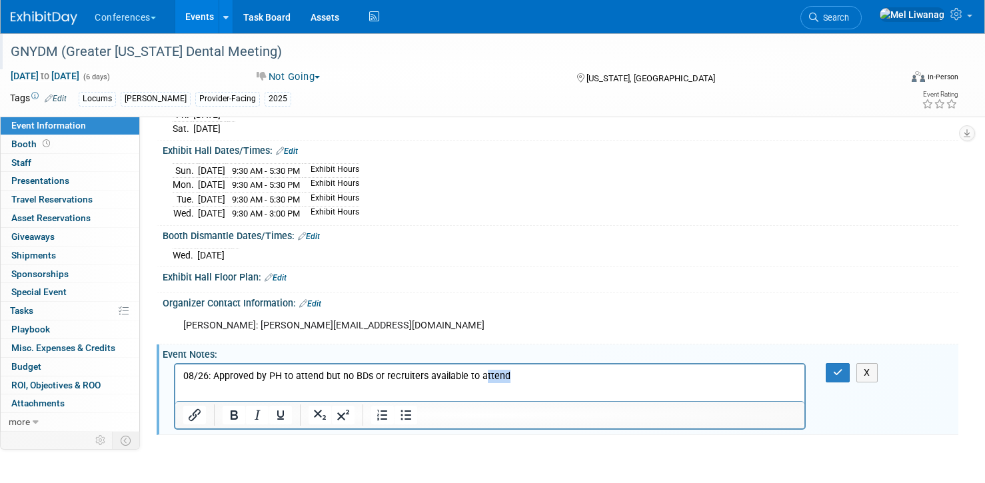
click at [534, 376] on p "08/26: Approved by PH to attend but no BDs or recruiters available to attend" at bounding box center [490, 376] width 614 height 13
click at [846, 374] on button "button" at bounding box center [838, 372] width 25 height 19
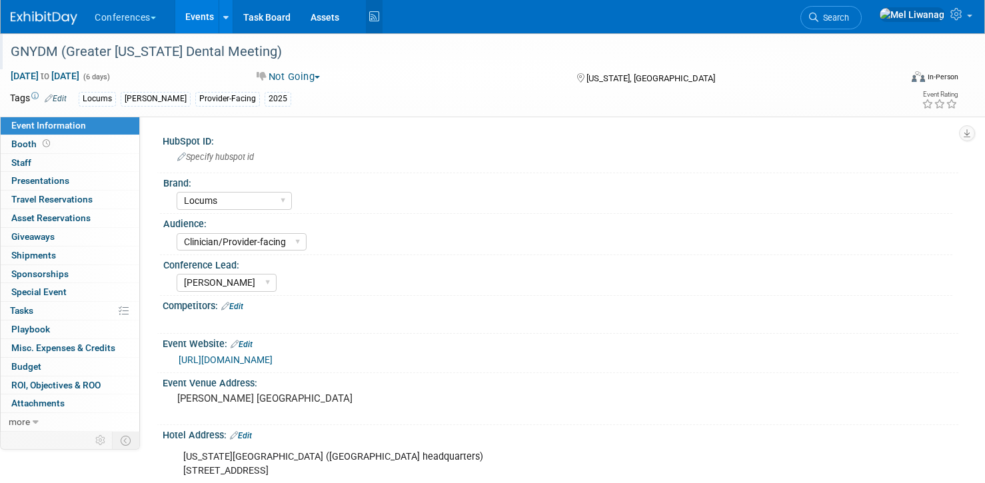
click at [380, 17] on icon at bounding box center [374, 17] width 17 height 21
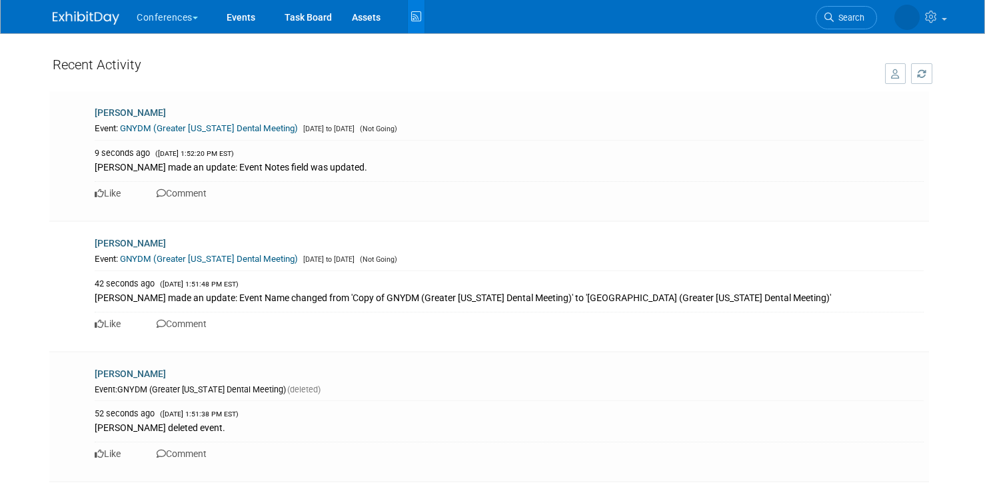
click at [92, 18] on img at bounding box center [86, 17] width 67 height 13
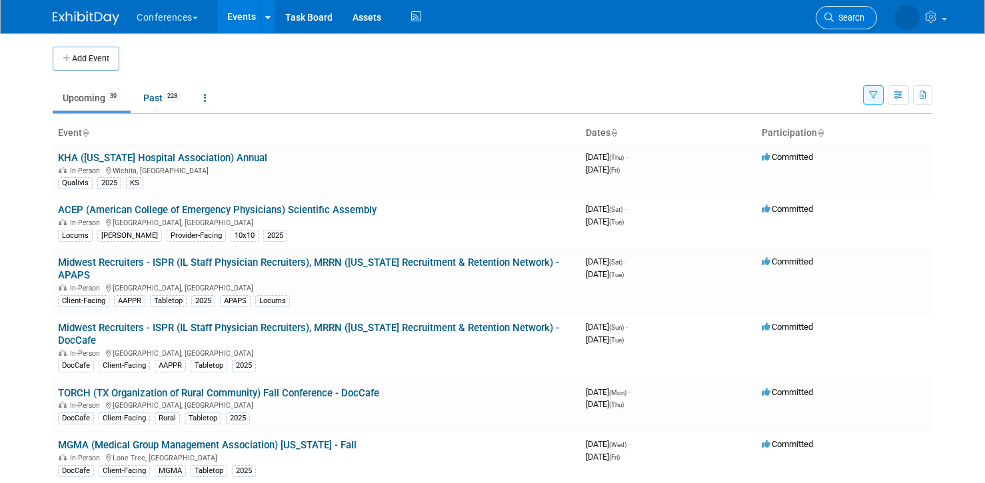
click at [844, 15] on span "Search" at bounding box center [849, 18] width 31 height 10
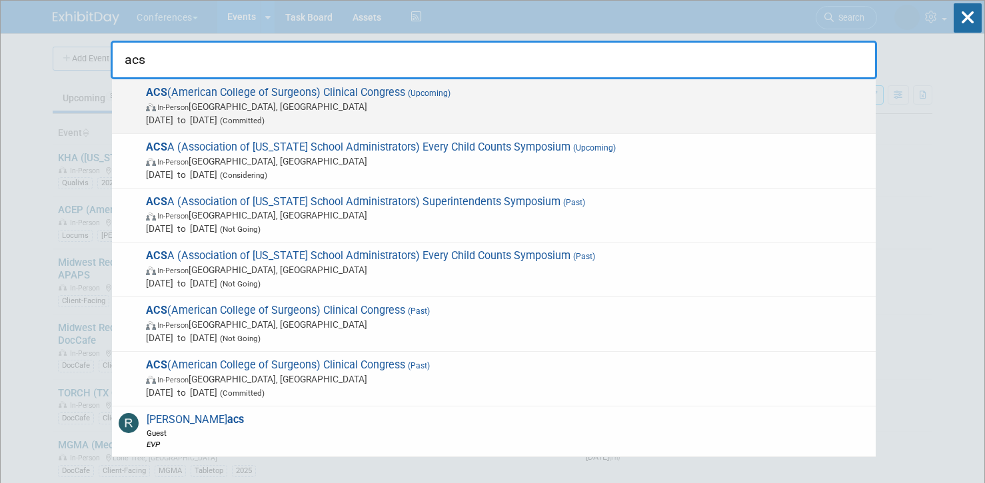
type input "acs"
click at [265, 120] on span "(Committed)" at bounding box center [240, 120] width 47 height 9
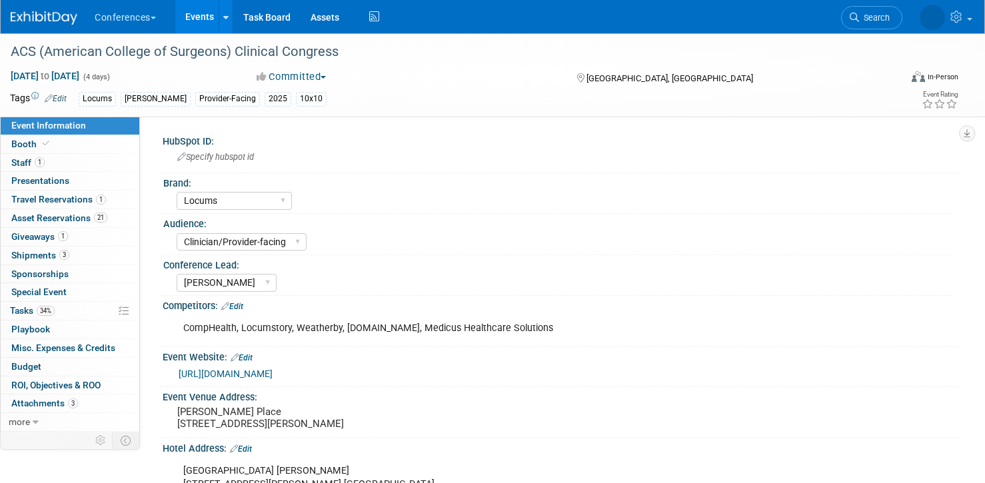
select select "Locums"
select select "Clinician/Provider-facing"
select select "[PERSON_NAME]"
click at [71, 203] on span "Travel Reservations 1" at bounding box center [58, 199] width 95 height 11
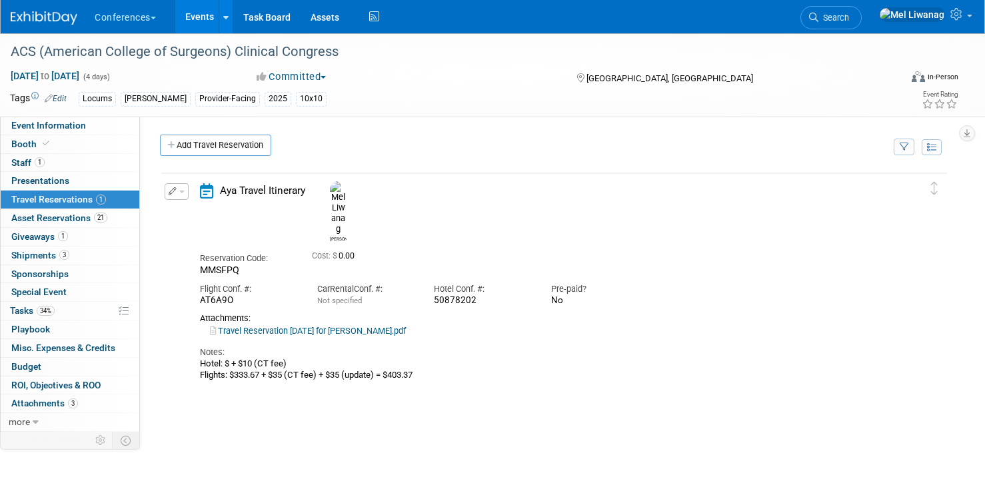
click at [182, 193] on span "button" at bounding box center [181, 192] width 5 height 3
click at [183, 211] on icon "button" at bounding box center [179, 214] width 11 height 9
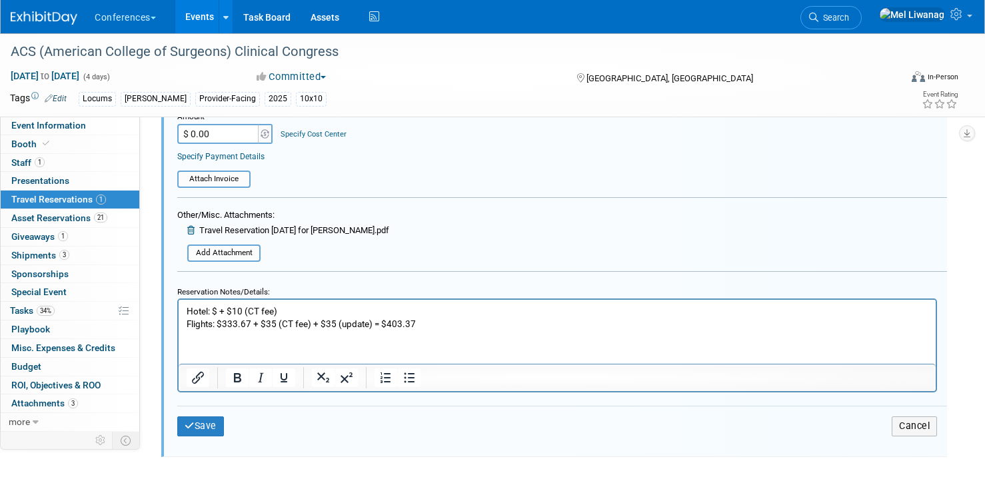
scroll to position [404, 0]
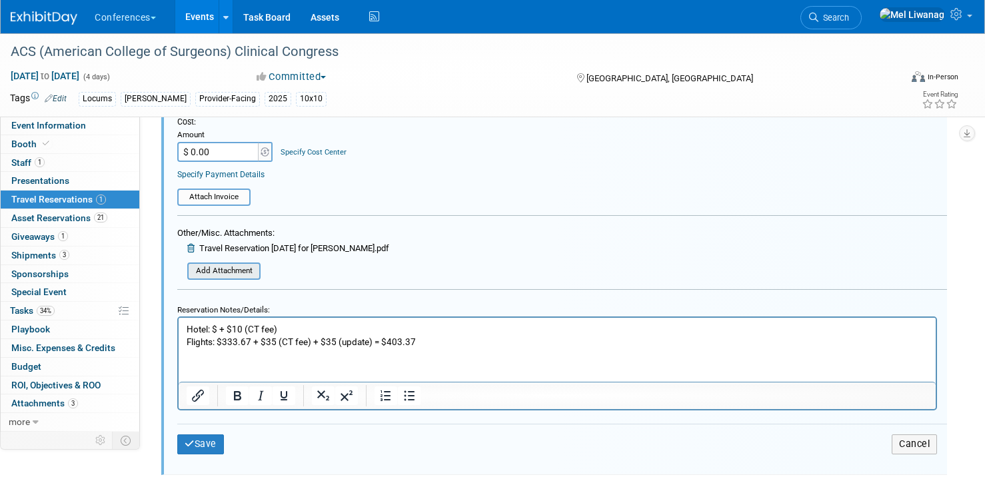
click at [258, 265] on input "file" at bounding box center [180, 271] width 159 height 15
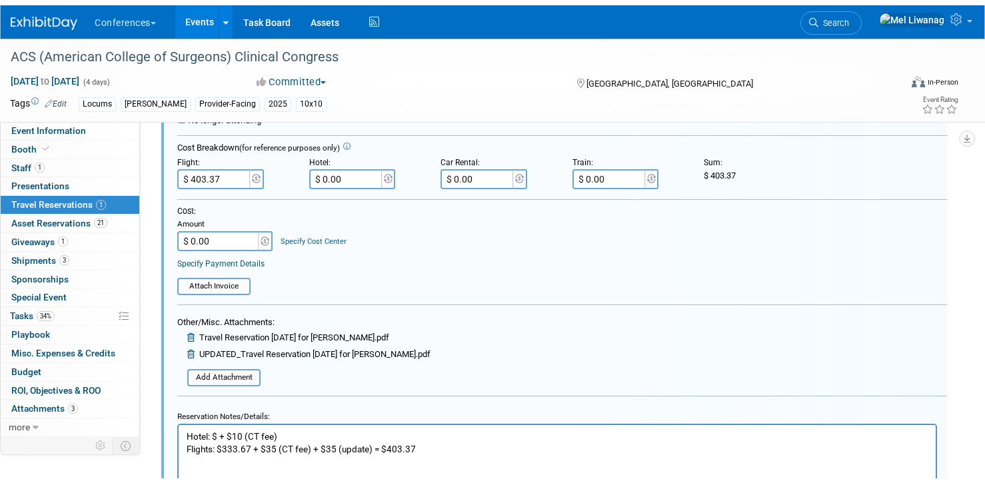
scroll to position [472, 0]
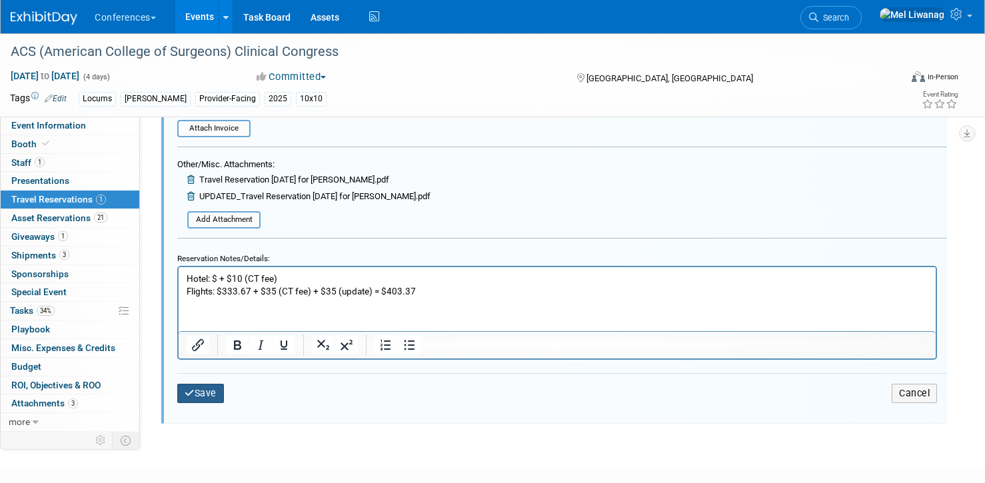
click at [216, 384] on button "Save" at bounding box center [200, 393] width 47 height 19
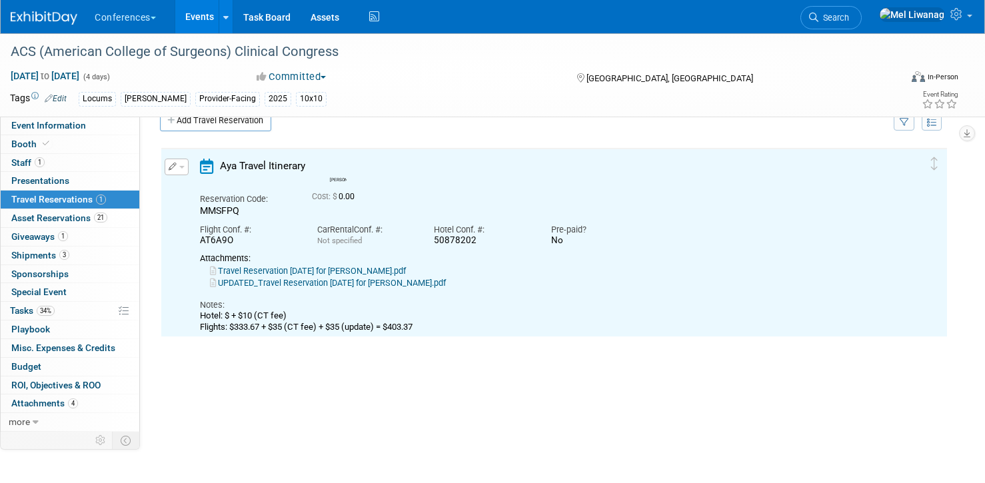
scroll to position [23, 0]
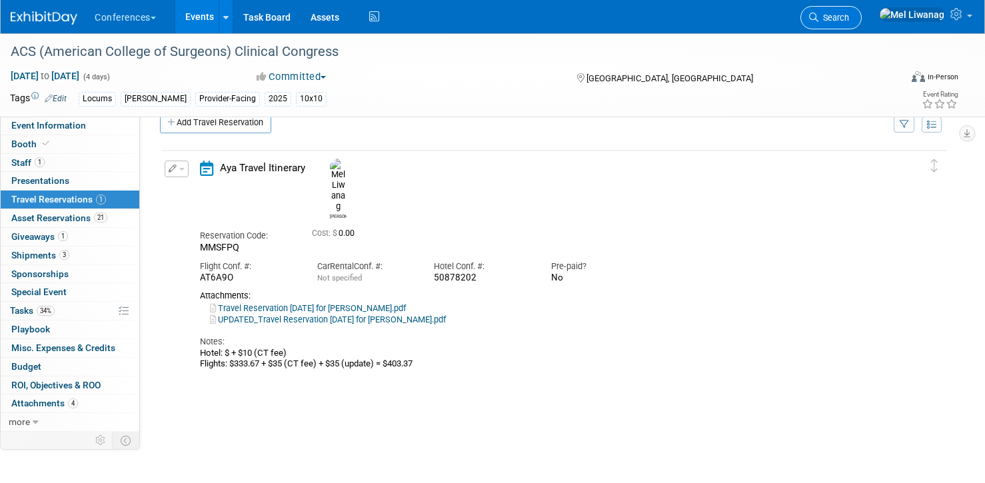
click at [849, 19] on span "Search" at bounding box center [833, 18] width 31 height 10
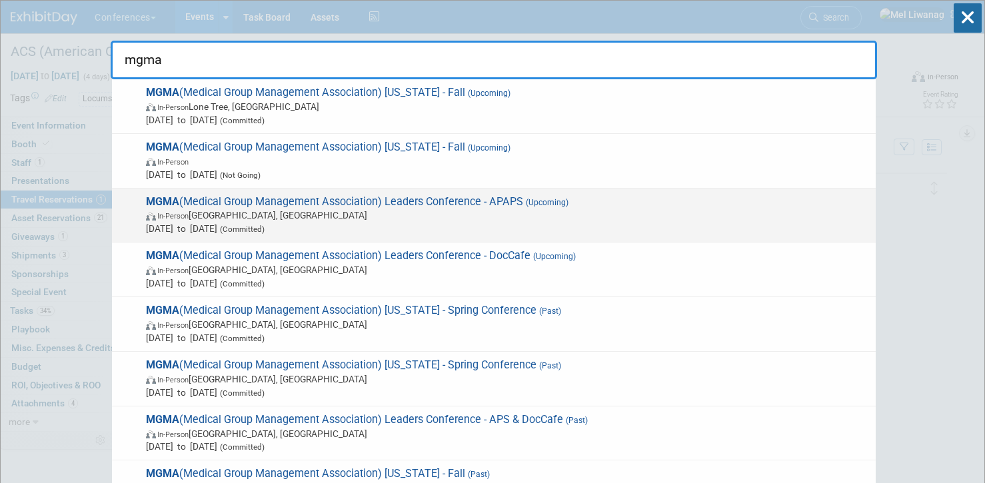
type input "mgma"
click at [550, 203] on span "(Upcoming)" at bounding box center [545, 202] width 45 height 9
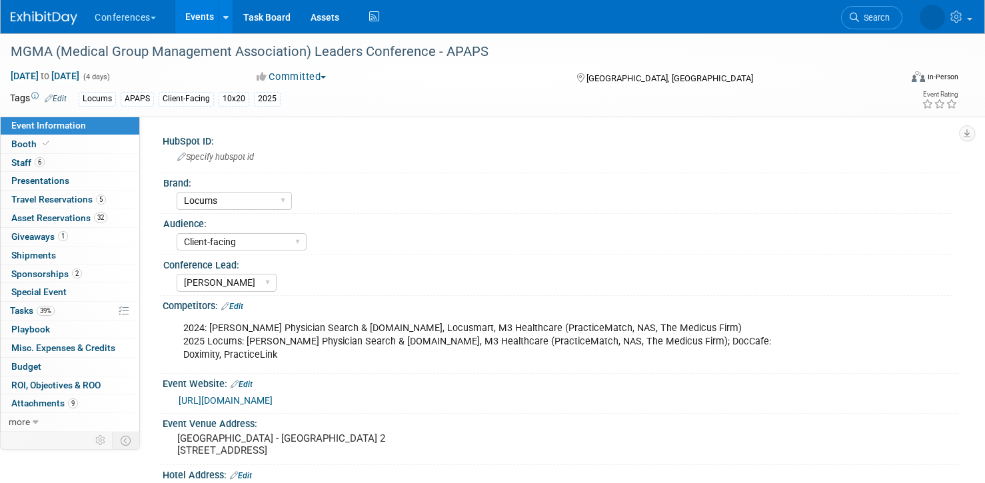
select select "Locums"
select select "Client-facing"
select select "[PERSON_NAME]"
click at [394, 289] on div "[PERSON_NAME] [PERSON_NAME] [PERSON_NAME] Sophie [PERSON_NAME]" at bounding box center [565, 281] width 776 height 21
click at [57, 147] on link "Booth" at bounding box center [70, 144] width 139 height 18
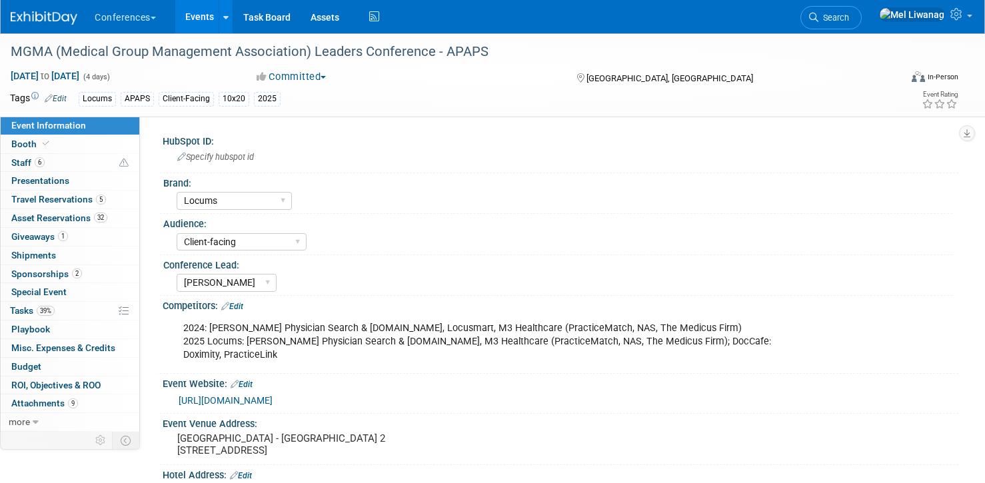
select select "10'x20'"
select select "Yes"
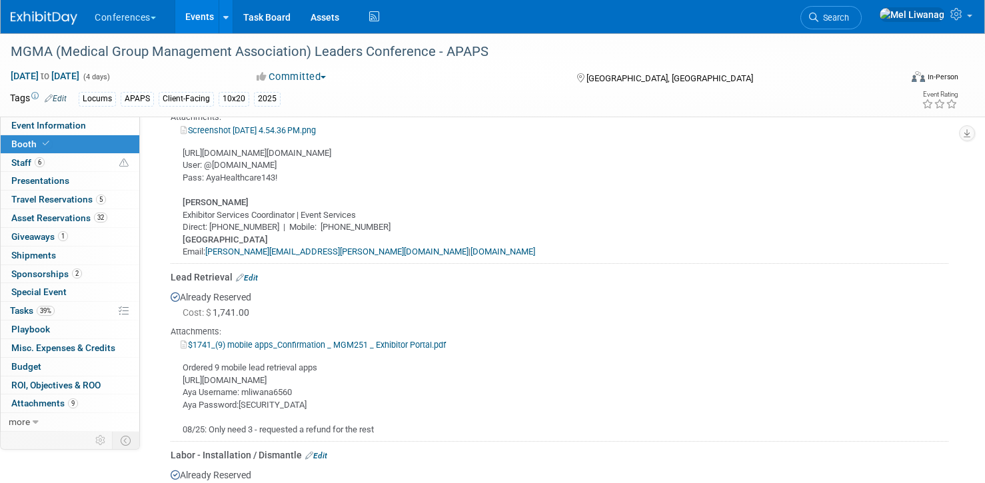
scroll to position [749, 0]
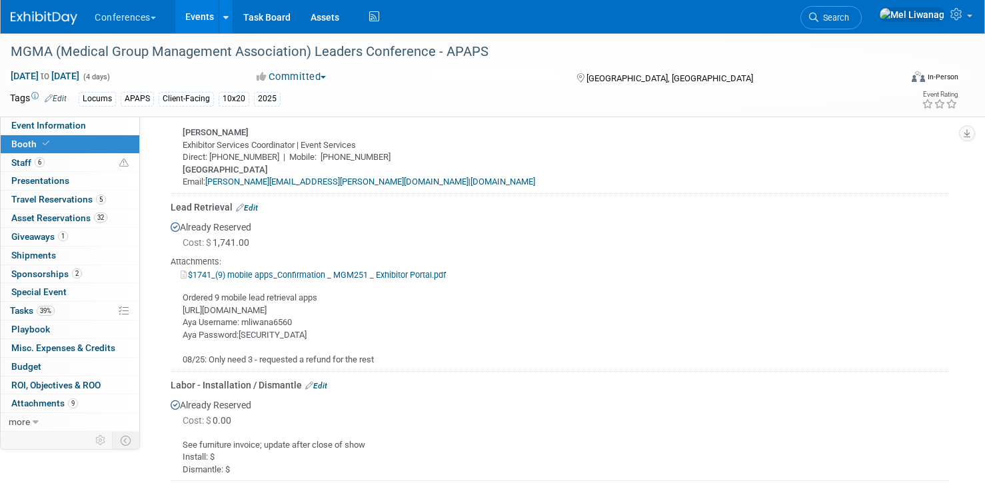
click at [250, 206] on link "Edit" at bounding box center [247, 207] width 22 height 9
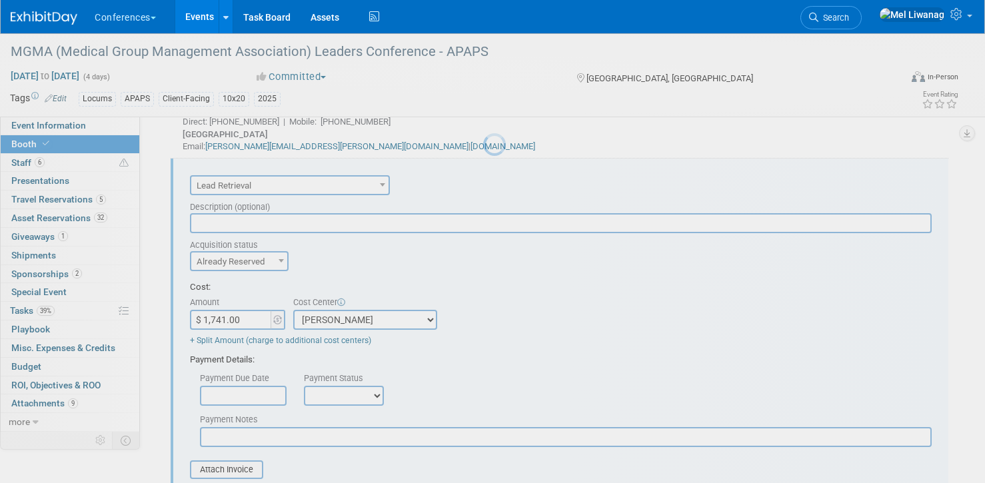
scroll to position [790, 0]
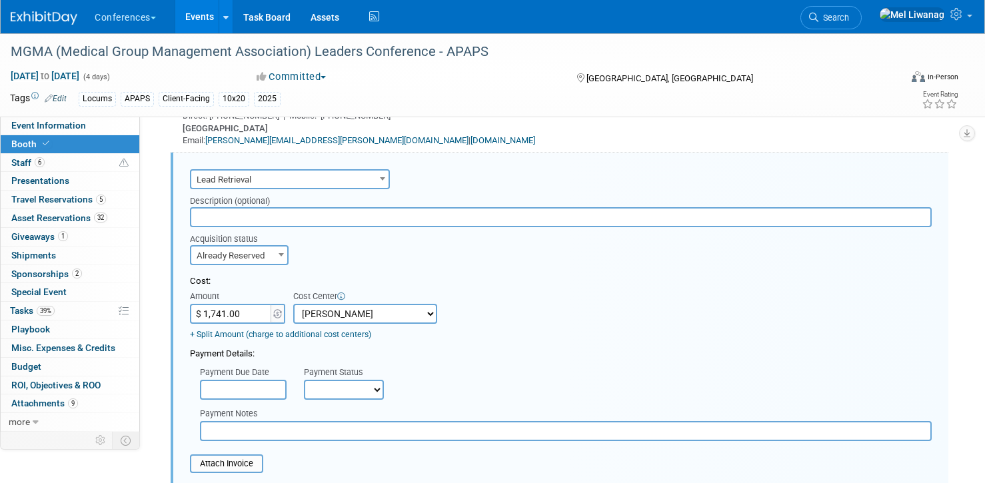
click at [238, 315] on input "$ 1,741.00" at bounding box center [231, 314] width 83 height 20
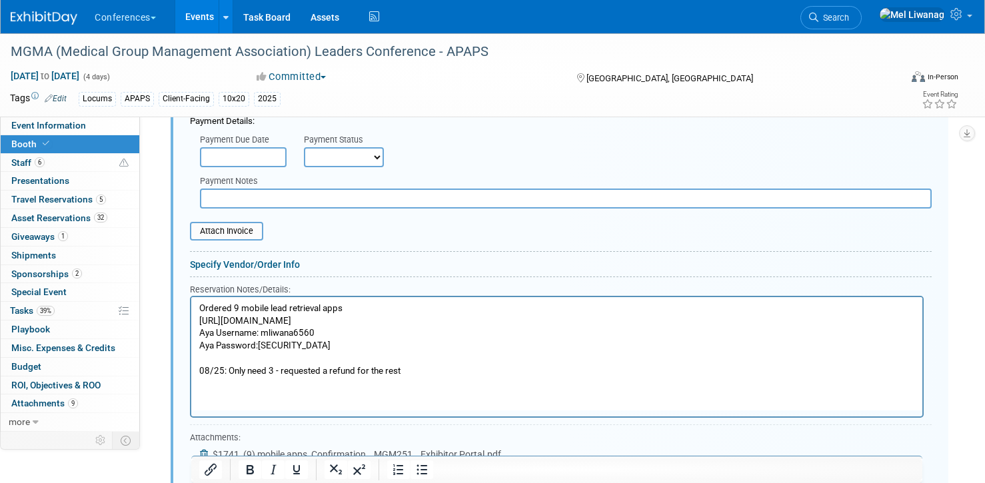
scroll to position [1029, 0]
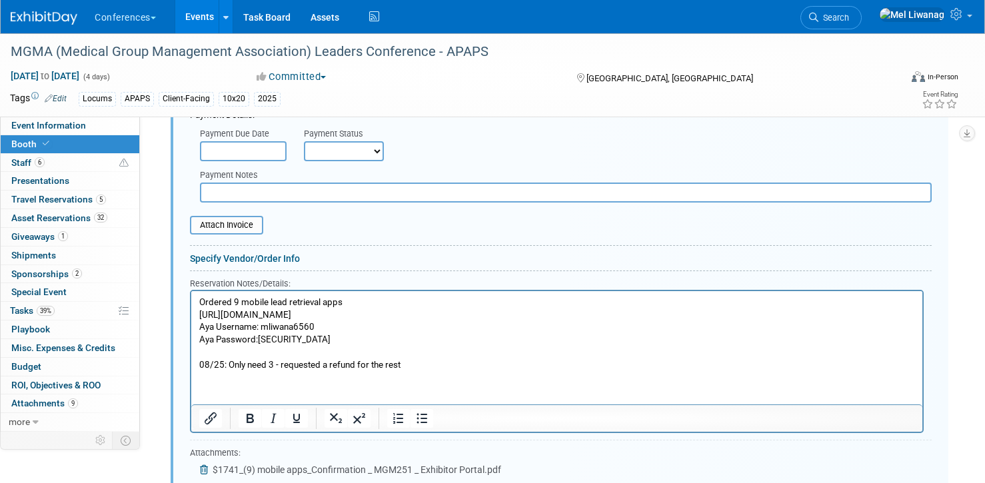
type input "$ 549.00"
click at [440, 371] on html "Ordered 9 mobile lead retrieval apps https://exhibitor.swap.mge360.com/#/ Aya U…" at bounding box center [556, 331] width 731 height 80
click at [441, 367] on p "Ordered 9 mobile lead retrieval apps https://exhibitor.swap.mge360.com/#/ Aya U…" at bounding box center [557, 334] width 716 height 75
click at [356, 362] on p "Ordered 9 mobile lead retrieval apps https://exhibitor.swap.mge360.com/#/ Aya U…" at bounding box center [557, 334] width 716 height 75
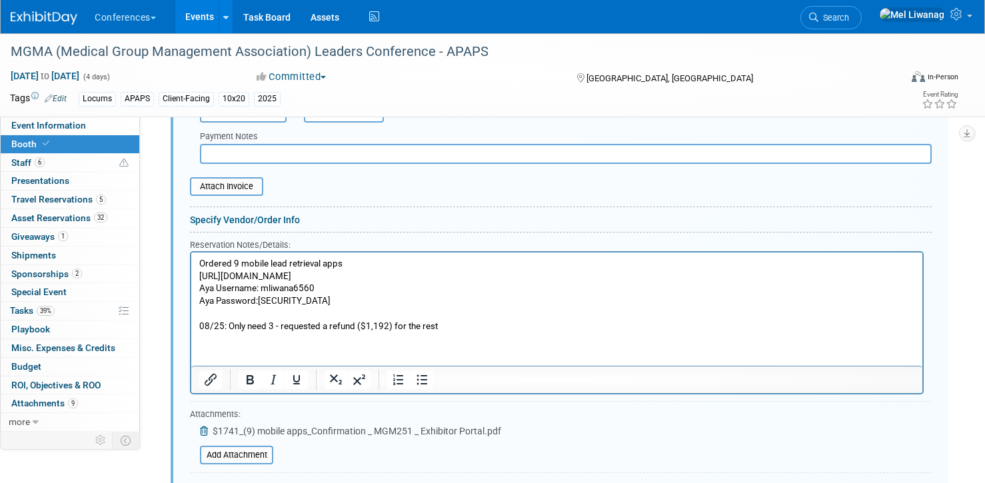
scroll to position [1143, 0]
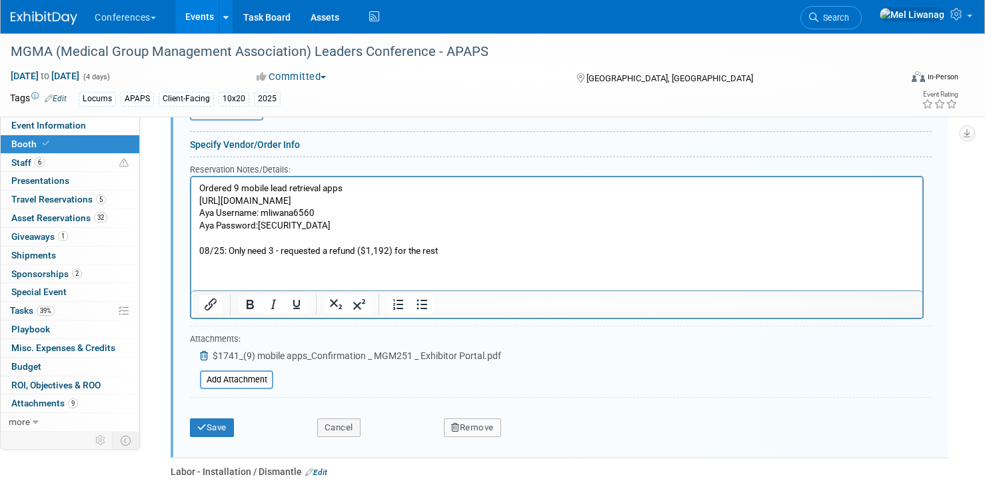
click at [459, 252] on p "Ordered 9 mobile lead retrieval apps https://exhibitor.swap.mge360.com/#/ Aya U…" at bounding box center [557, 220] width 716 height 75
click at [255, 378] on input "file" at bounding box center [192, 380] width 159 height 16
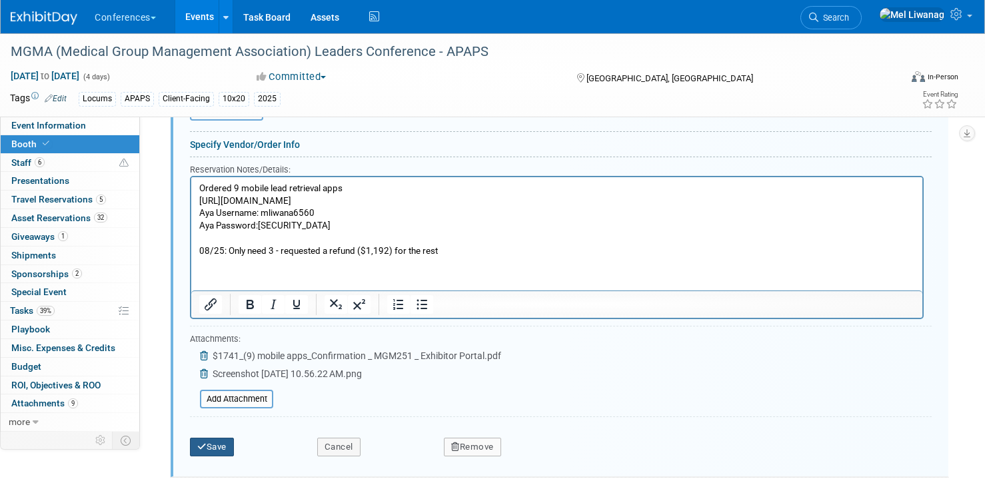
click at [214, 446] on button "Save" at bounding box center [212, 447] width 44 height 19
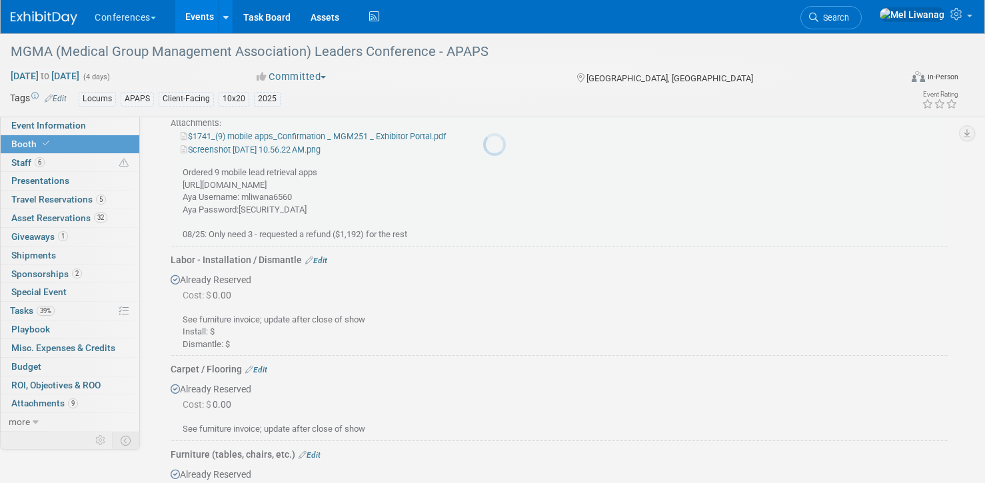
scroll to position [790, 0]
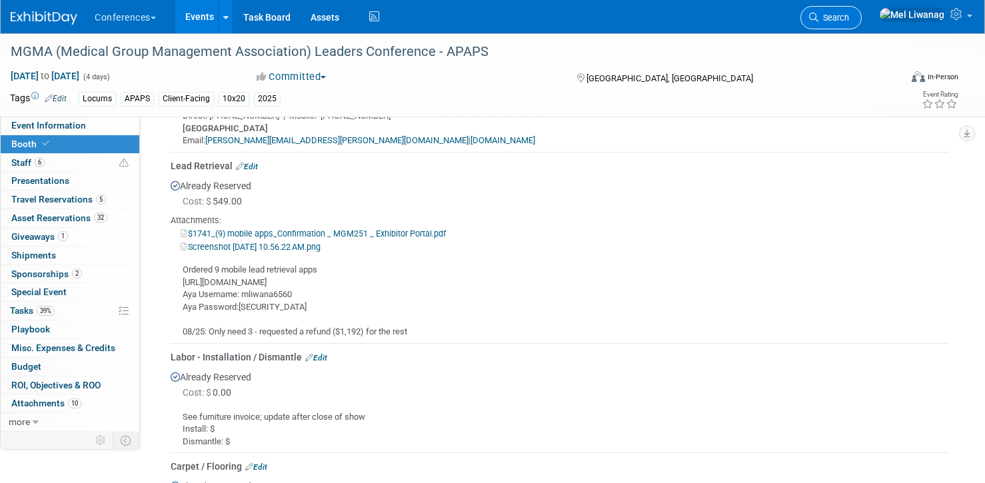
click at [849, 14] on span "Search" at bounding box center [833, 18] width 31 height 10
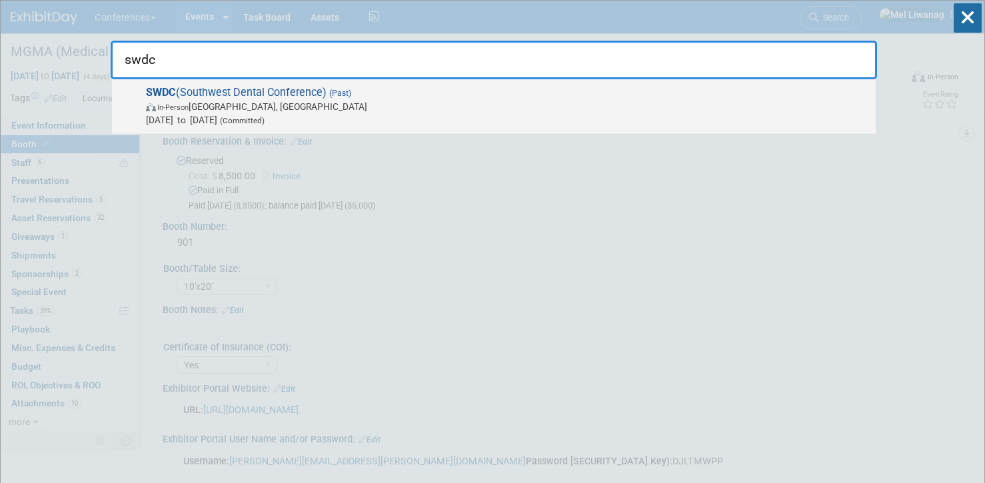
type input "swdc"
click at [339, 103] on span "In-Person Dallas, TX" at bounding box center [507, 106] width 723 height 13
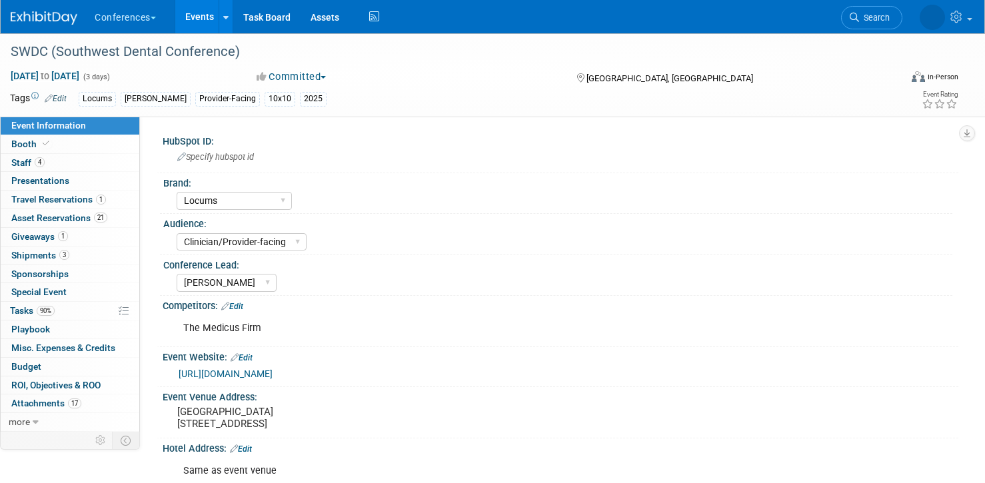
select select "Locums"
select select "Clinician/Provider-facing"
select select "[PERSON_NAME]"
click at [223, 53] on div "SWDC (Southwest Dental Conference)" at bounding box center [442, 52] width 872 height 24
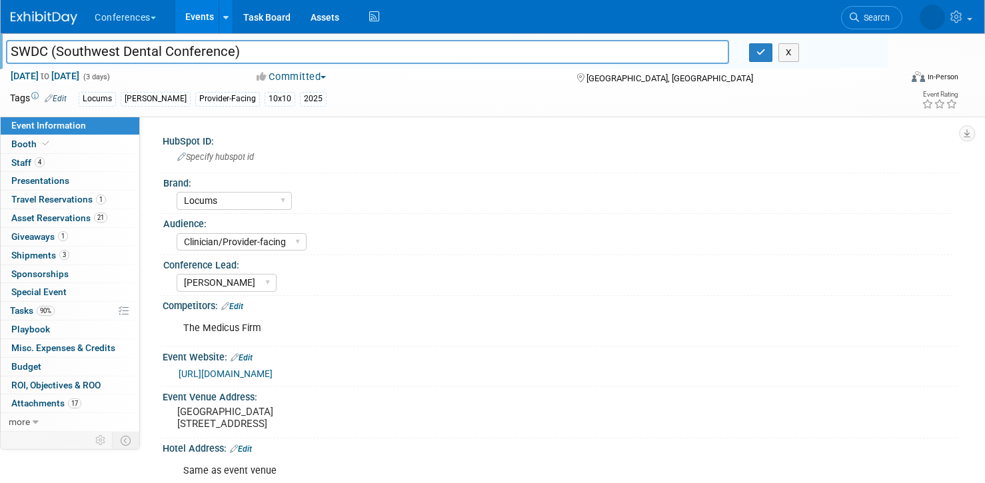
drag, startPoint x: 238, startPoint y: 53, endPoint x: -137, endPoint y: 53, distance: 375.2
click at [0, 53] on html "Conferences Explore: My Workspaces 2 Go to Workspace: Conferences Marketing Req…" at bounding box center [492, 241] width 985 height 483
click at [788, 54] on button "X" at bounding box center [788, 52] width 21 height 19
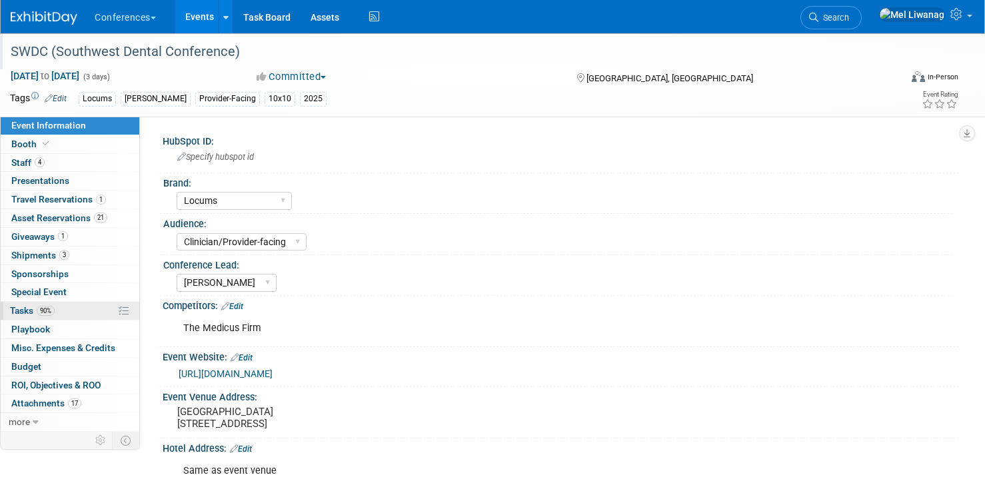
click at [77, 313] on link "90% Tasks 90%" at bounding box center [70, 311] width 139 height 18
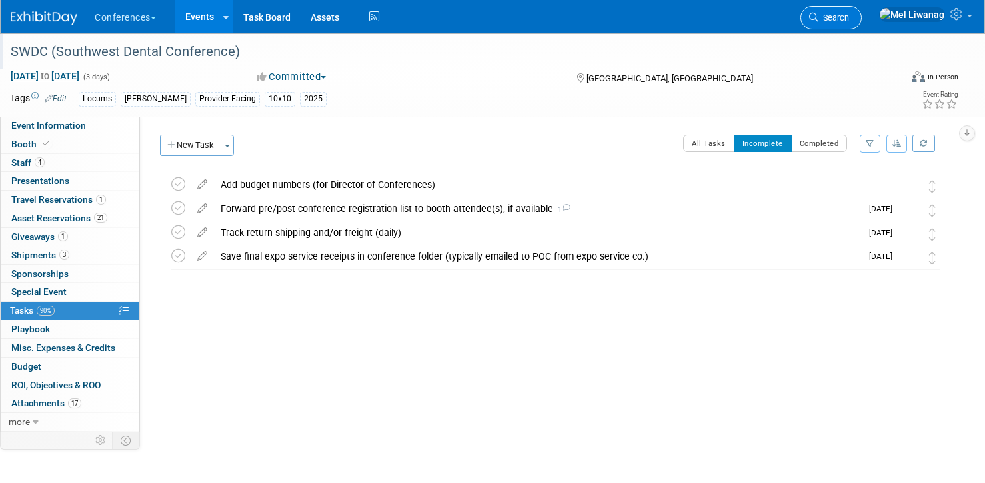
click at [862, 26] on link "Search" at bounding box center [830, 17] width 61 height 23
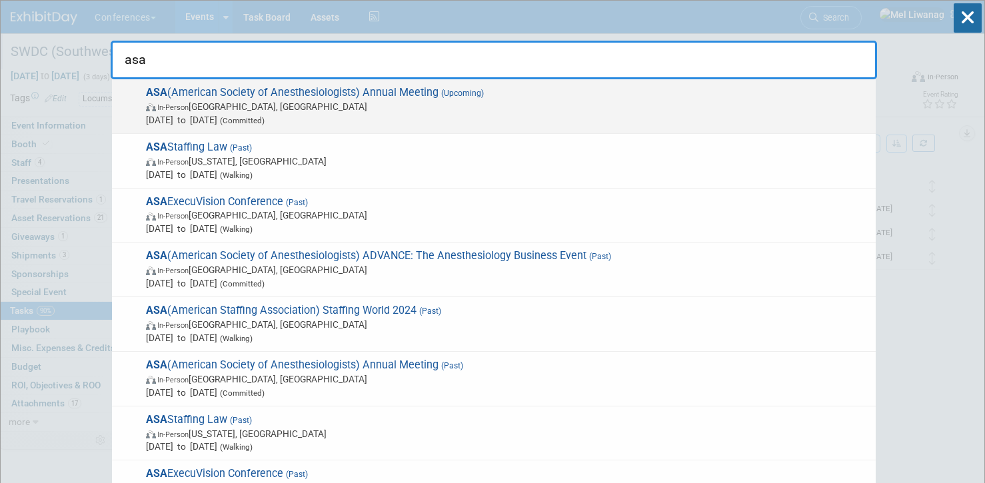
type input "asa"
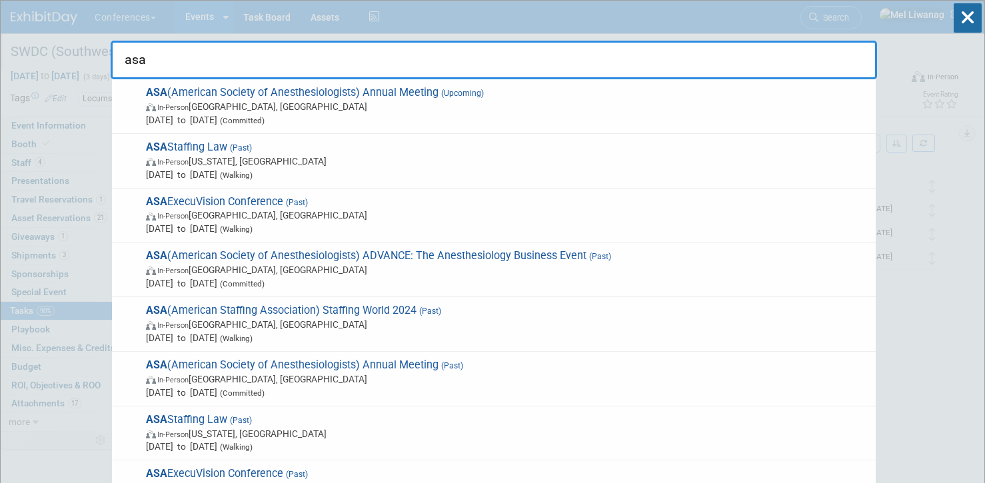
drag, startPoint x: 269, startPoint y: 117, endPoint x: 263, endPoint y: 169, distance: 52.4
click at [265, 117] on span "(Committed)" at bounding box center [240, 120] width 47 height 9
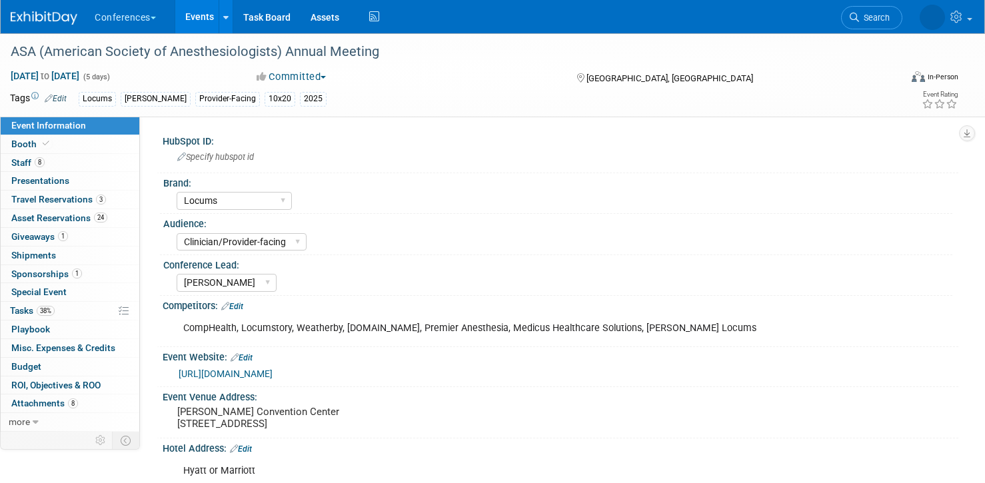
select select "Locums"
select select "Clinician/Provider-facing"
select select "[PERSON_NAME]"
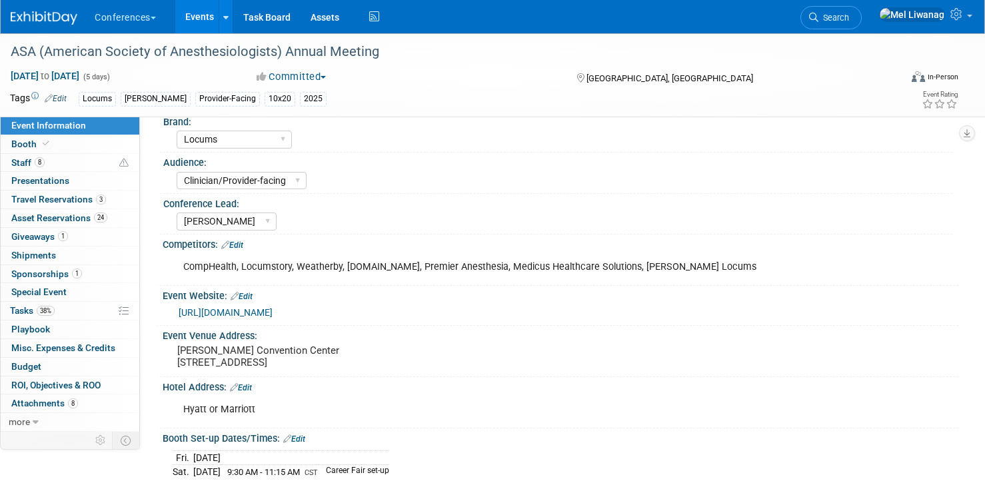
scroll to position [125, 0]
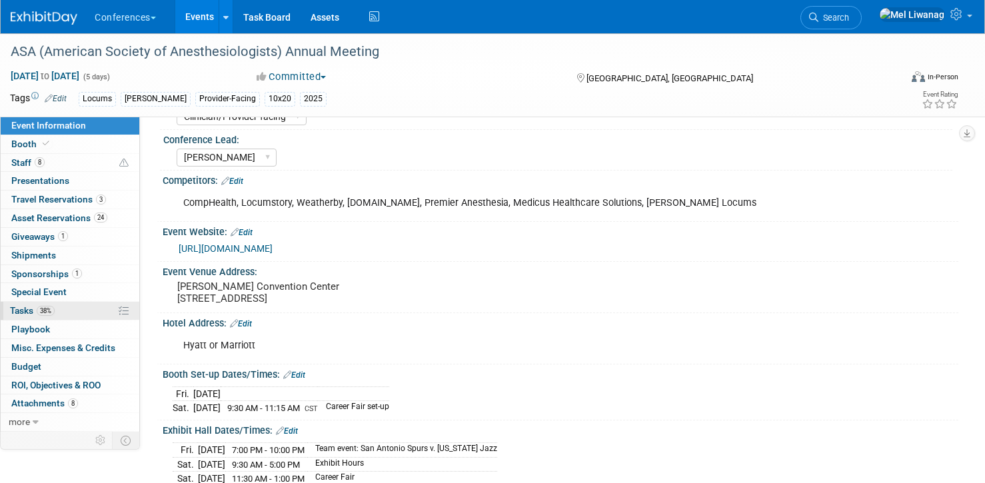
click at [77, 306] on link "38% Tasks 38%" at bounding box center [70, 311] width 139 height 18
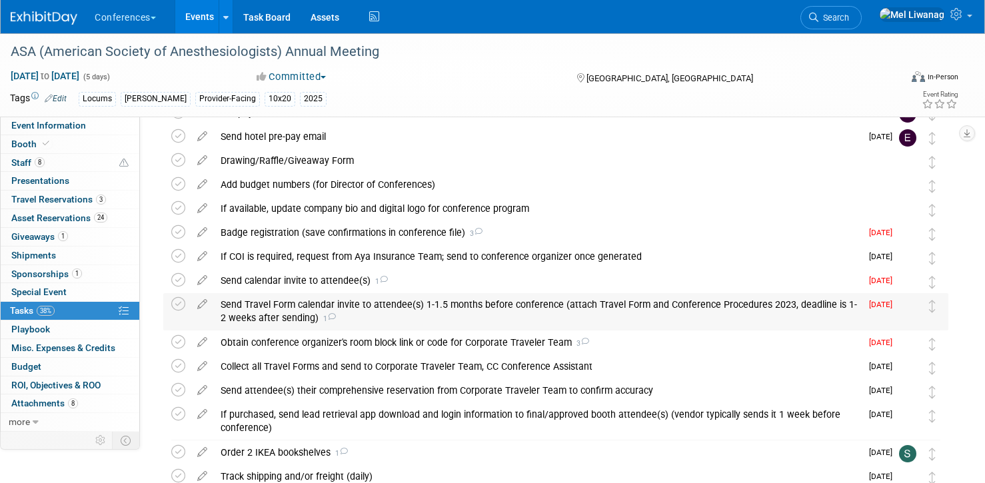
scroll to position [203, 0]
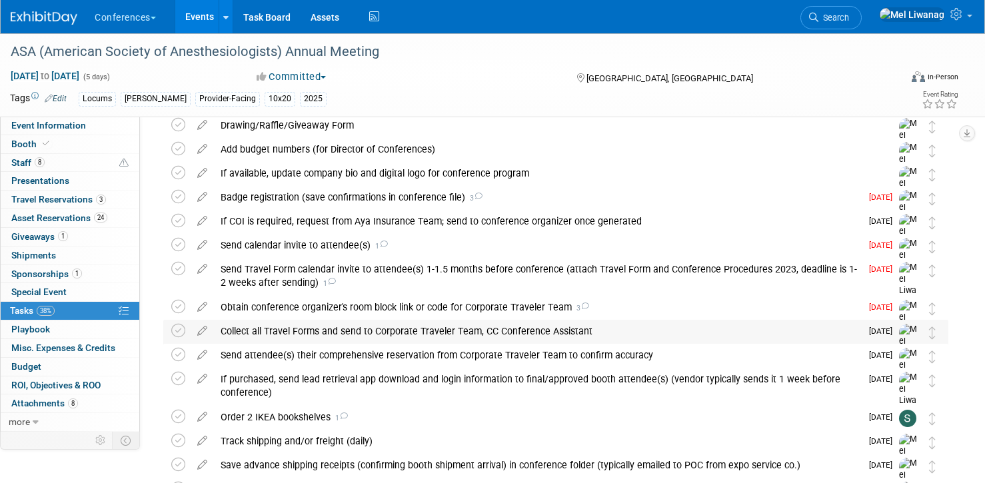
click at [414, 332] on div "Collect all Travel Forms and send to Corporate Traveler Team, CC Conference Ass…" at bounding box center [537, 331] width 647 height 23
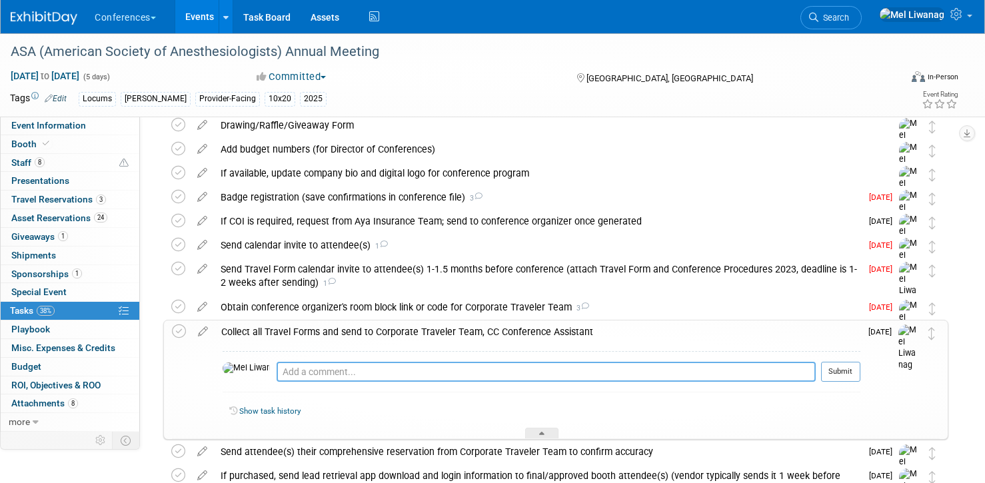
click at [413, 380] on textarea at bounding box center [546, 372] width 539 height 20
click at [278, 371] on textarea "08/26: Recei" at bounding box center [546, 372] width 539 height 20
click at [338, 370] on textarea "08/25: Recei" at bounding box center [546, 372] width 539 height 20
type textarea "08/25: Received Lisa P.'s"
click at [848, 368] on button "Submit" at bounding box center [840, 372] width 39 height 20
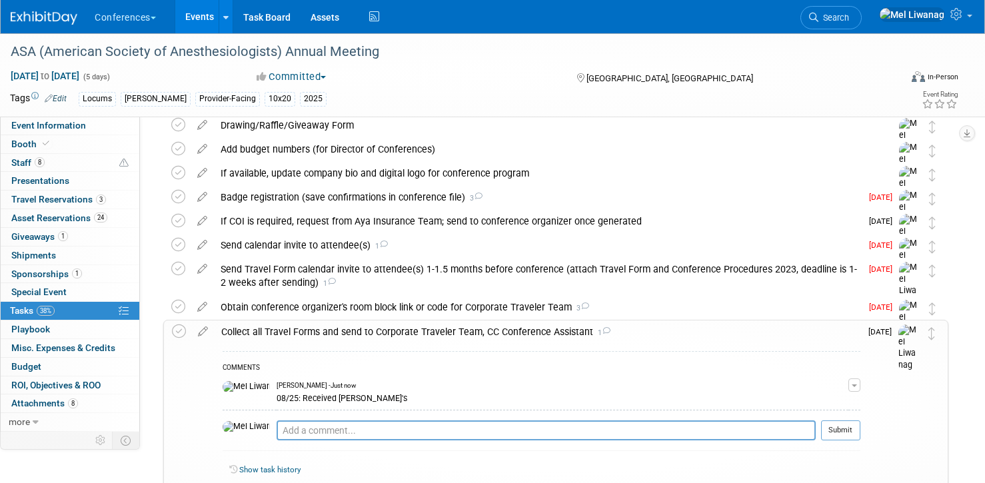
click at [490, 333] on div "Collect all Travel Forms and send to Corporate Traveler Team, CC Conference Ass…" at bounding box center [538, 332] width 646 height 23
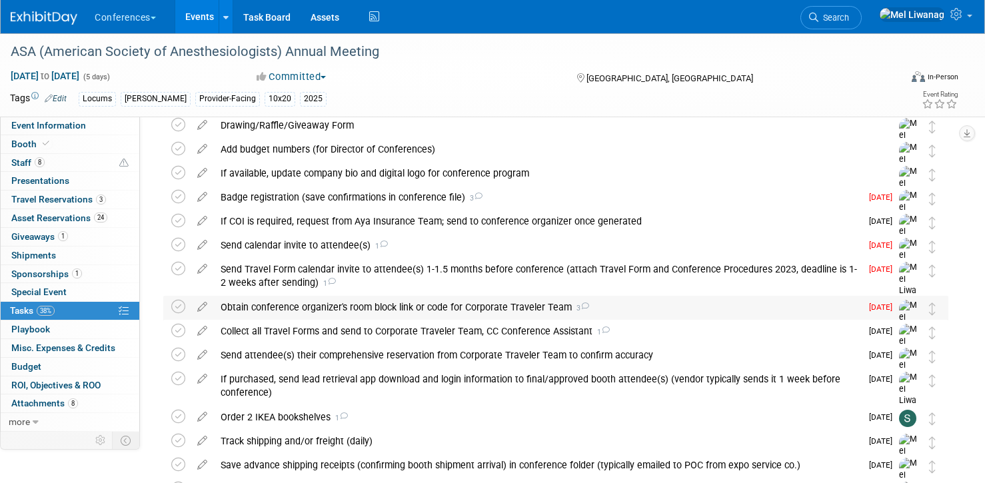
click at [494, 315] on div "Obtain conference organizer's room block link or code for Corporate Traveler Te…" at bounding box center [537, 307] width 647 height 23
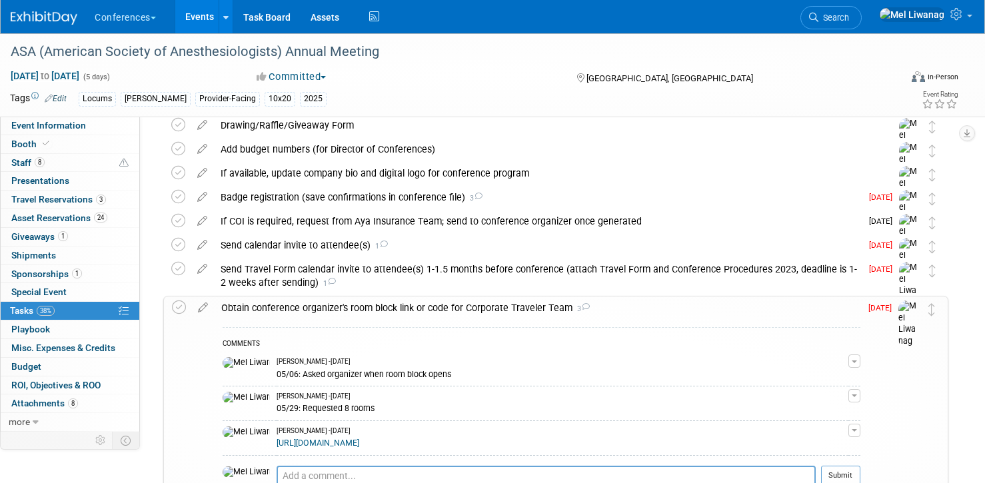
click at [496, 313] on div "Obtain conference organizer's room block link or code for Corporate Traveler Te…" at bounding box center [538, 308] width 646 height 23
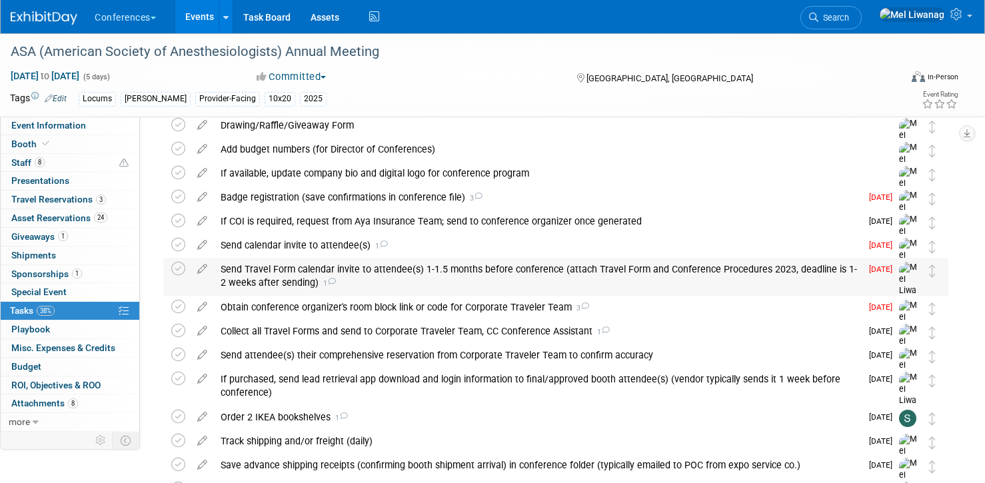
click at [375, 277] on div "Send Travel Form calendar invite to attendee(s) 1-1.5 months before conference …" at bounding box center [537, 276] width 647 height 37
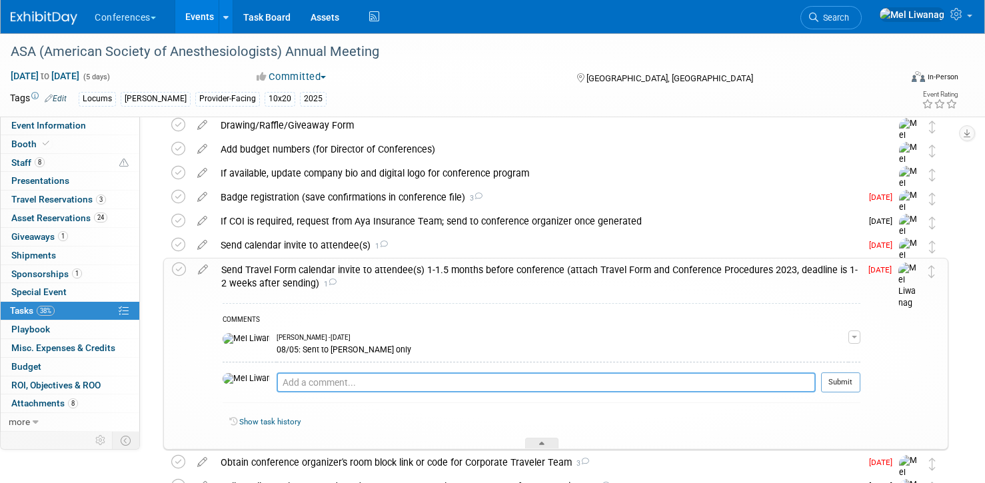
click at [309, 388] on textarea at bounding box center [546, 382] width 539 height 20
type textarea "08/25: Waiting for 1 more recruiter to add"
click at [831, 386] on button "Submit" at bounding box center [840, 382] width 39 height 20
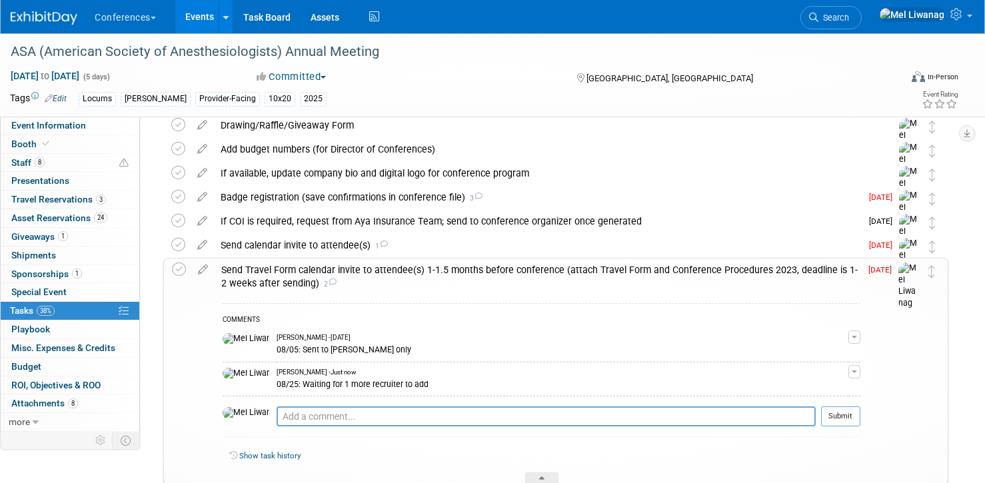
click at [464, 266] on div "Send Travel Form calendar invite to attendee(s) 1-1.5 months before conference …" at bounding box center [538, 277] width 646 height 37
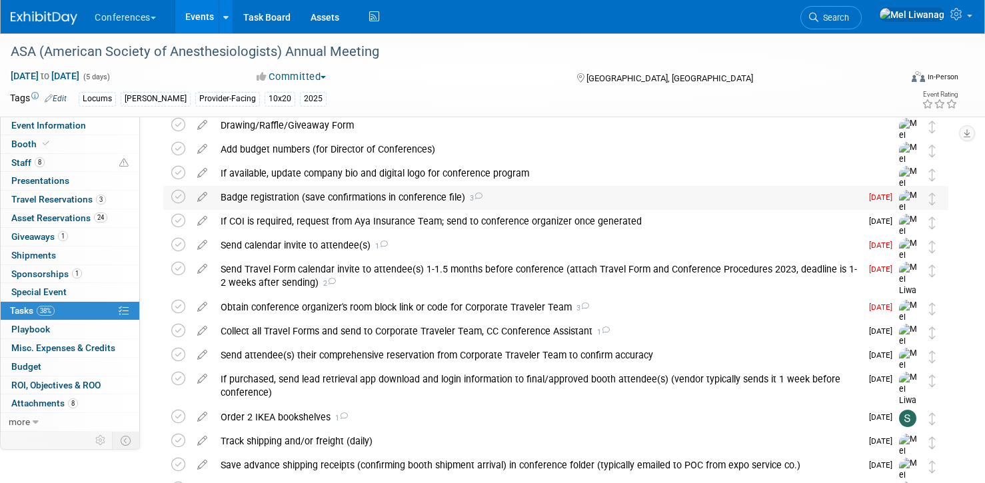
click at [716, 195] on div "Badge registration (save confirmations in conference file) 3" at bounding box center [537, 197] width 647 height 23
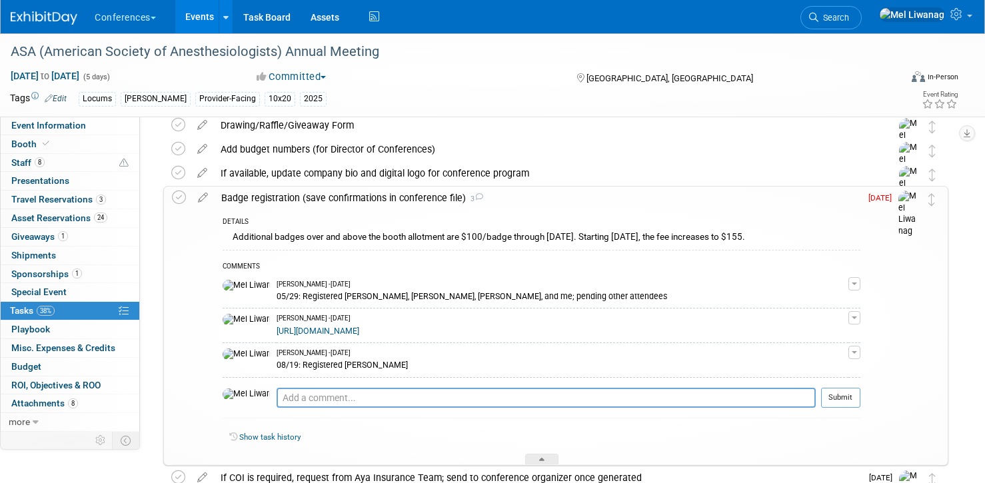
click at [716, 195] on div "Badge registration (save confirmations in conference file) 3" at bounding box center [538, 198] width 646 height 23
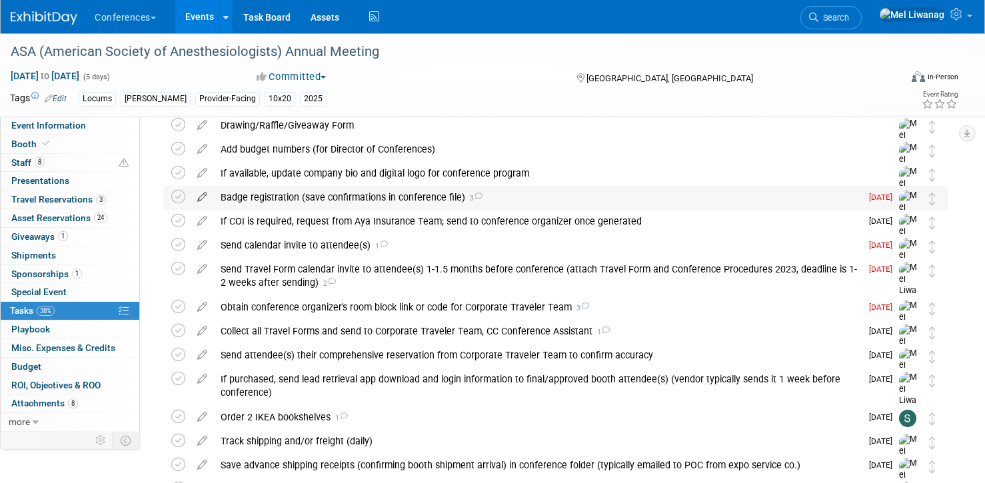
click at [200, 200] on icon at bounding box center [202, 194] width 23 height 17
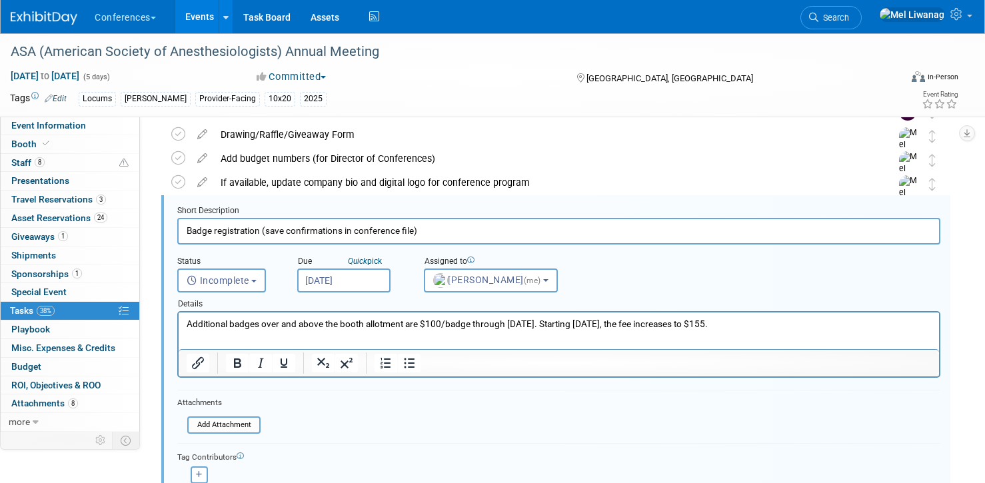
scroll to position [194, 0]
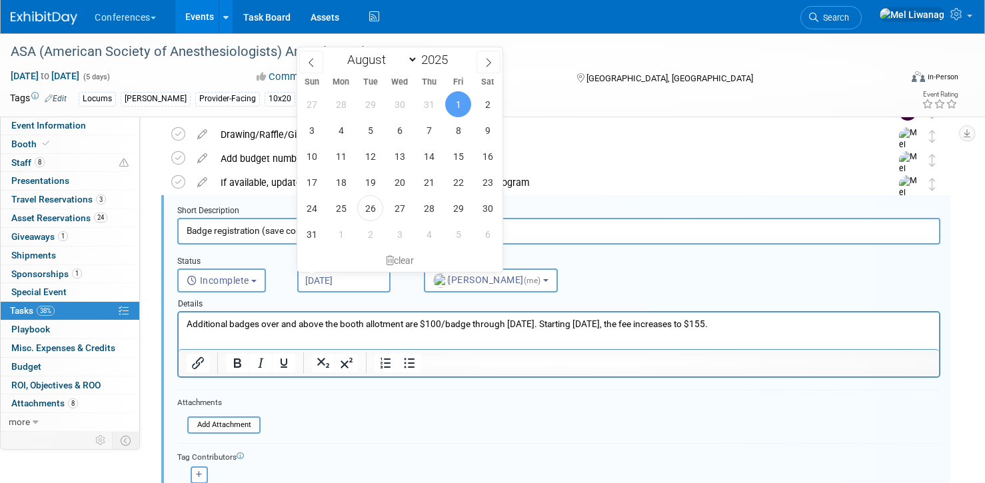
click at [381, 275] on input "Aug 1, 2025" at bounding box center [343, 281] width 93 height 24
click at [454, 200] on span "29" at bounding box center [458, 208] width 26 height 26
type input "Aug 29, 2025"
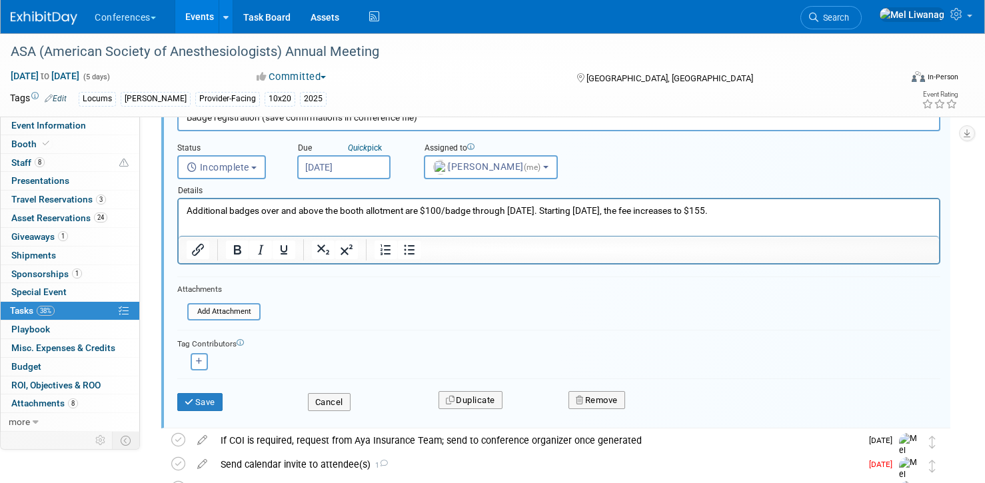
scroll to position [312, 0]
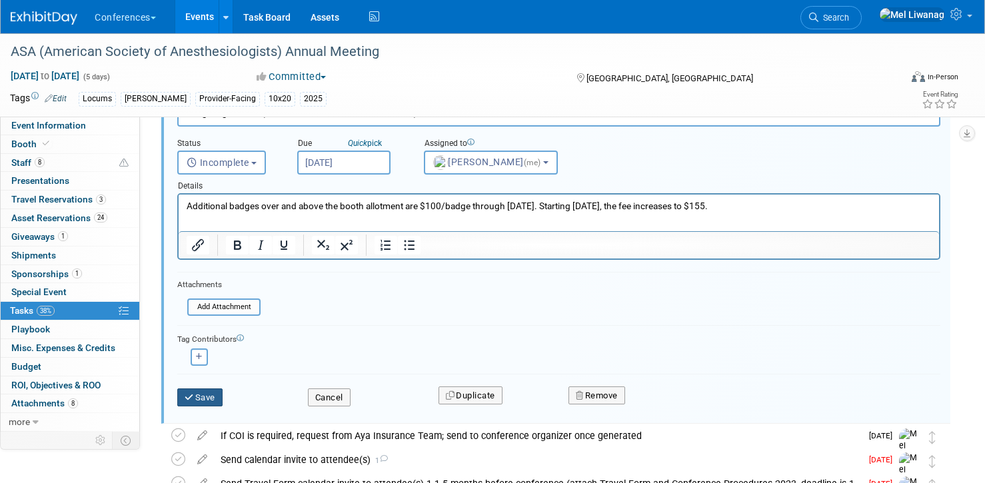
click at [210, 398] on button "Save" at bounding box center [199, 397] width 45 height 19
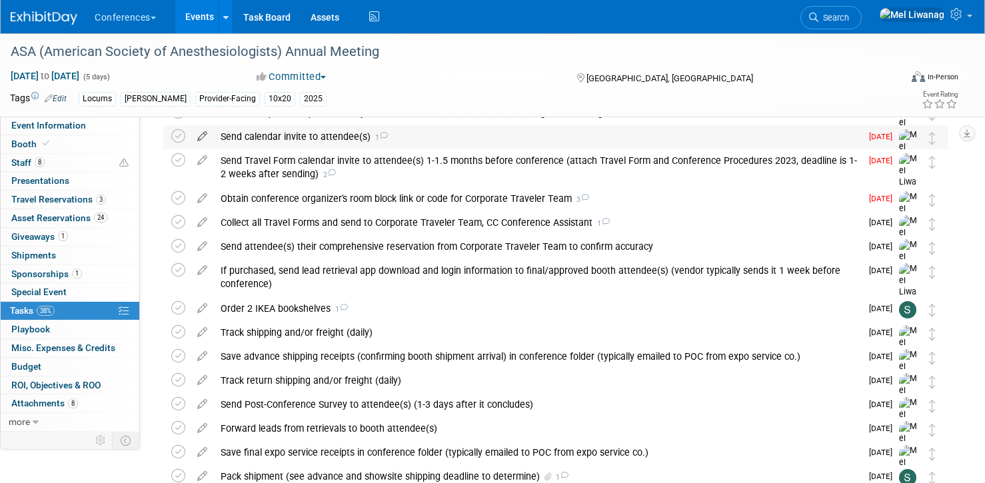
click at [204, 138] on icon at bounding box center [202, 133] width 23 height 17
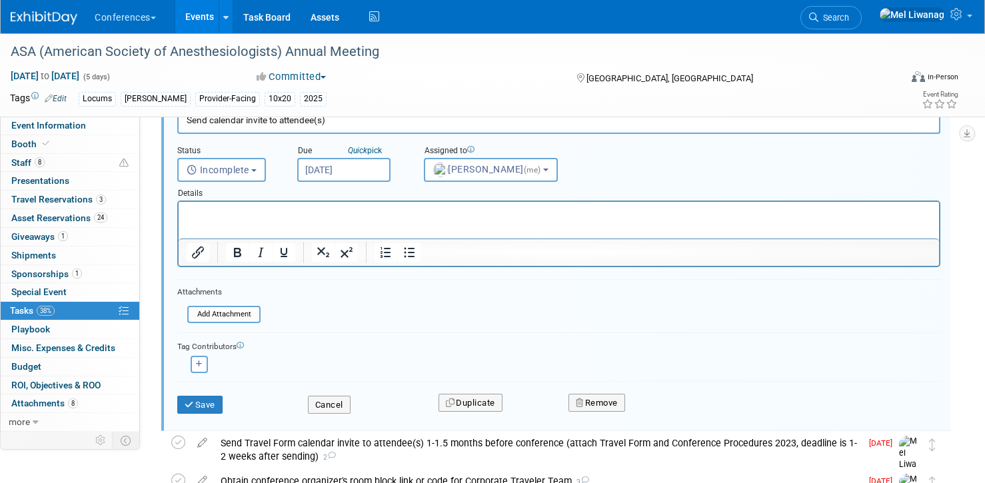
scroll to position [507, 0]
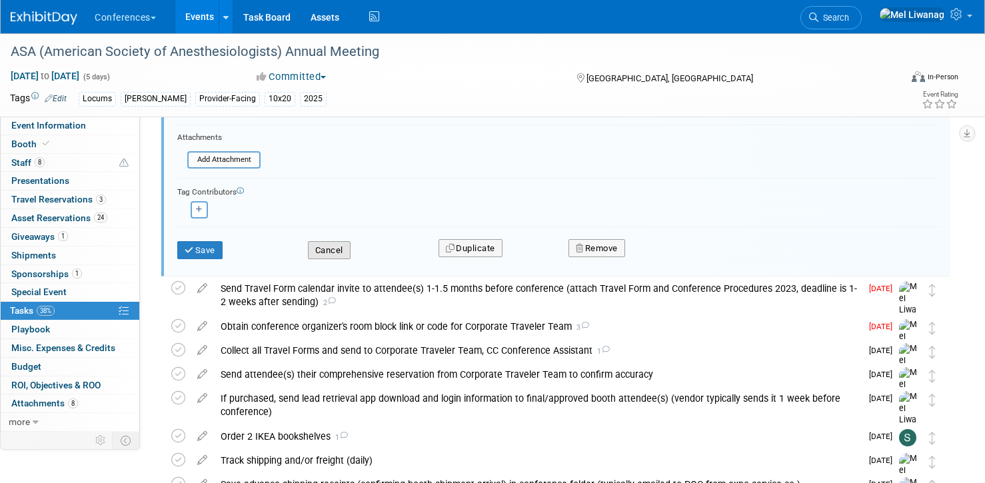
click at [324, 245] on button "Cancel" at bounding box center [329, 250] width 43 height 19
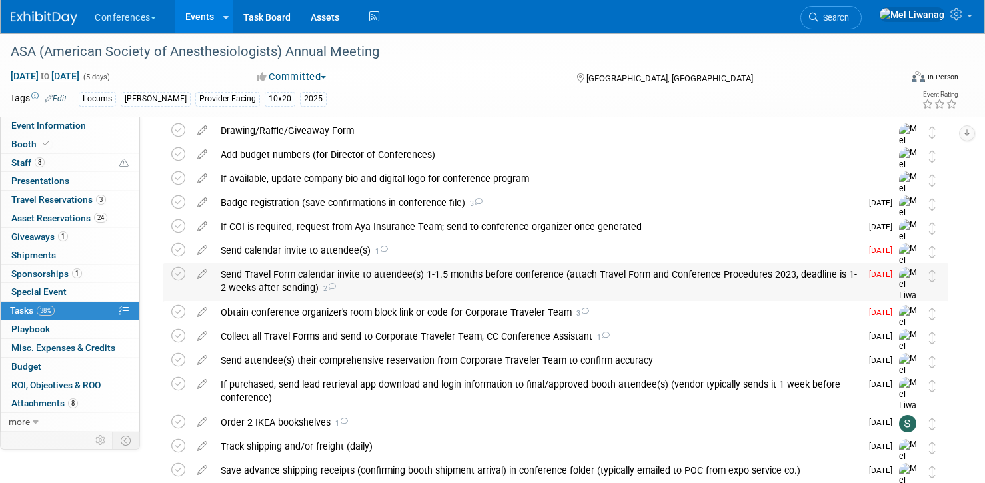
scroll to position [171, 0]
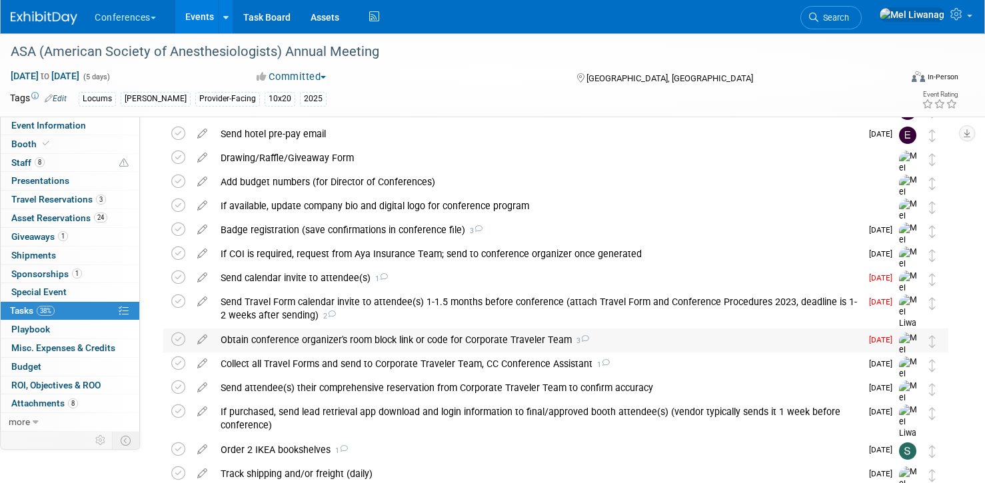
click at [370, 339] on div "Obtain conference organizer's room block link or code for Corporate Traveler Te…" at bounding box center [537, 340] width 647 height 23
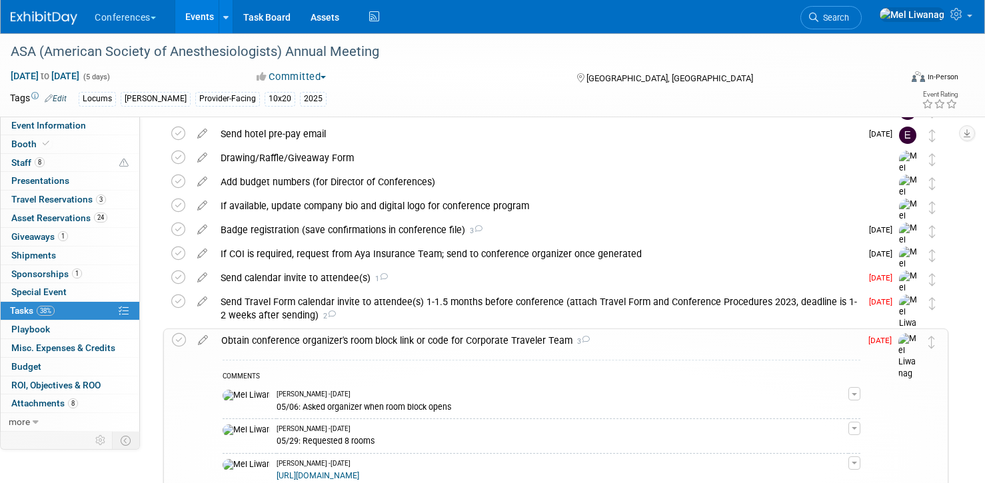
click at [186, 341] on td at bounding box center [181, 452] width 19 height 246
click at [178, 339] on icon at bounding box center [179, 340] width 14 height 14
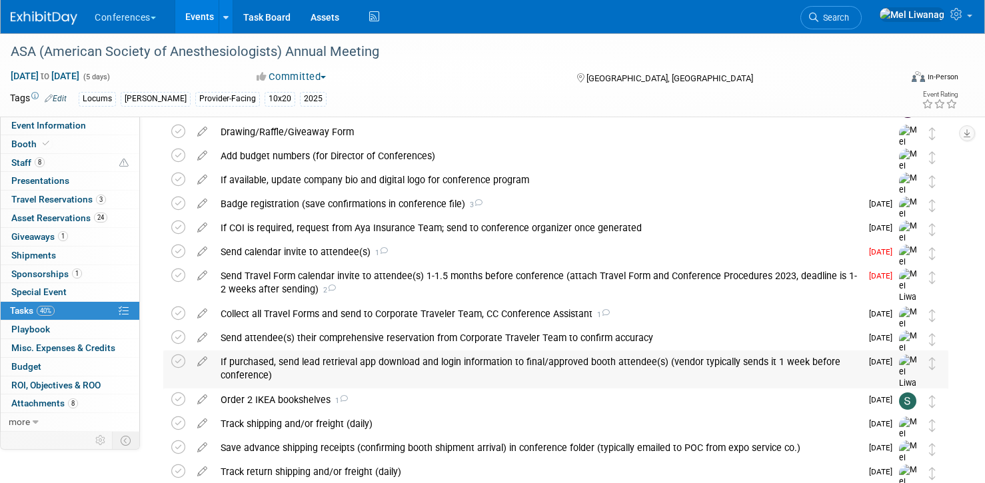
scroll to position [0, 0]
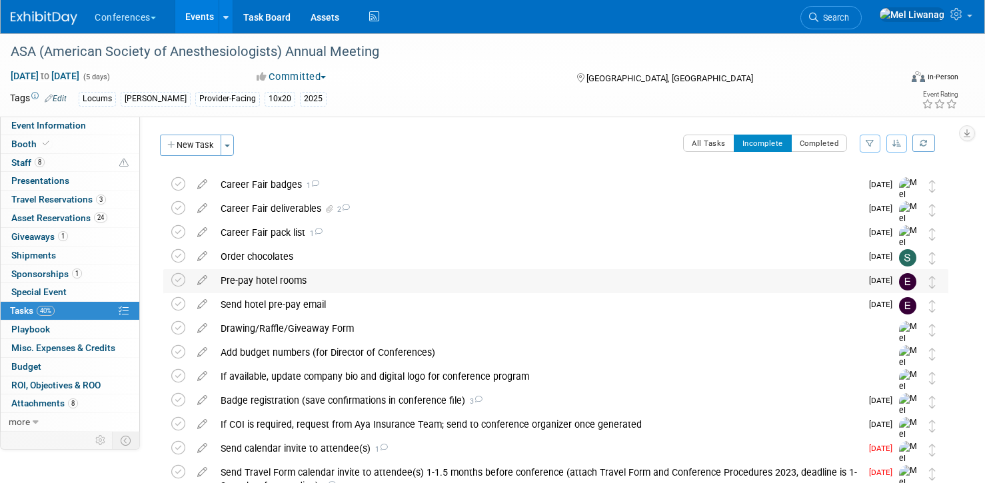
drag, startPoint x: 87, startPoint y: 214, endPoint x: 222, endPoint y: 270, distance: 146.4
click at [86, 214] on span "Asset Reservations 24" at bounding box center [59, 218] width 96 height 11
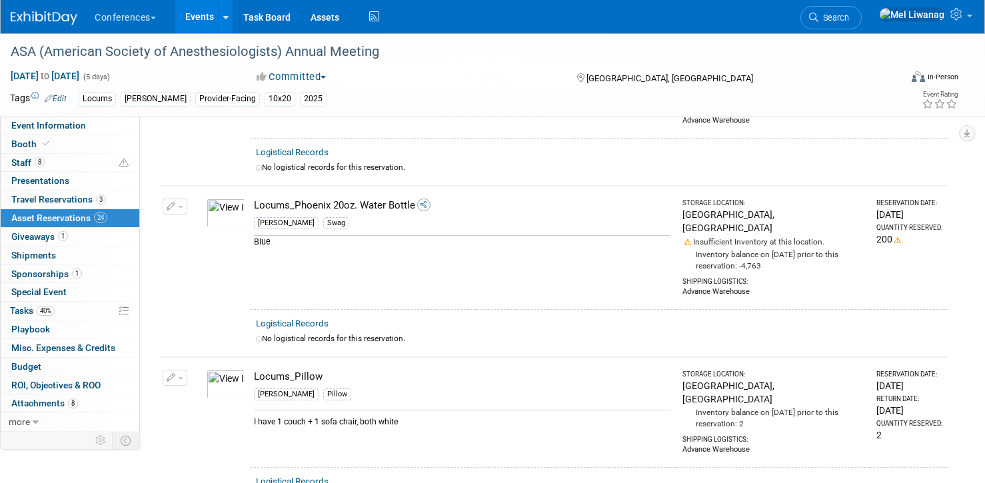
scroll to position [2785, 0]
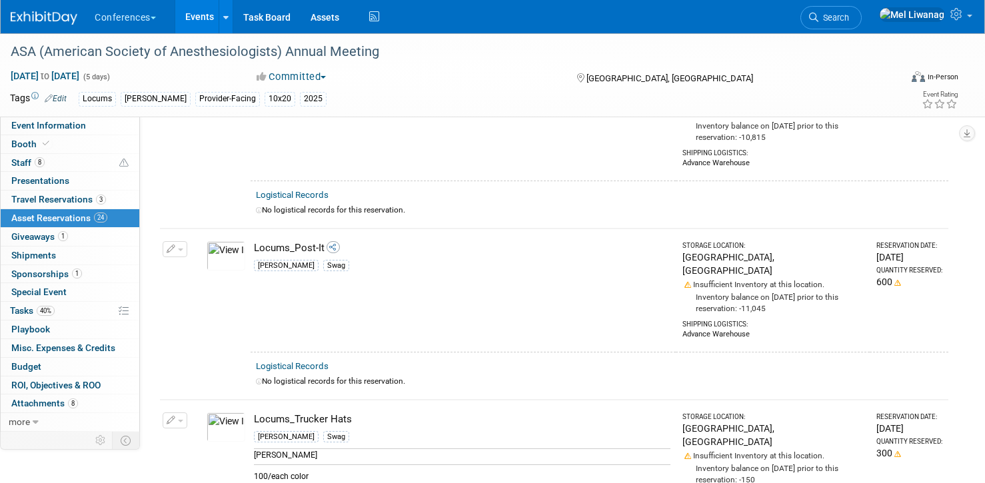
click at [48, 19] on img at bounding box center [44, 17] width 67 height 13
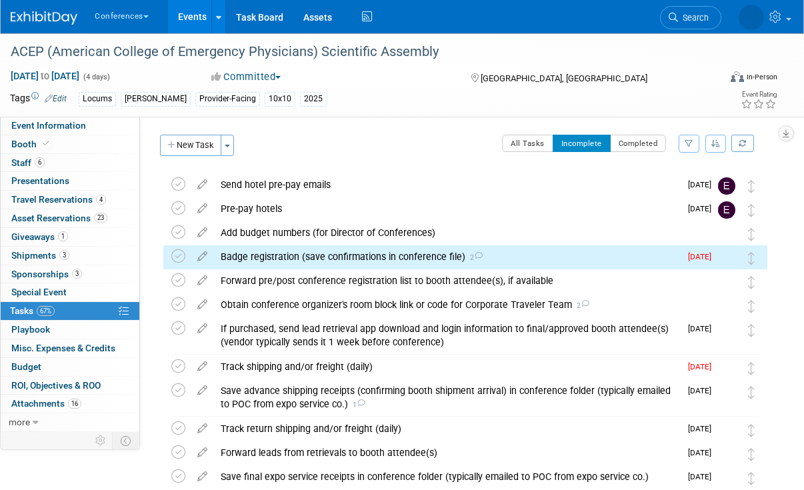
scroll to position [27, 0]
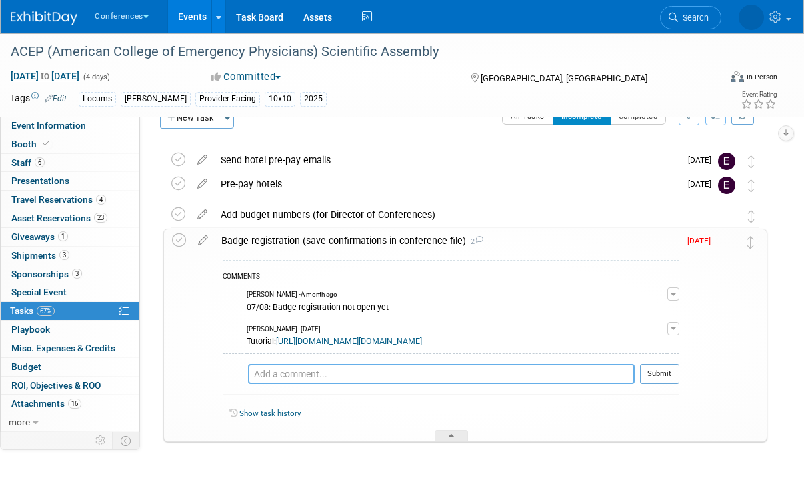
click at [396, 384] on textarea at bounding box center [441, 374] width 386 height 20
paste textarea "From: [PERSON_NAME] <[EMAIL_ADDRESS][DOMAIN_NAME]> Date: [DATE] 7:42 AM To: [PE…"
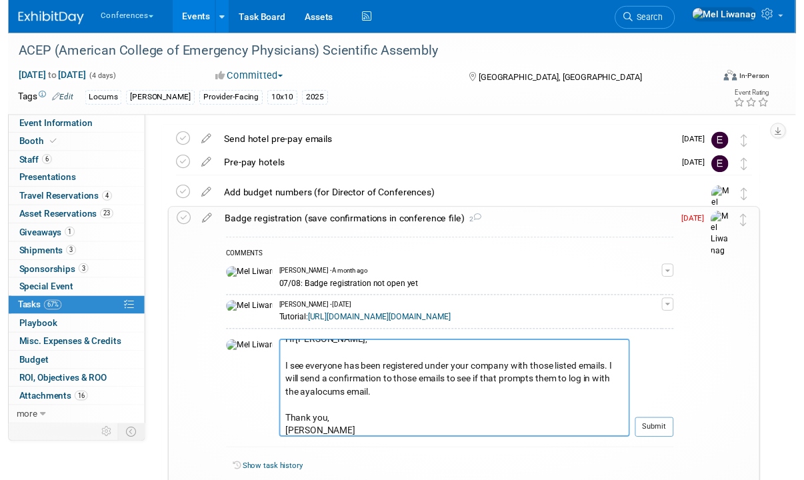
scroll to position [107, 0]
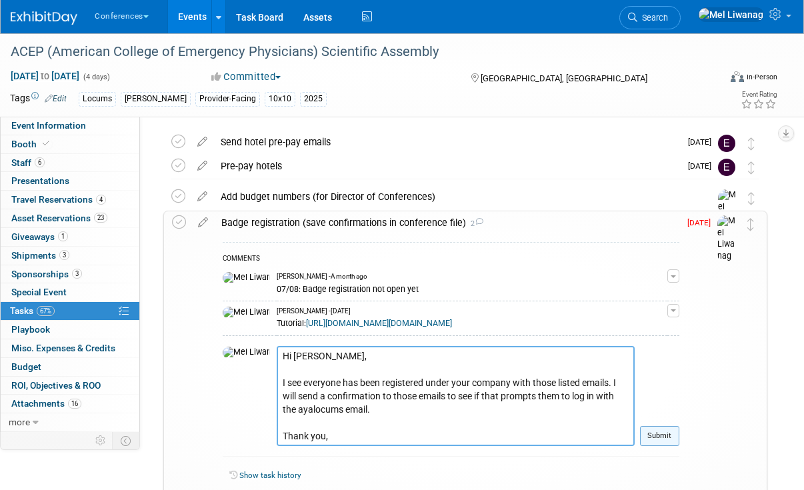
type textarea "From: Sydney Truong <struong@acep.org> Date: Tuesday, August 26, 2025 at 7:42 A…"
click at [670, 446] on button "Submit" at bounding box center [659, 436] width 39 height 20
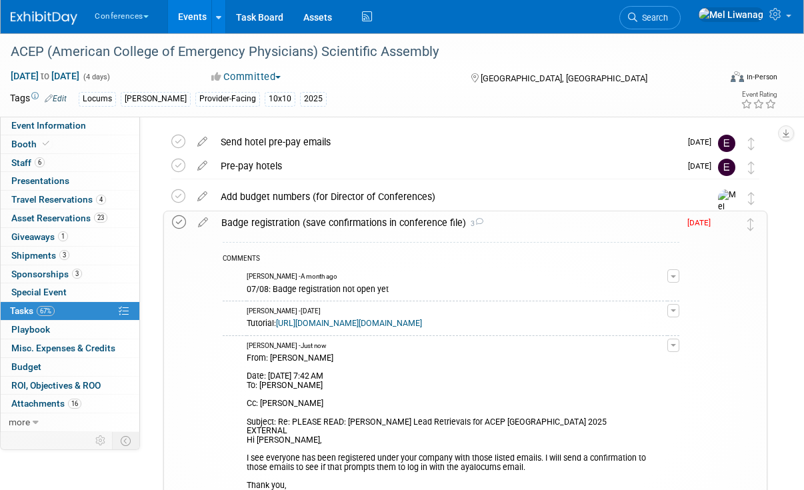
click at [179, 217] on icon at bounding box center [179, 222] width 14 height 14
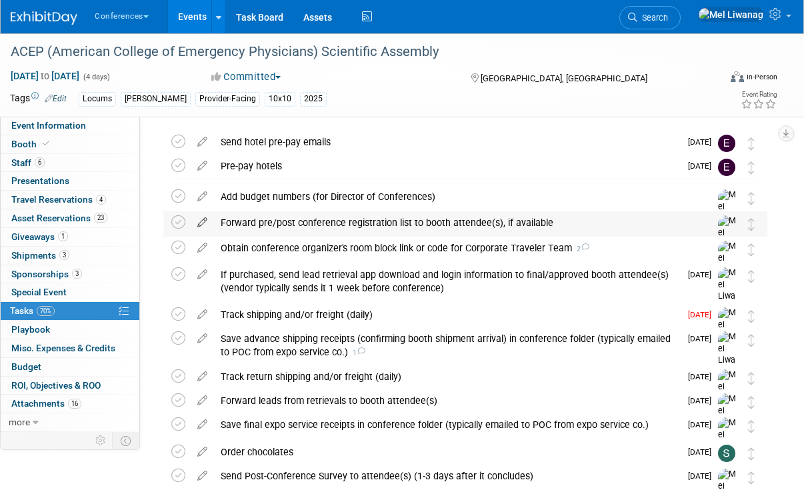
click at [198, 221] on icon at bounding box center [202, 219] width 23 height 17
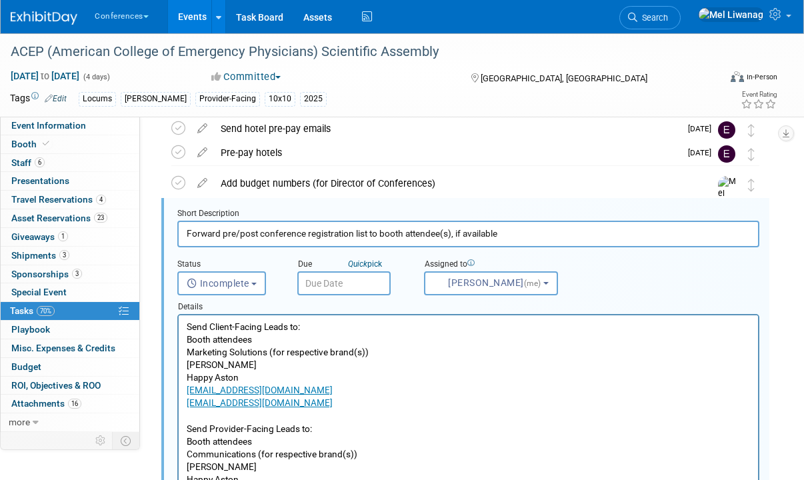
scroll to position [61, 0]
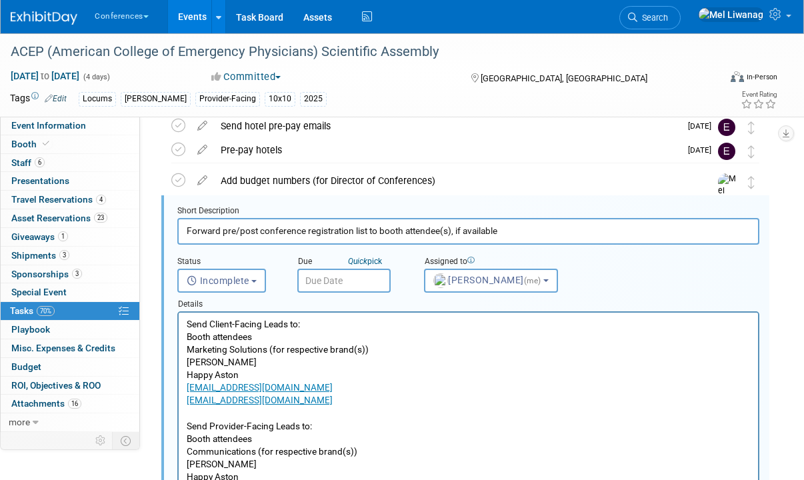
click at [333, 279] on input "text" at bounding box center [343, 281] width 93 height 24
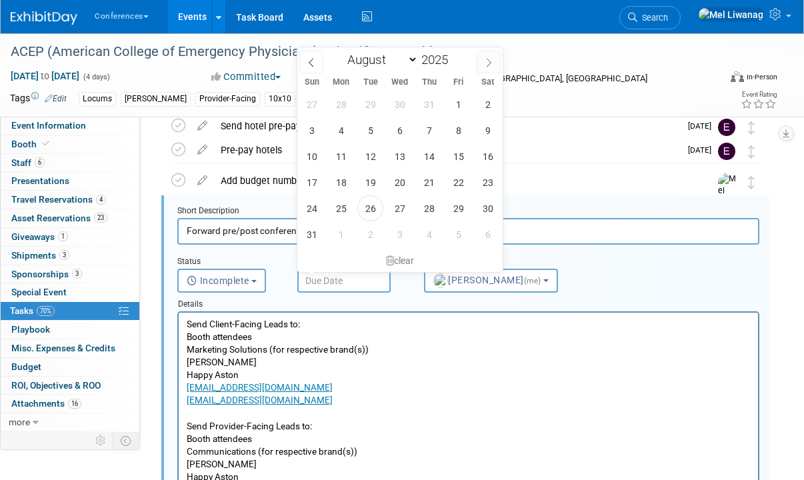
click at [486, 63] on icon at bounding box center [488, 62] width 9 height 9
click at [306, 55] on span at bounding box center [311, 62] width 24 height 23
select select "7"
click at [451, 204] on span "29" at bounding box center [458, 208] width 26 height 26
type input "Aug 29, 2025"
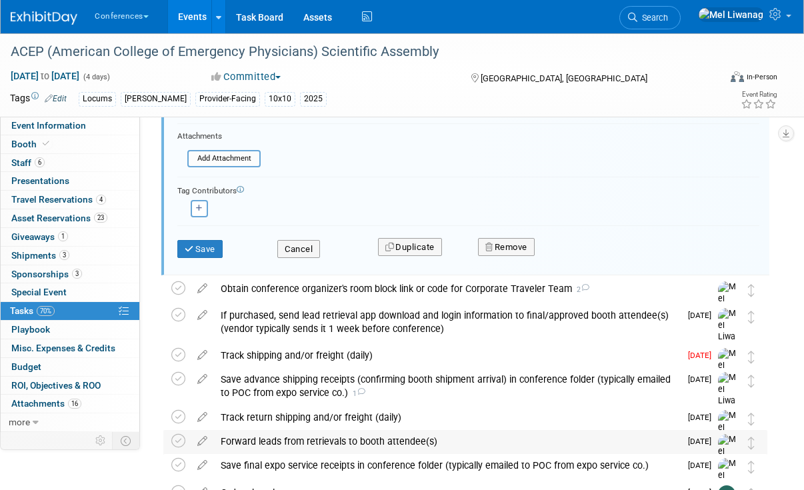
scroll to position [561, 0]
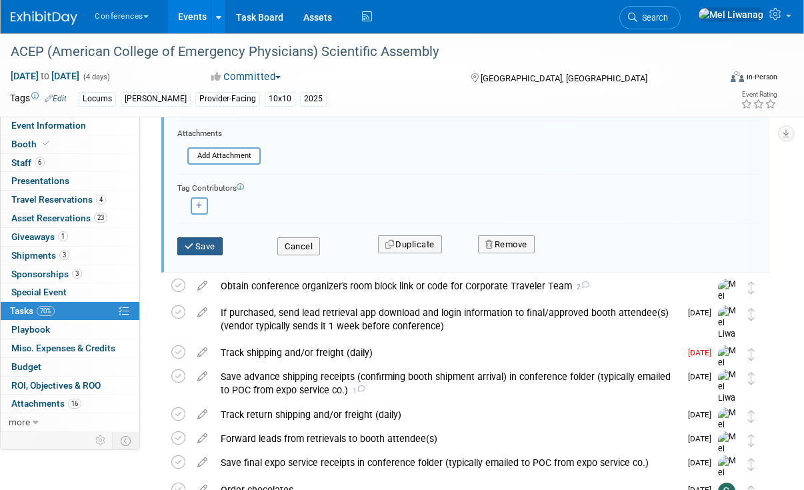
click at [203, 243] on button "Save" at bounding box center [199, 246] width 45 height 19
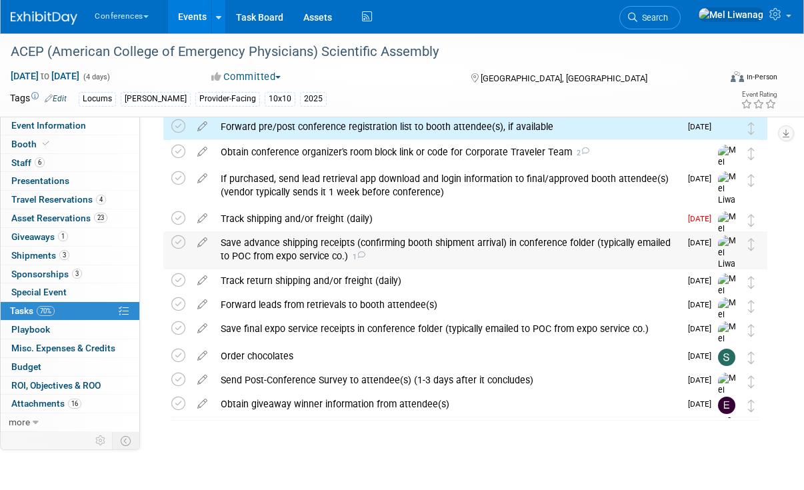
scroll to position [123, 0]
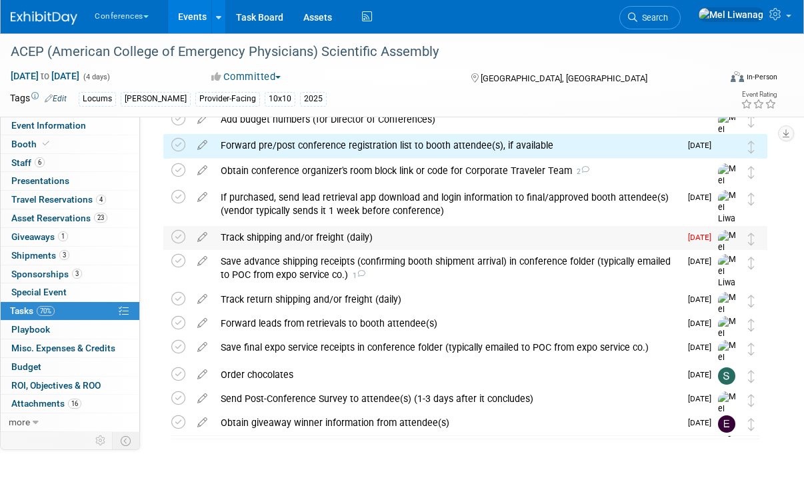
click at [372, 233] on div "Track shipping and/or freight (daily)" at bounding box center [447, 237] width 466 height 23
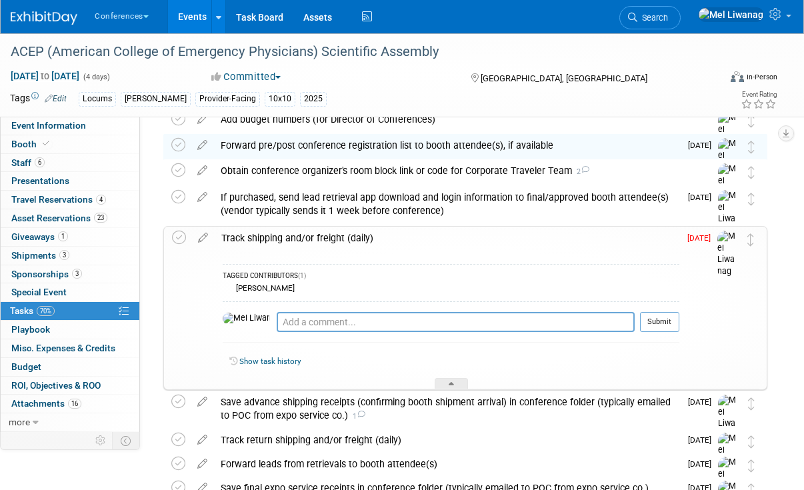
click at [372, 233] on div "Track shipping and/or freight (daily)" at bounding box center [447, 238] width 464 height 23
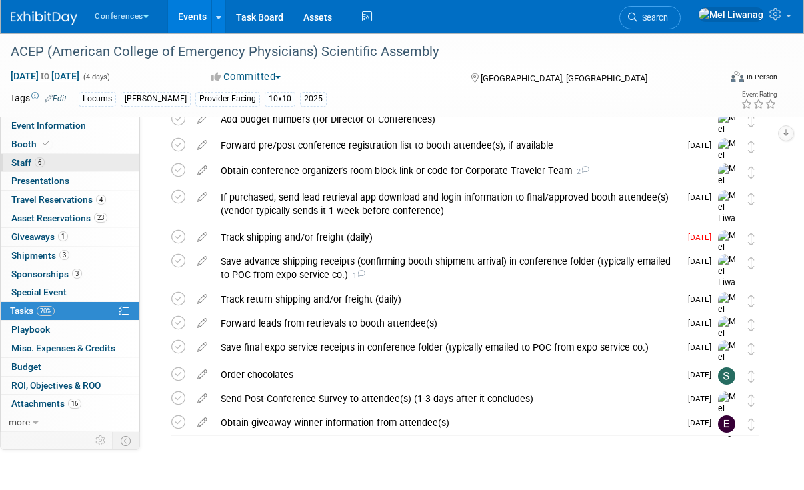
click at [91, 161] on link "6 Staff 6" at bounding box center [70, 163] width 139 height 18
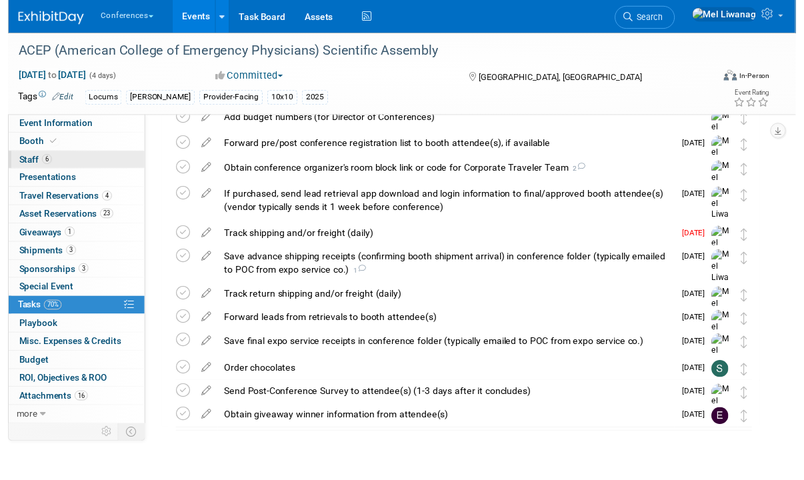
scroll to position [0, 0]
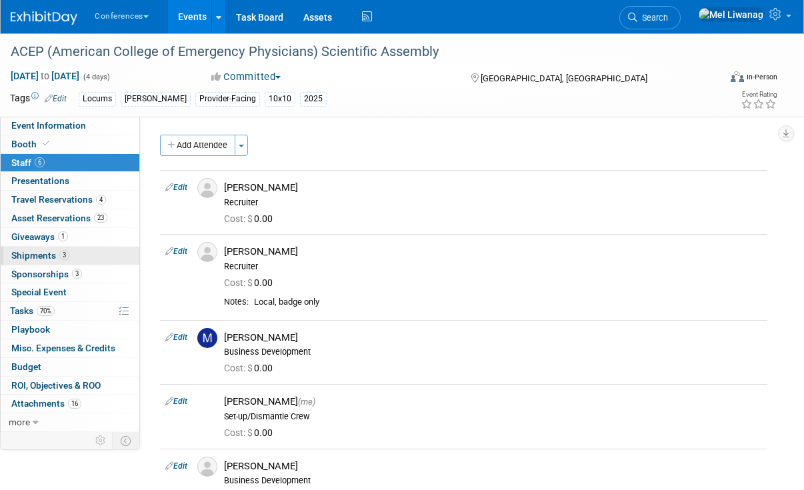
click at [53, 251] on span "Shipments 3" at bounding box center [40, 255] width 58 height 11
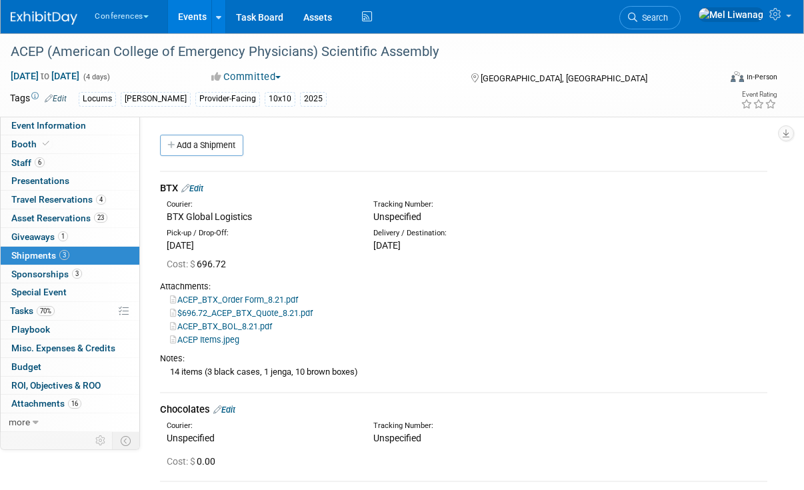
drag, startPoint x: 235, startPoint y: 340, endPoint x: 252, endPoint y: 341, distance: 16.7
click at [235, 340] on link "ACEP Items.jpeg" at bounding box center [204, 340] width 69 height 10
click at [250, 327] on link "ACEP_BTX_BOL_8.21.pdf" at bounding box center [221, 326] width 102 height 10
click at [71, 315] on link "70% Tasks 70%" at bounding box center [70, 311] width 139 height 18
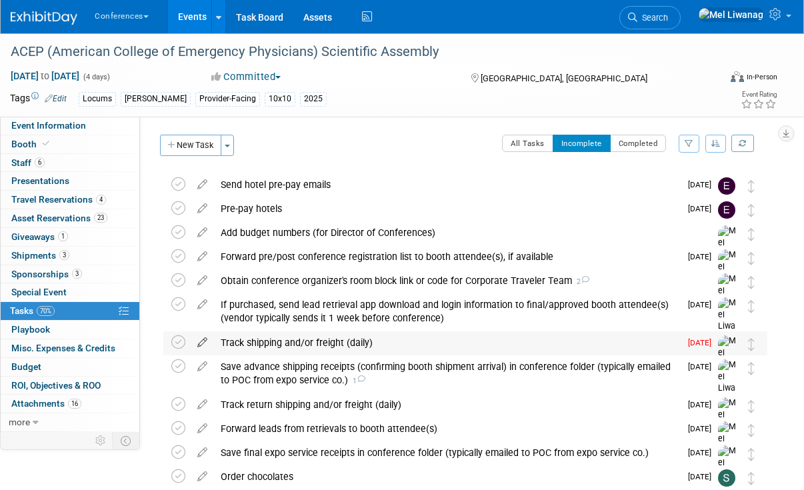
click at [205, 341] on icon at bounding box center [202, 339] width 23 height 17
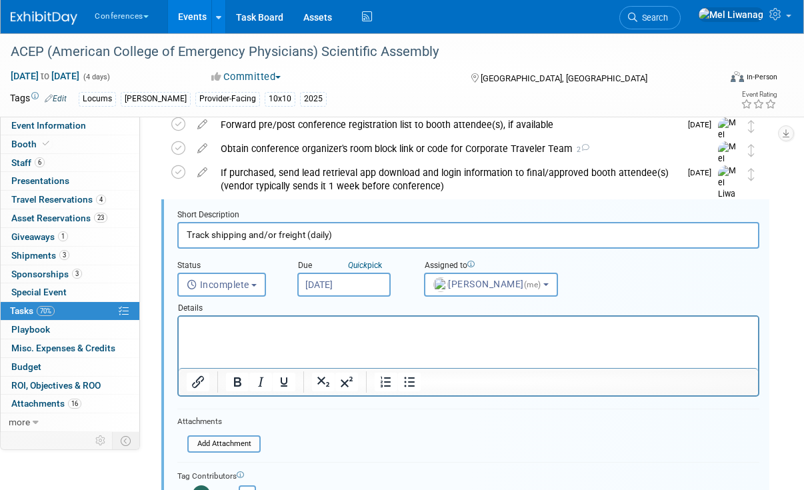
scroll to position [136, 0]
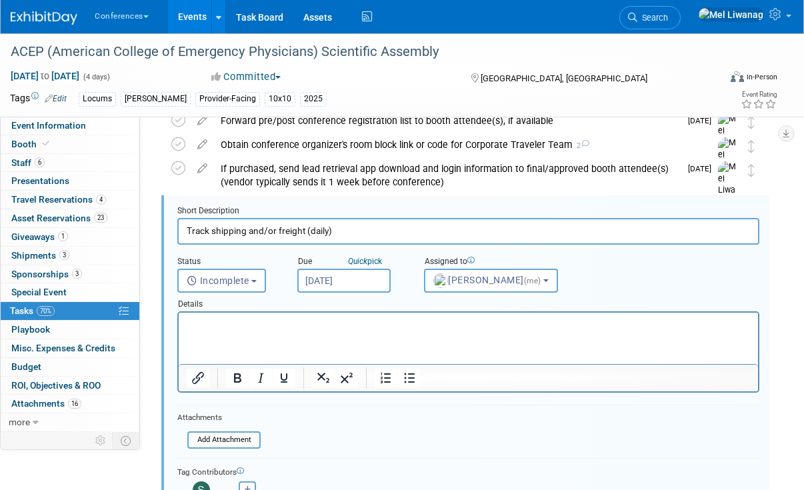
click at [346, 280] on input "Aug 25, 2025" at bounding box center [343, 281] width 93 height 24
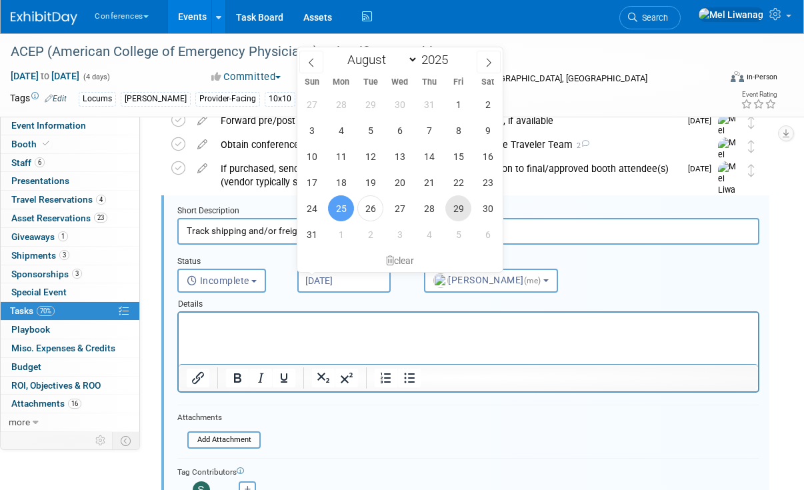
click at [454, 201] on span "29" at bounding box center [458, 208] width 26 height 26
type input "Aug 29, 2025"
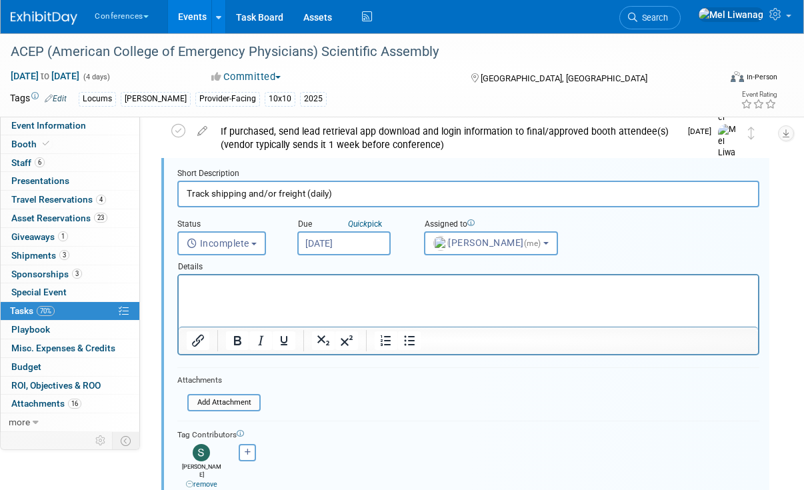
scroll to position [255, 0]
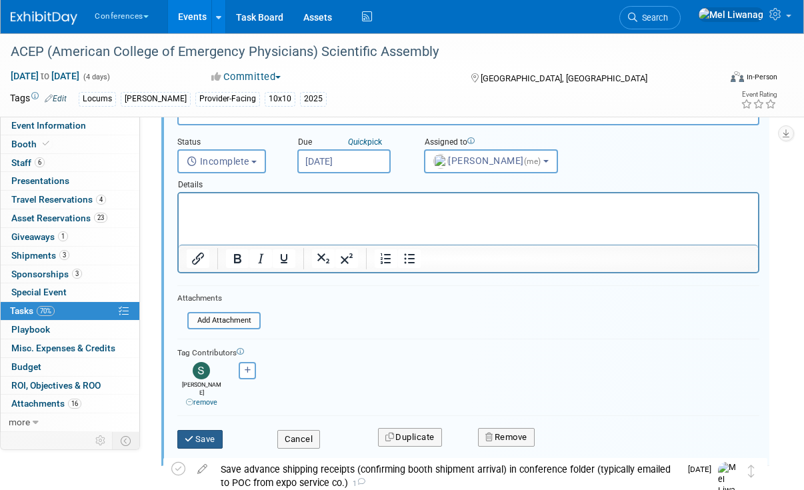
click at [207, 430] on button "Save" at bounding box center [199, 439] width 45 height 19
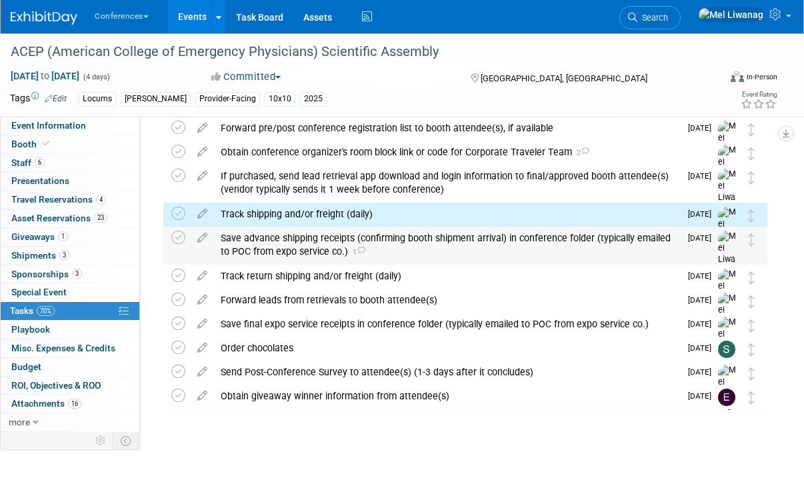
scroll to position [0, 0]
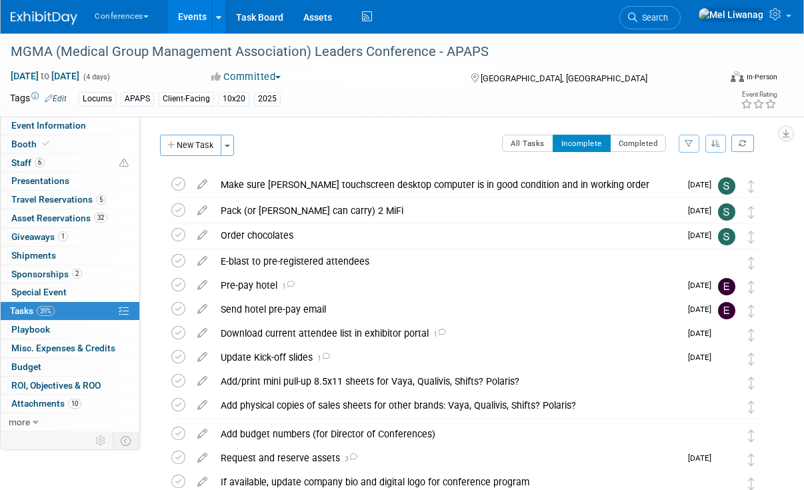
scroll to position [449, 0]
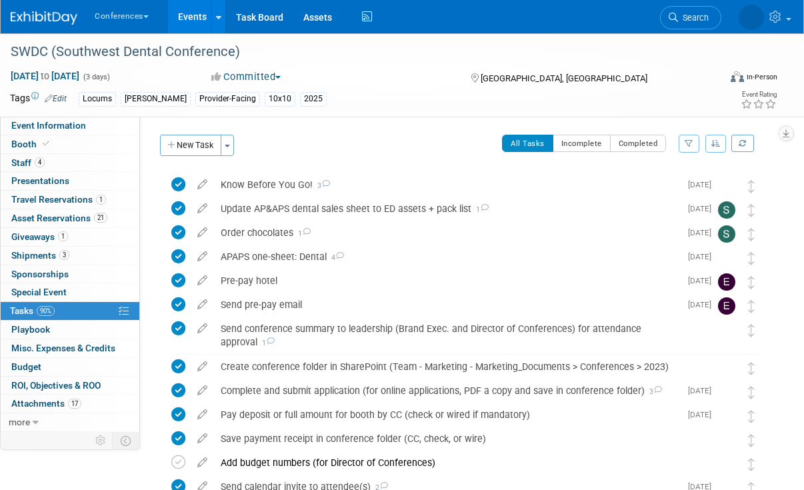
scroll to position [780, 0]
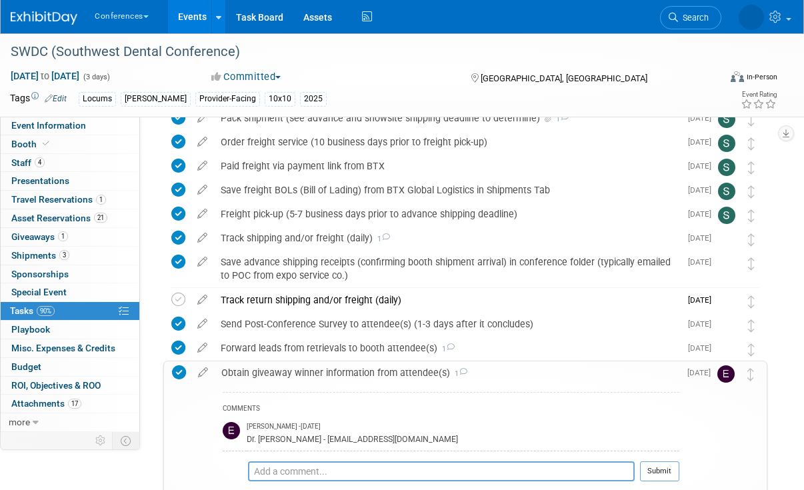
click at [486, 374] on div "Obtain giveaway winner information from attendee(s) 1" at bounding box center [447, 372] width 464 height 23
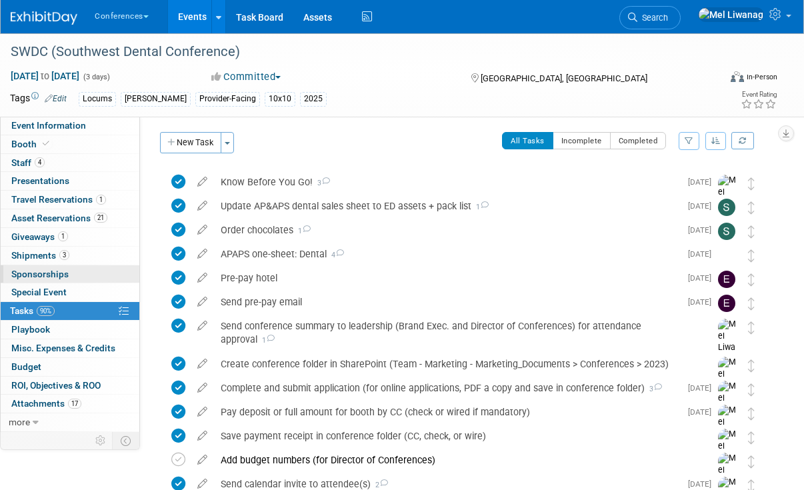
scroll to position [0, 0]
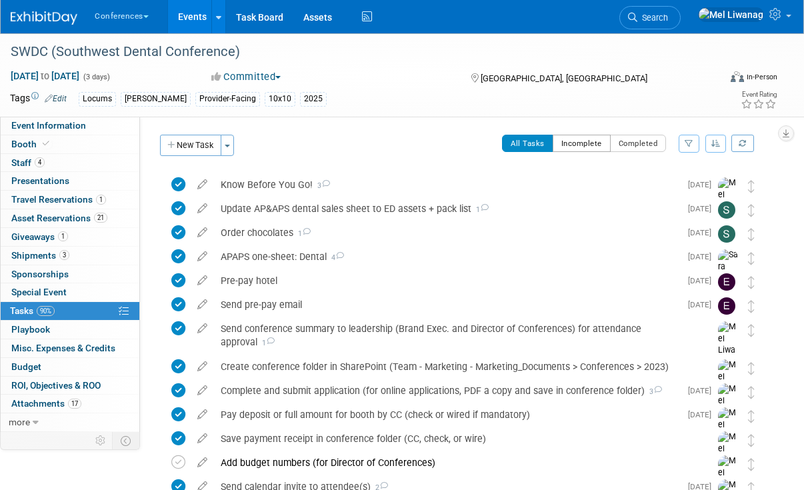
click at [578, 143] on button "Incomplete" at bounding box center [581, 143] width 58 height 17
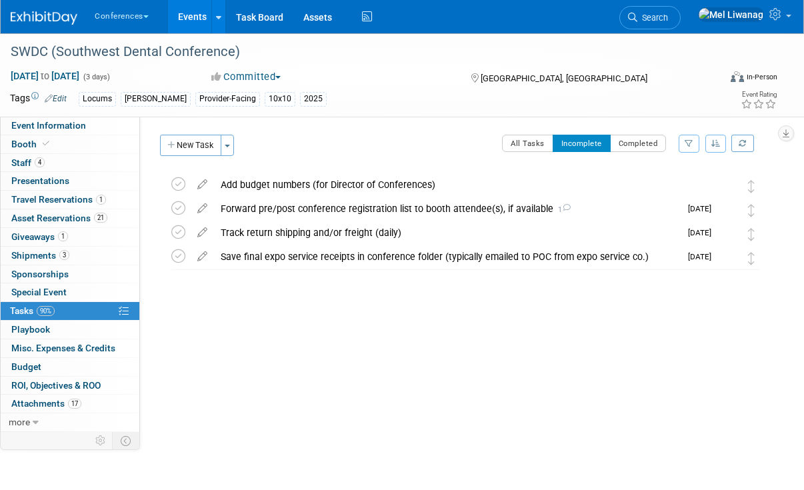
click at [482, 309] on div "SWDC (Southwest Dental Conference) [GEOGRAPHIC_DATA], [GEOGRAPHIC_DATA] [DATE] …" at bounding box center [462, 248] width 610 height 150
